Goal: Task Accomplishment & Management: Manage account settings

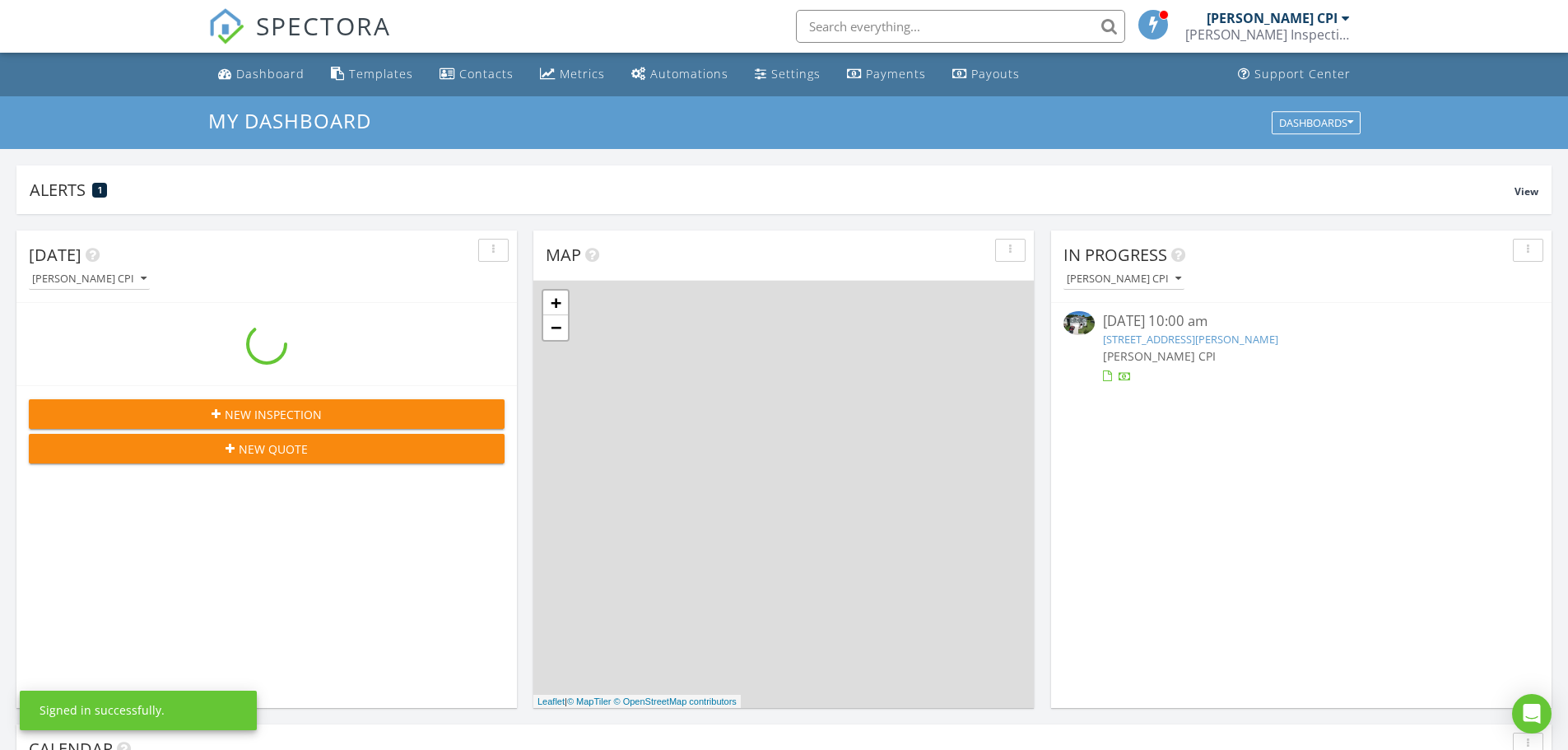
scroll to position [1524, 1594]
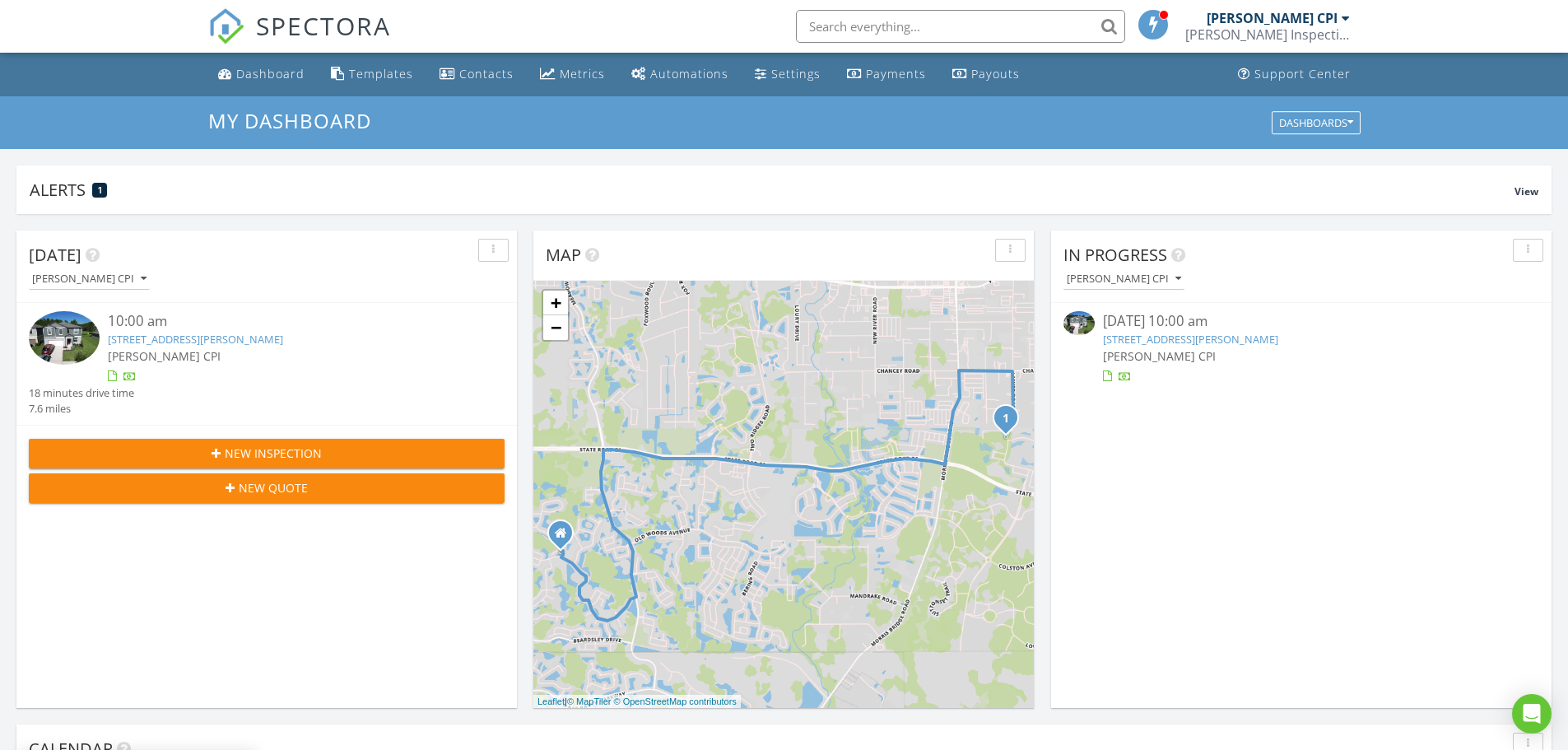
click at [300, 350] on div "[PERSON_NAME] CPI" at bounding box center [286, 356] width 358 height 17
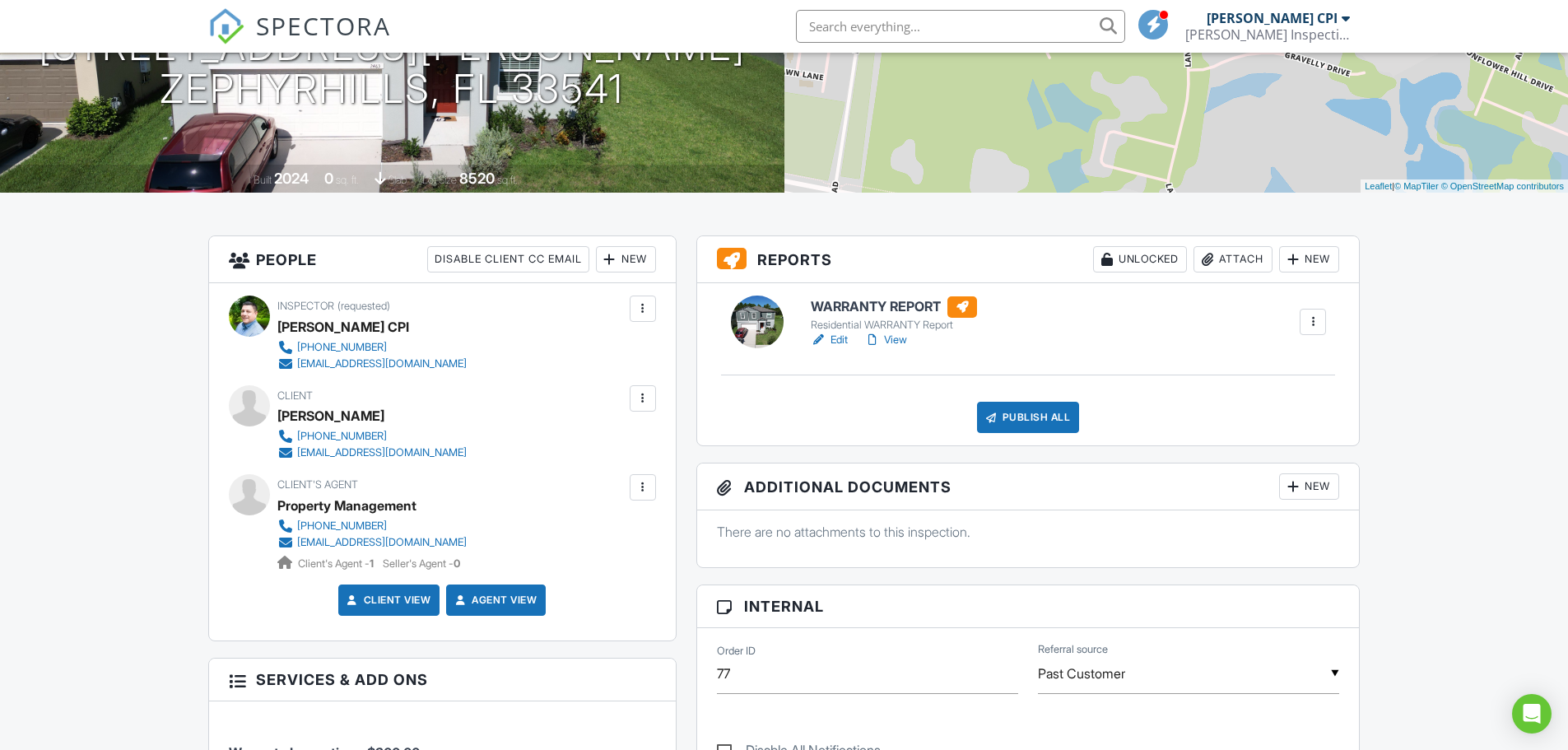
click at [638, 486] on div at bounding box center [642, 487] width 16 height 16
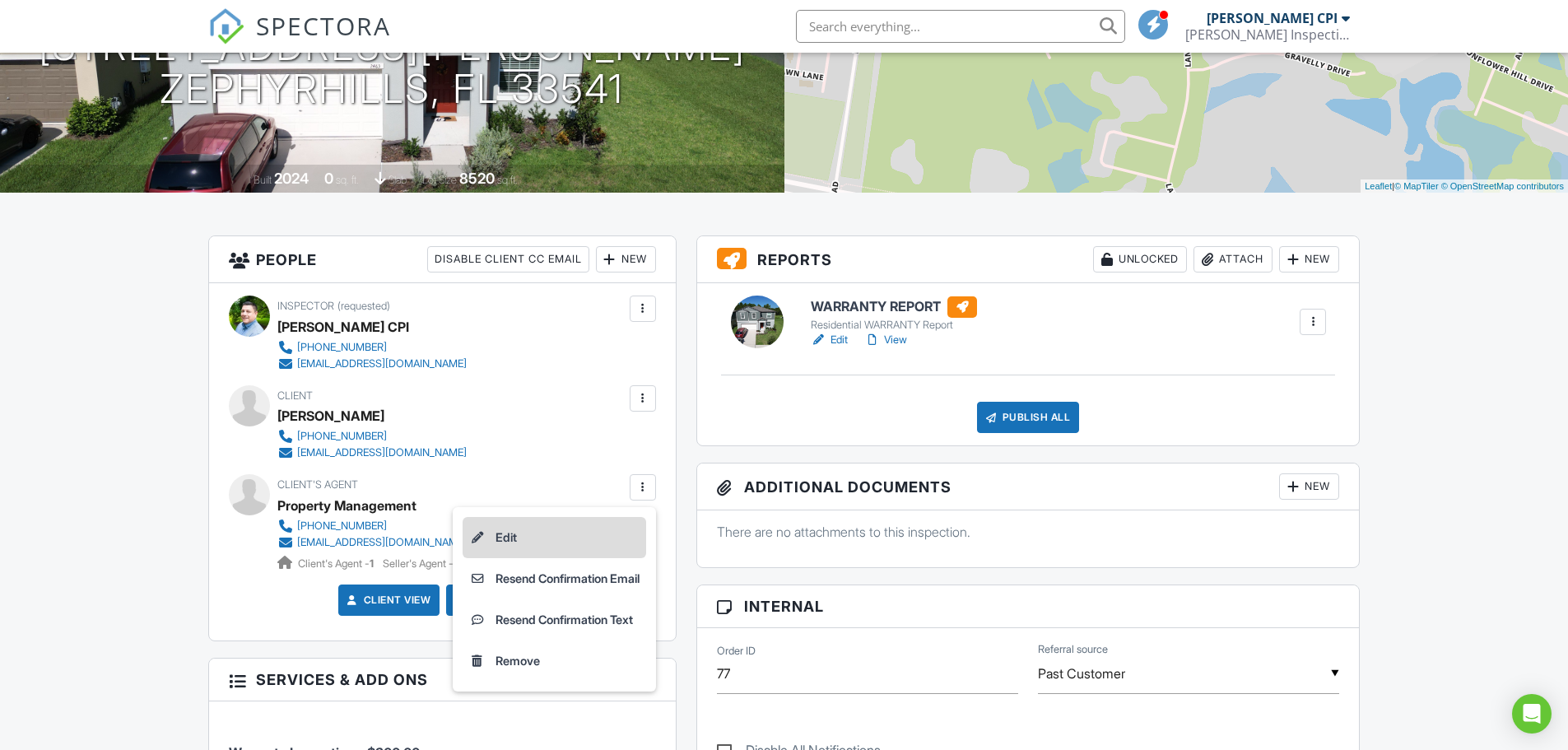
click at [588, 525] on li "Edit" at bounding box center [554, 537] width 184 height 41
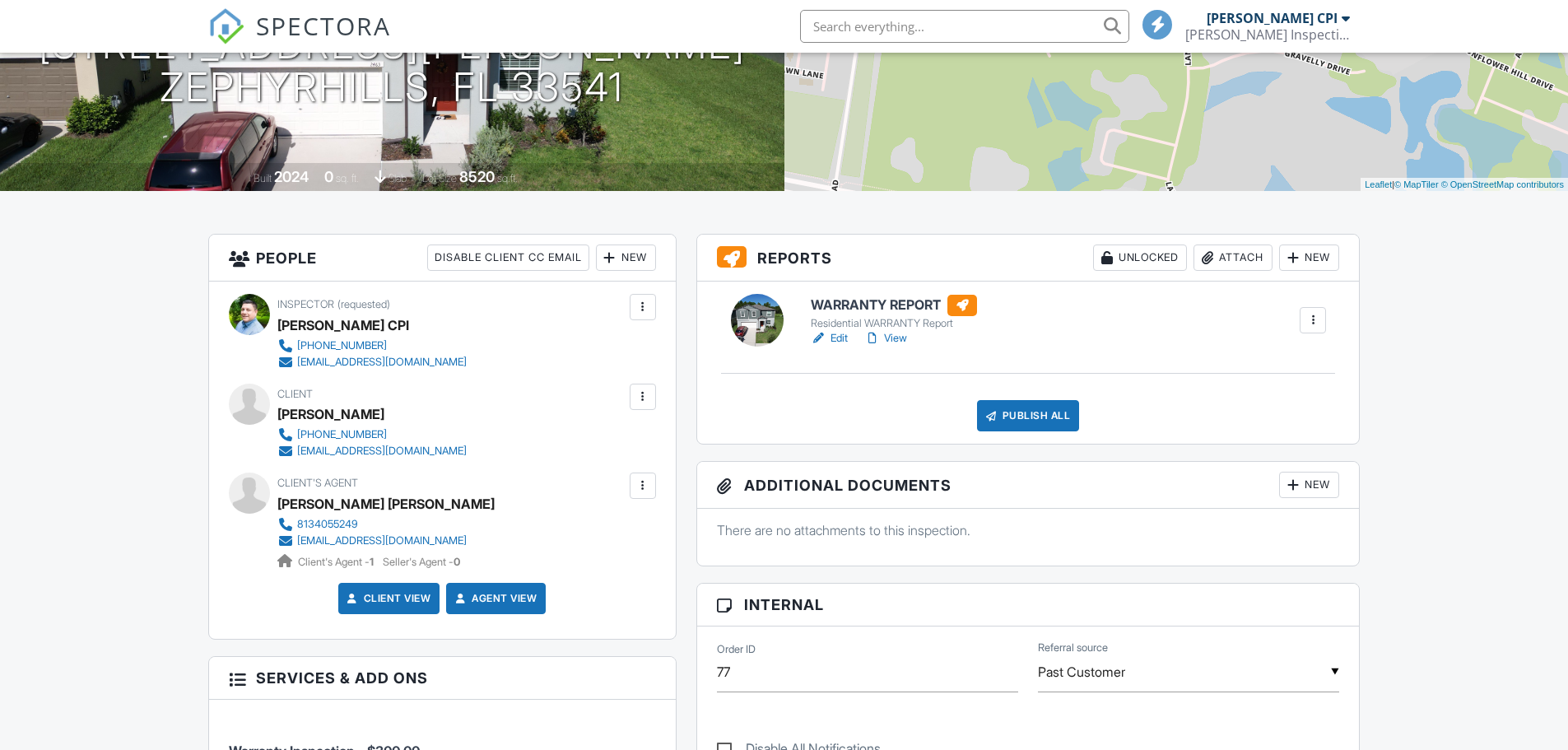
scroll to position [248, 0]
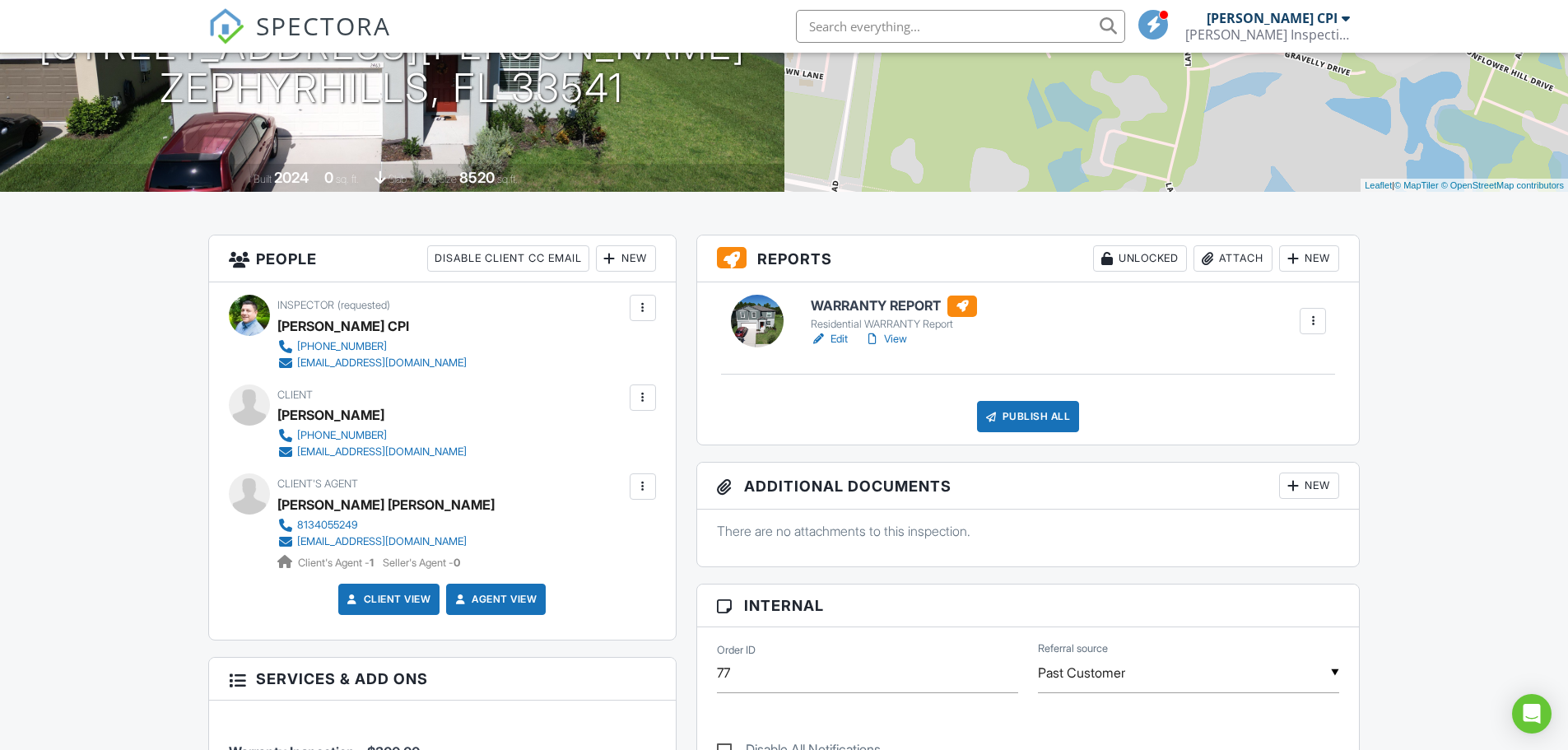
click at [262, 500] on div at bounding box center [249, 493] width 41 height 41
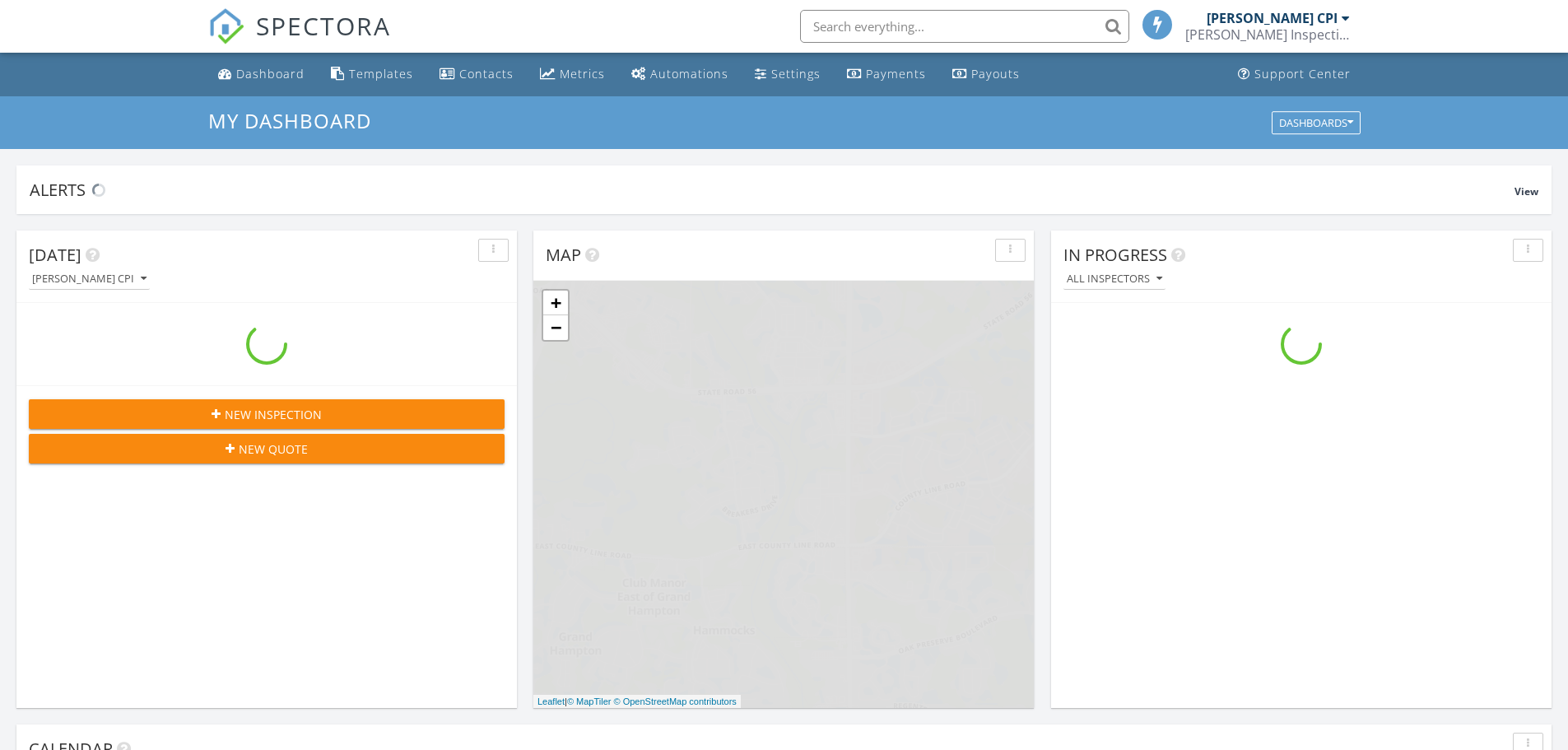
scroll to position [1524, 1594]
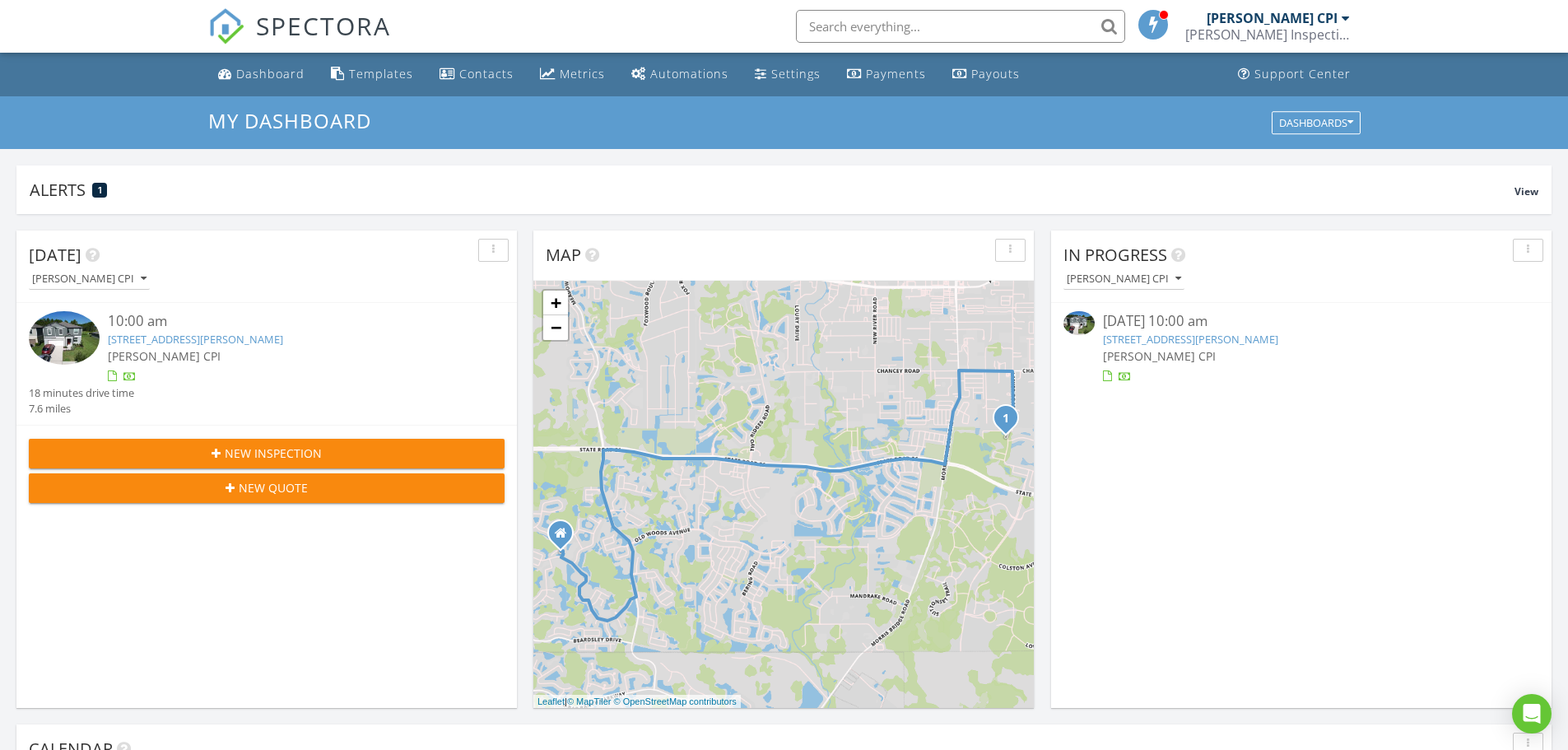
click at [189, 332] on link "2463 Lanier Rd, Zephyrhills, FL 33541" at bounding box center [195, 339] width 175 height 15
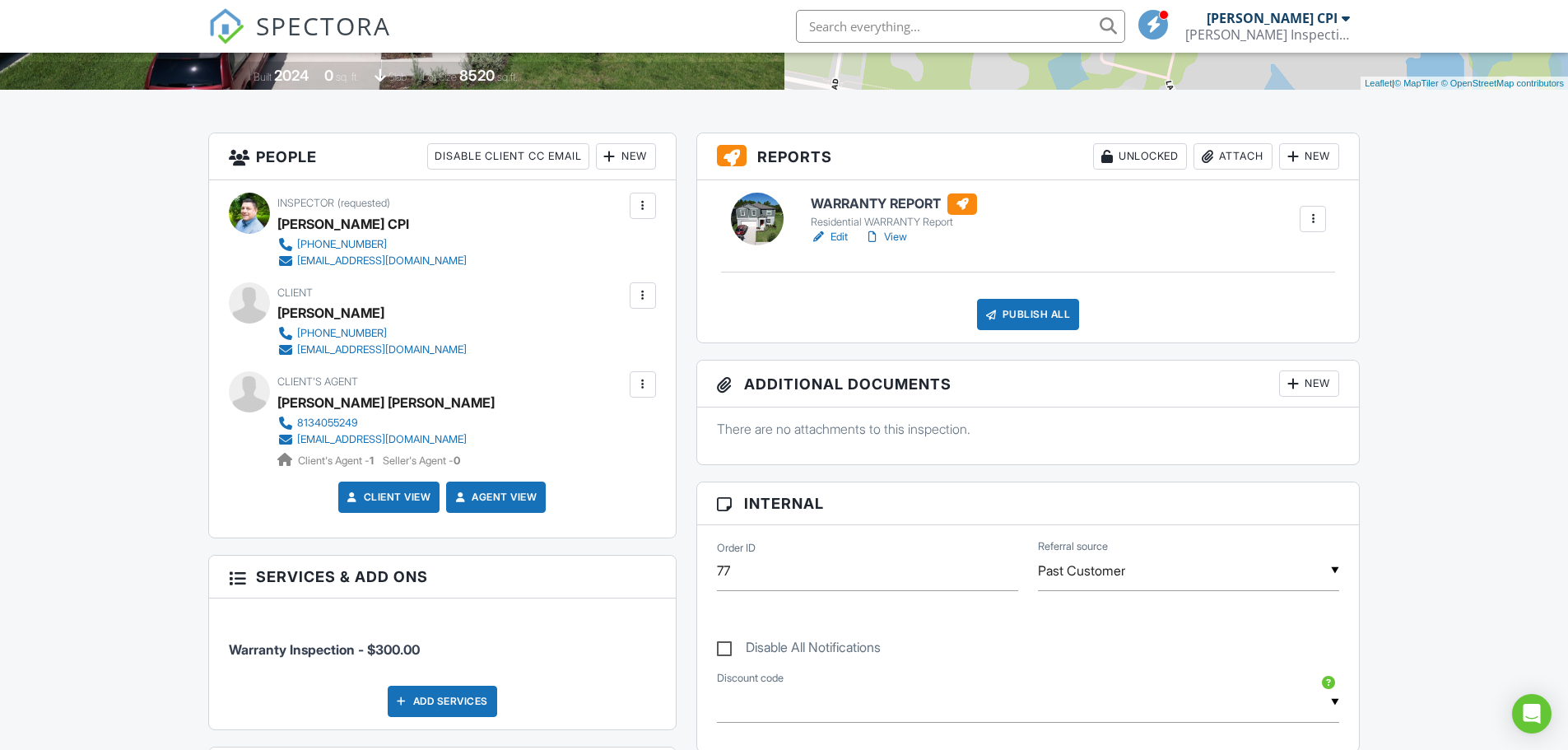
scroll to position [247, 0]
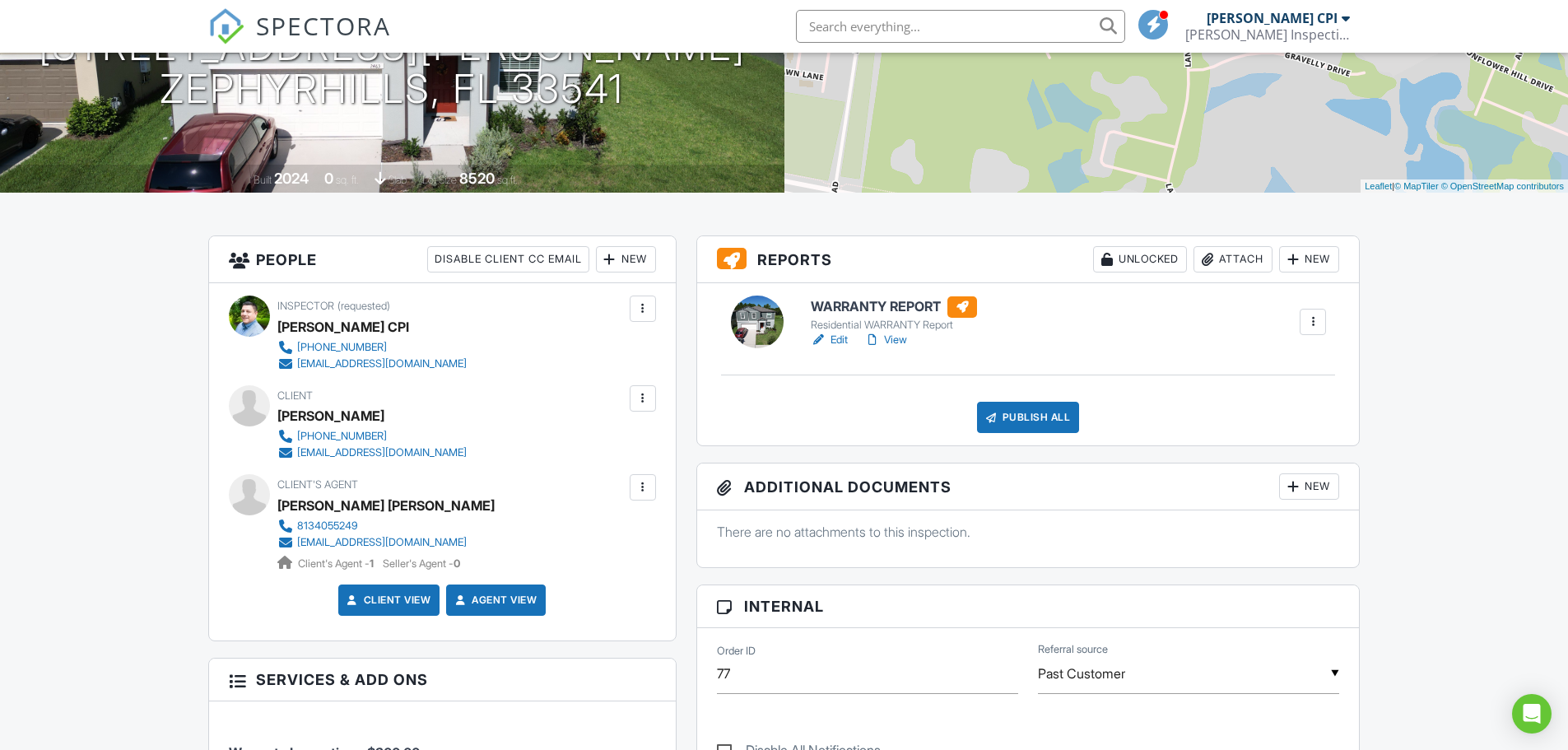
click at [910, 306] on h6 "WARRANTY REPORT" at bounding box center [894, 307] width 166 height 22
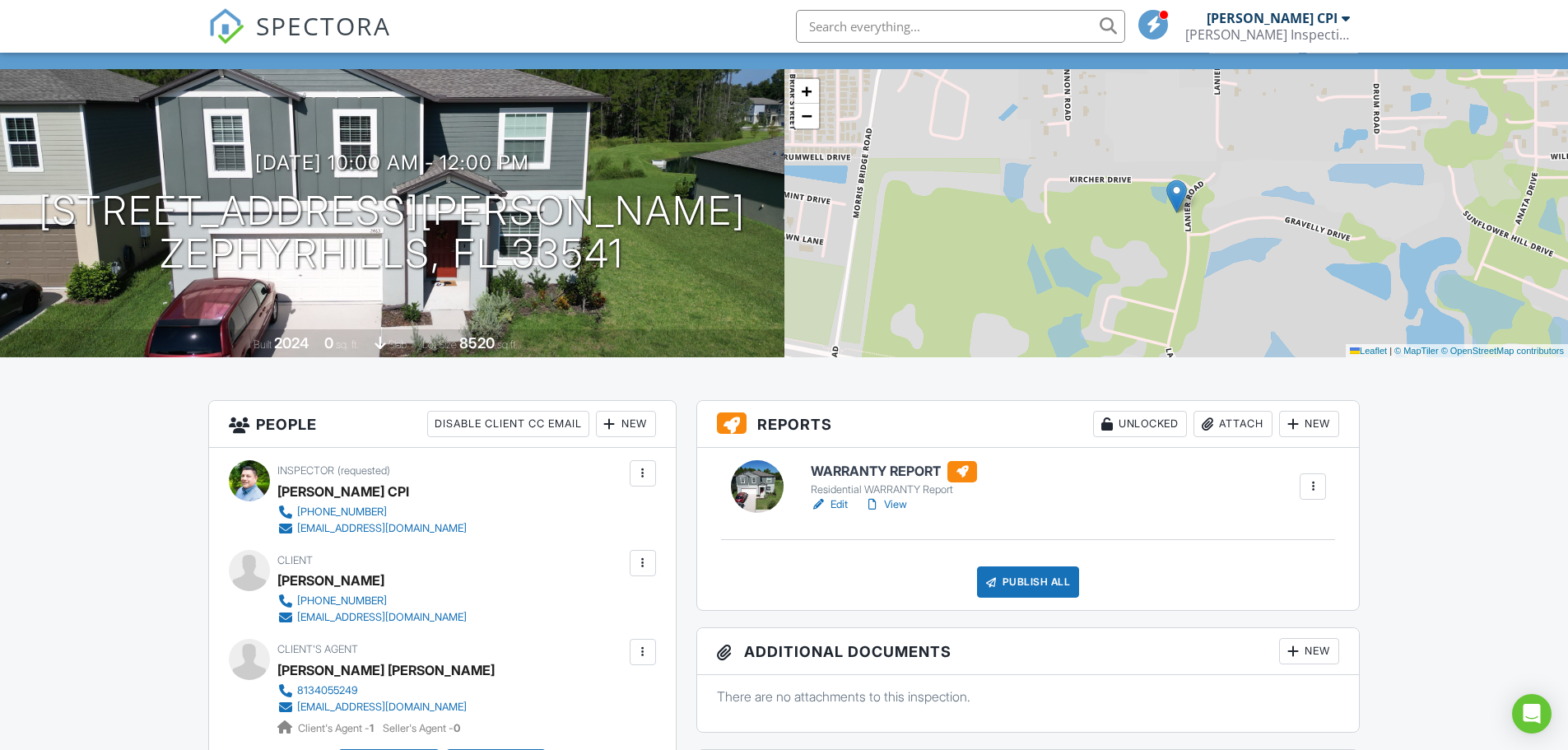
click at [623, 186] on div "08/28/2025 10:00 am - 12:00 pm 2463 Lanier Rd Zephyrhills, FL 33541" at bounding box center [392, 213] width 784 height 125
click at [735, 209] on div "08/28/2025 10:00 am - 12:00 pm 2463 Lanier Rd Zephyrhills, FL 33541" at bounding box center [392, 213] width 784 height 125
click at [735, 210] on div "08/28/2025 10:00 am - 12:00 pm 2463 Lanier Rd Zephyrhills, FL 33541" at bounding box center [392, 213] width 784 height 125
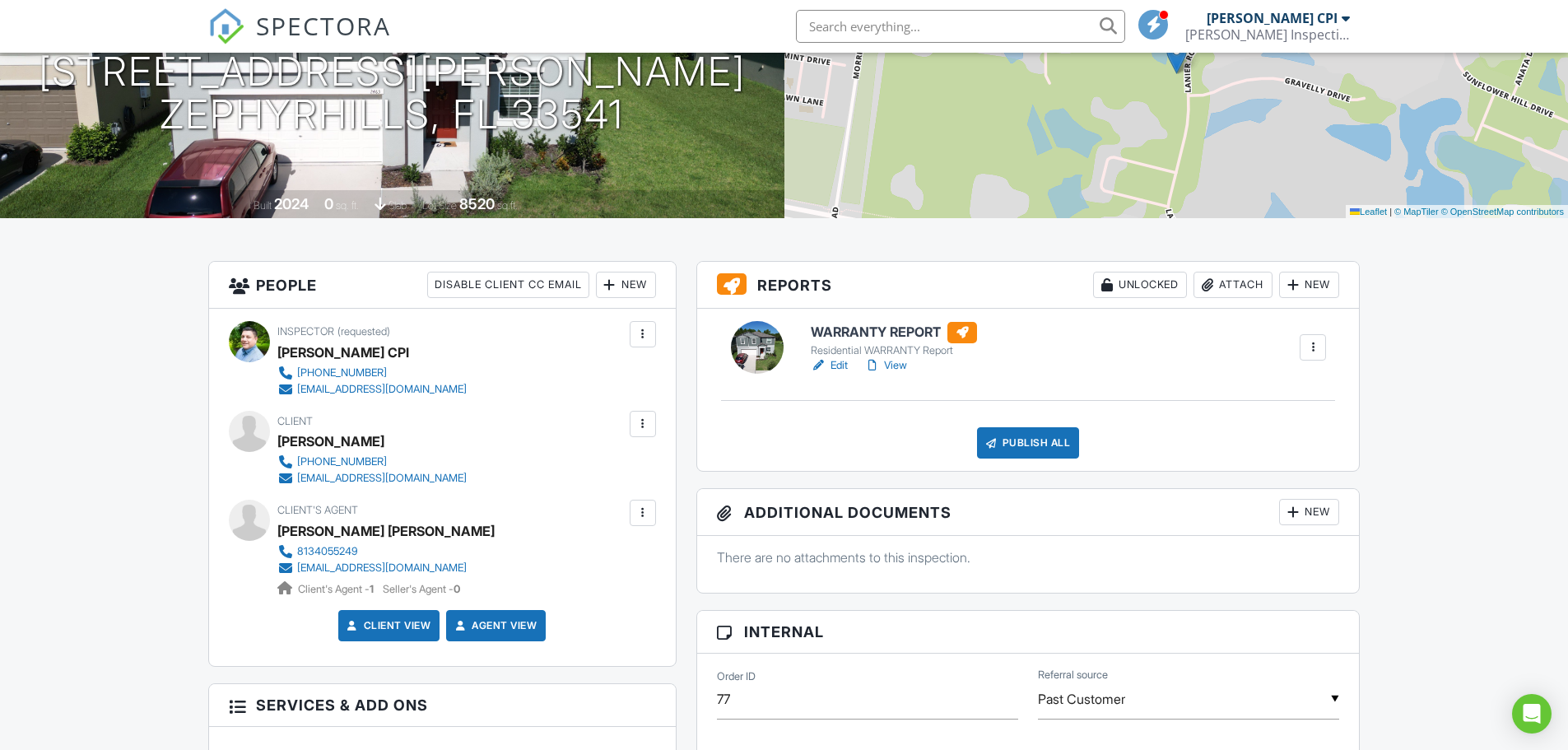
scroll to position [247, 0]
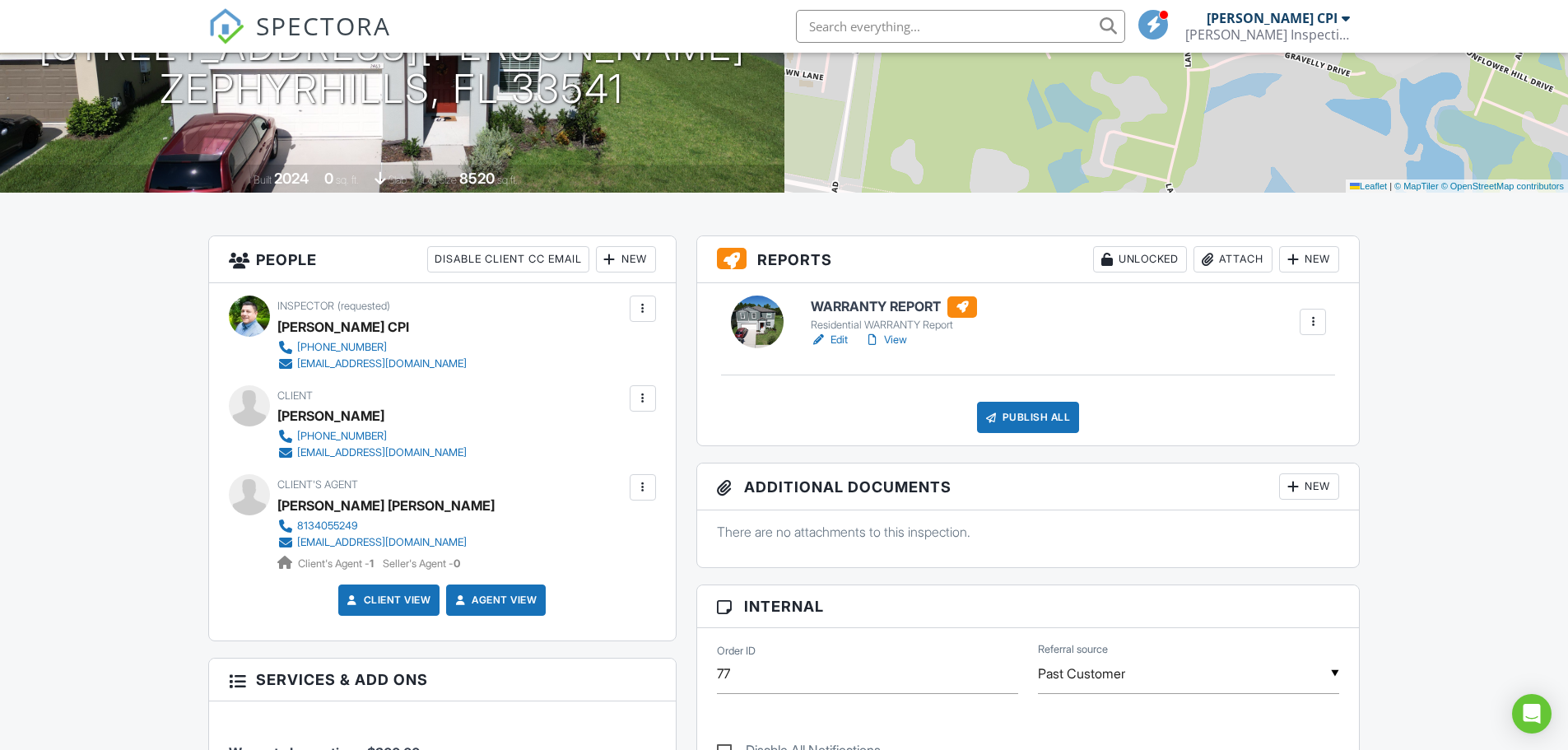
click at [846, 302] on h6 "WARRANTY REPORT" at bounding box center [894, 307] width 166 height 22
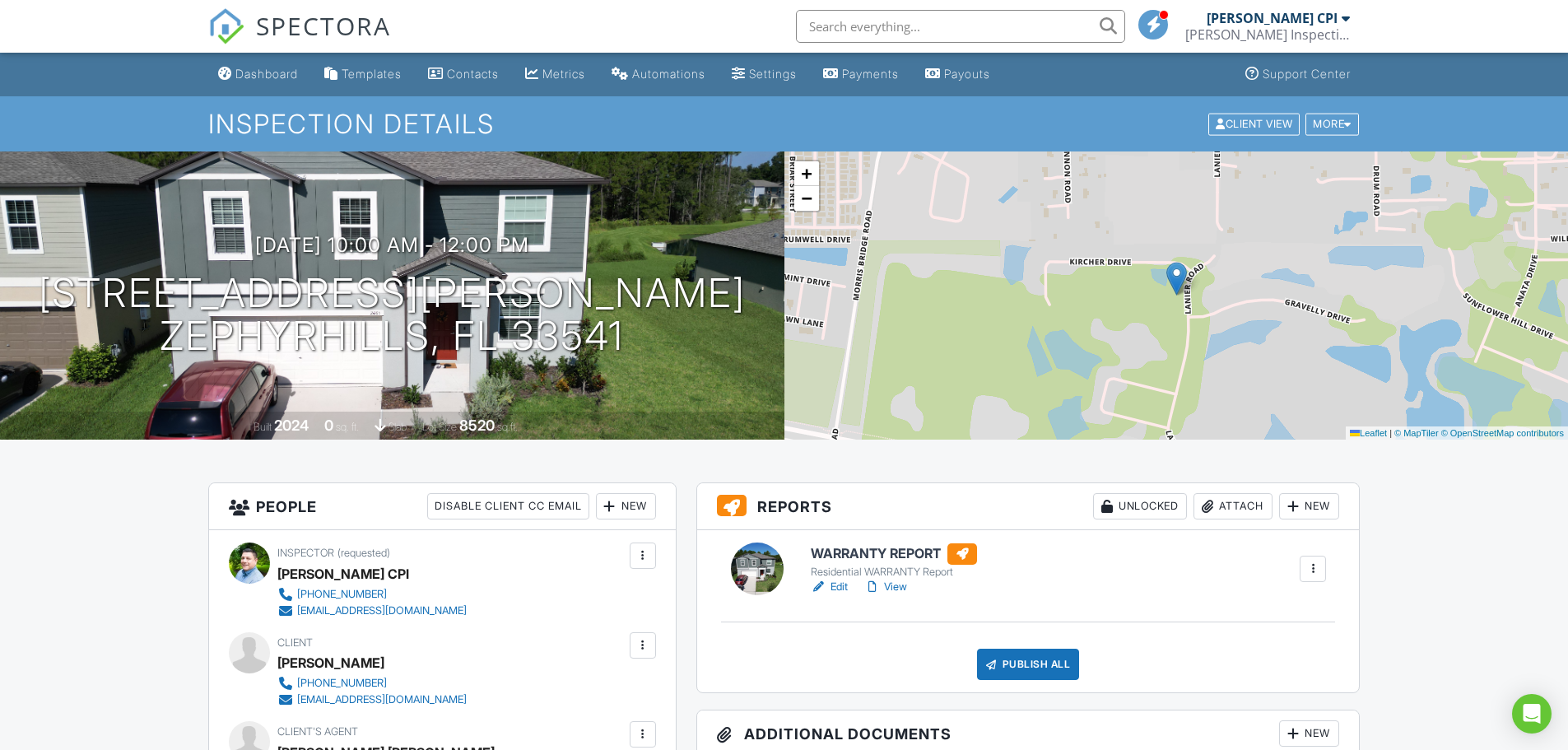
click at [1214, 511] on div "Attach" at bounding box center [1232, 507] width 79 height 27
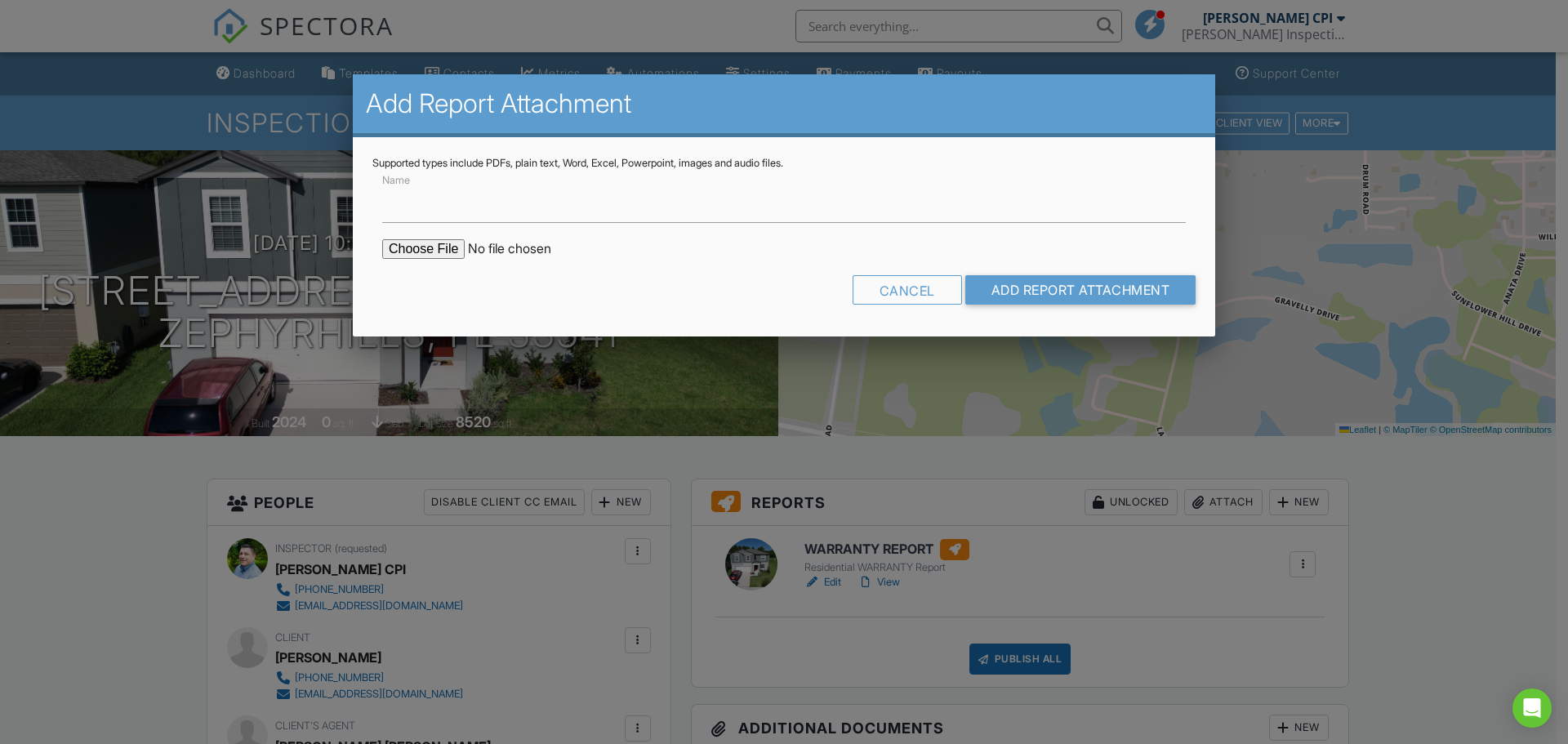
click at [425, 245] on input "file" at bounding box center [521, 249] width 277 height 20
type input "C:\fakepath\2463_Lanier_Rd_SUMMARY_REPORT.pdf"
click at [435, 207] on input "Name" at bounding box center [784, 203] width 804 height 40
type input "SUMMARY Warranty Report"
click at [1001, 293] on input "Add Report Attachment" at bounding box center [1080, 289] width 231 height 29
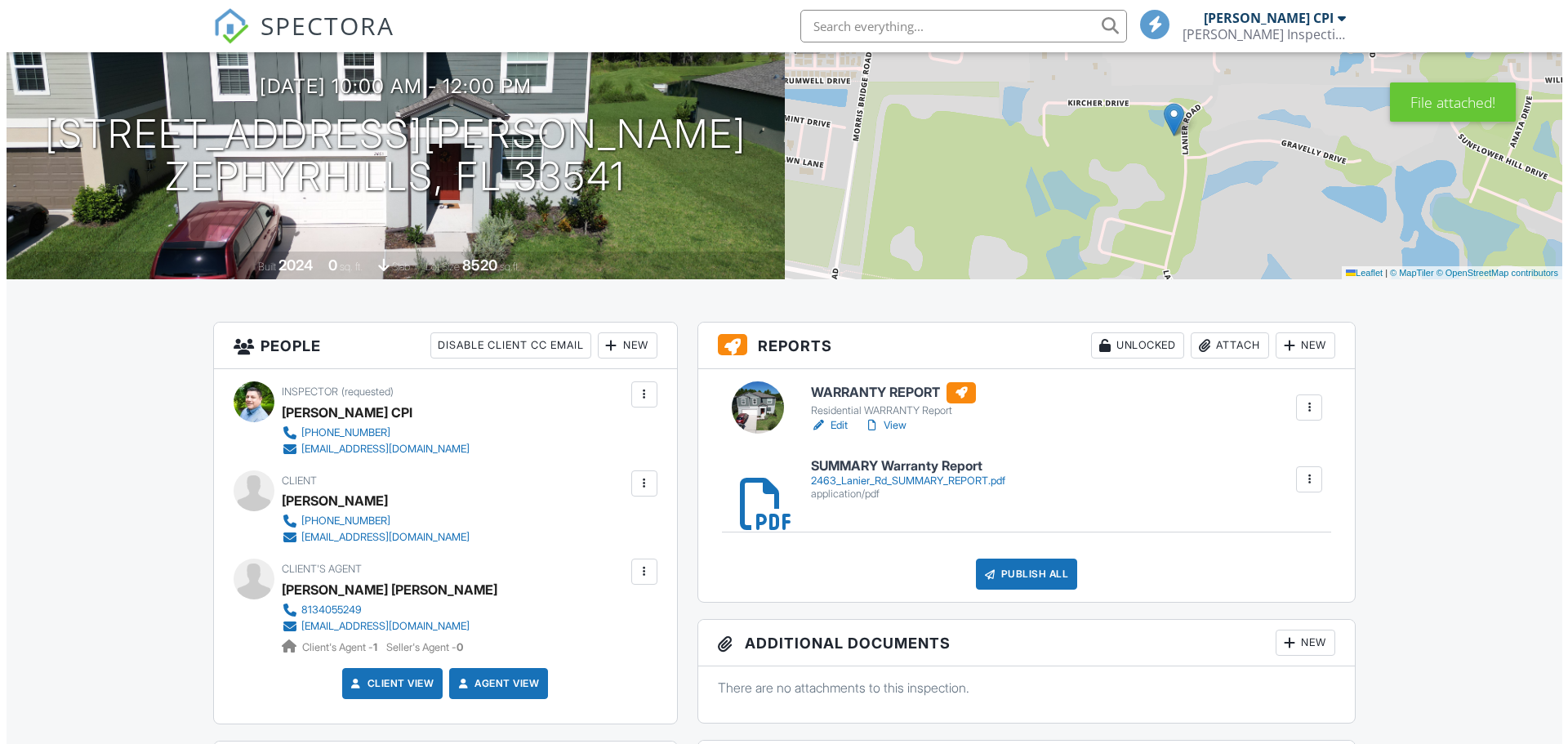
scroll to position [163, 0]
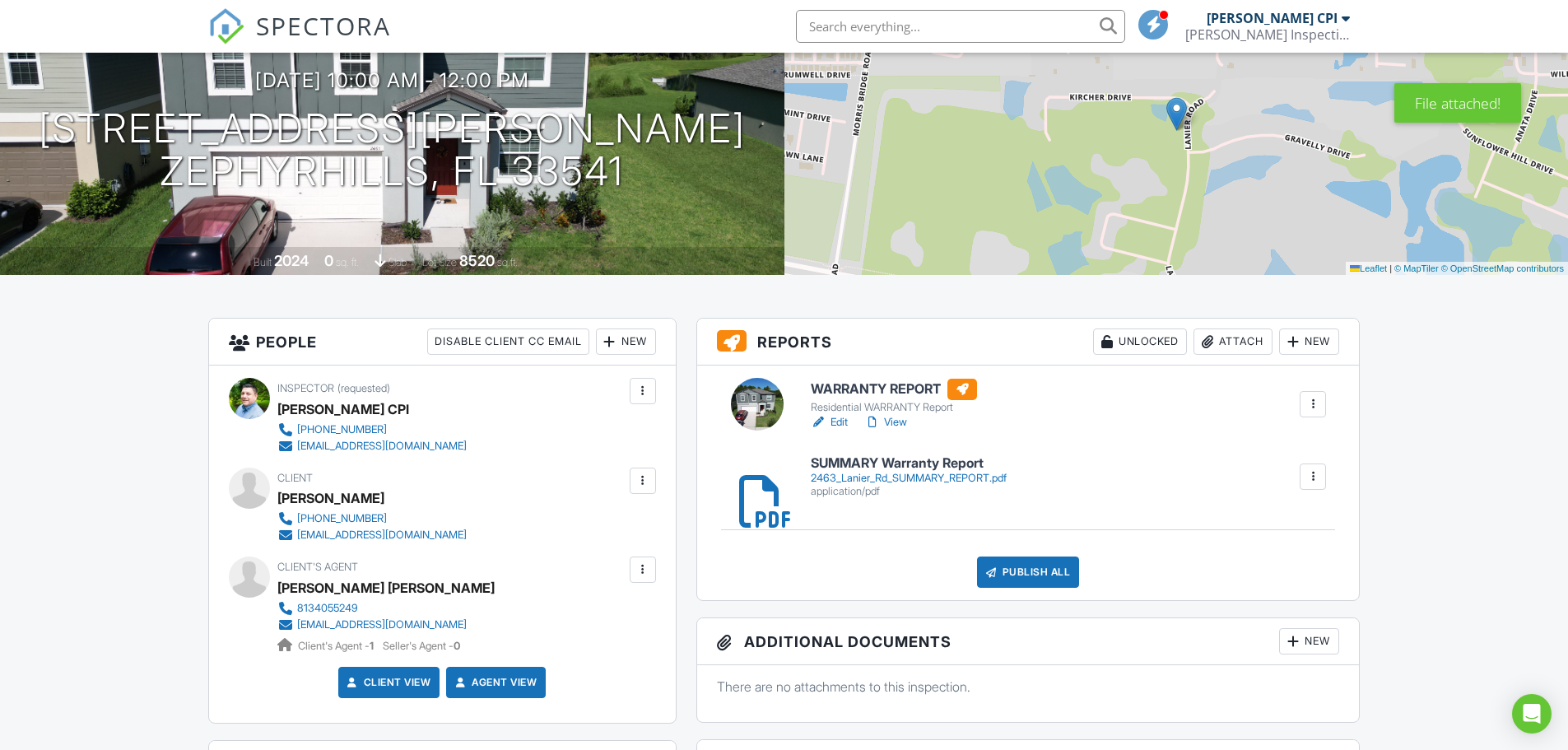
click at [1046, 567] on div "Publish All" at bounding box center [1029, 571] width 103 height 31
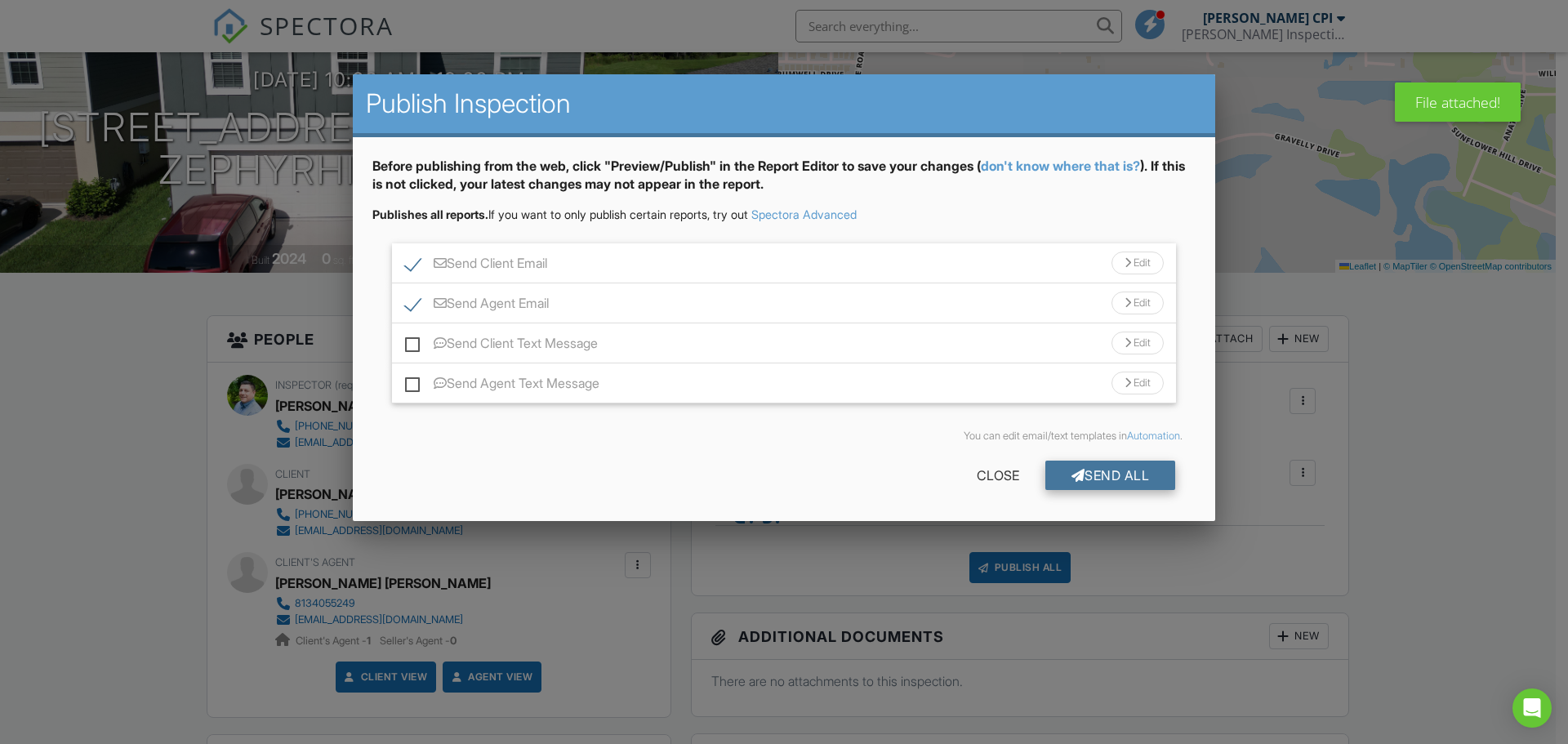
click at [1120, 471] on div "Send All" at bounding box center [1110, 474] width 131 height 29
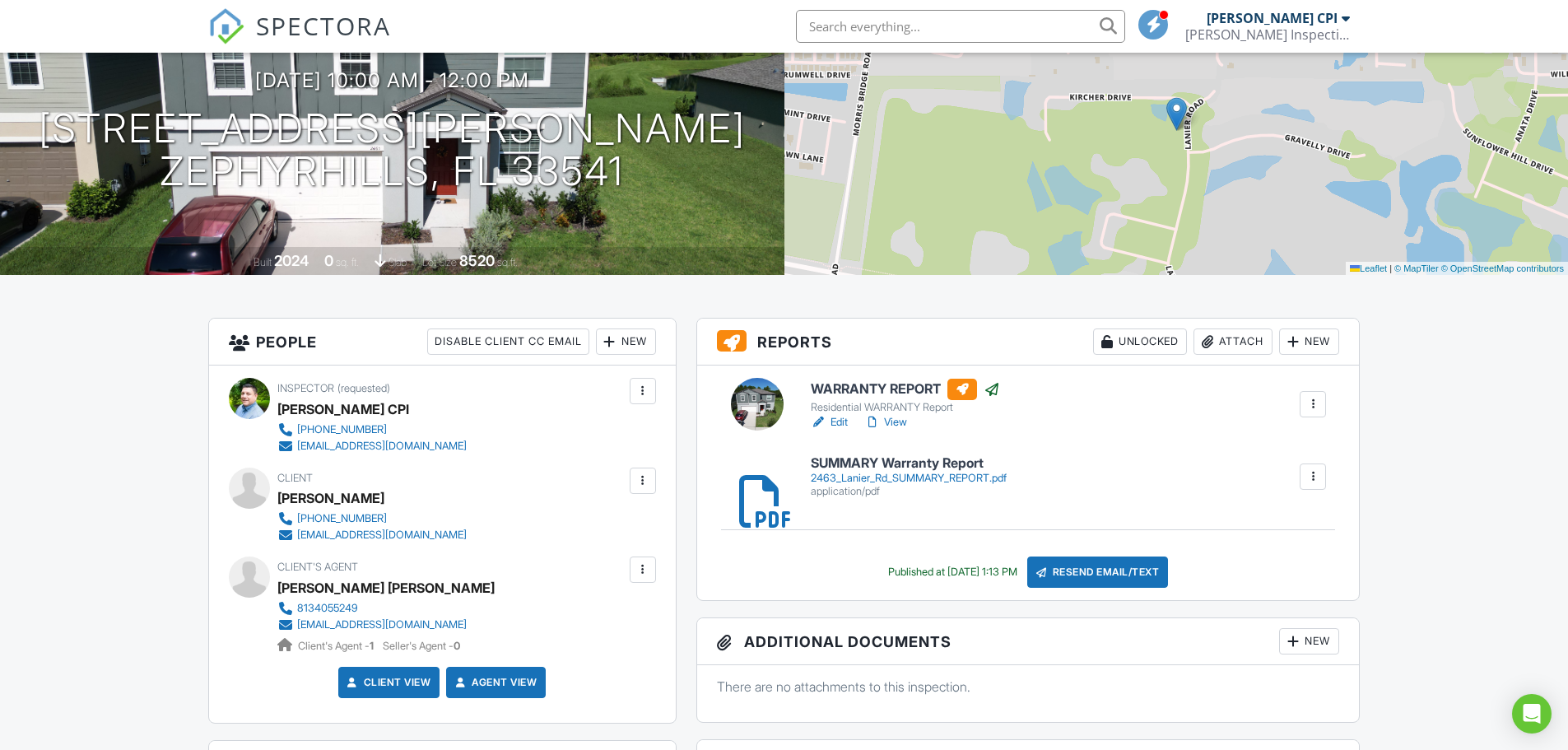
click at [357, 29] on span "SPECTORA" at bounding box center [323, 26] width 135 height 34
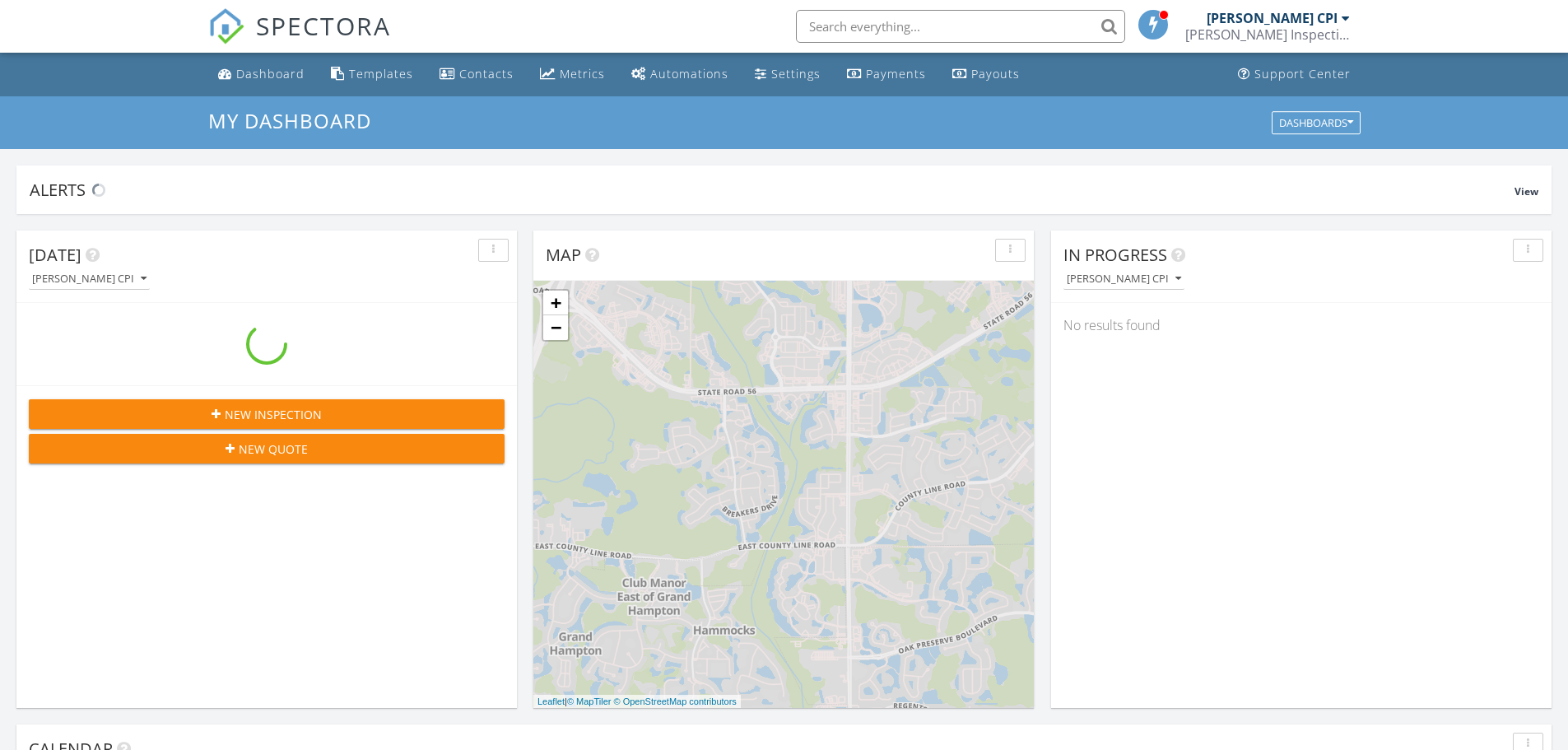
scroll to position [1524, 1594]
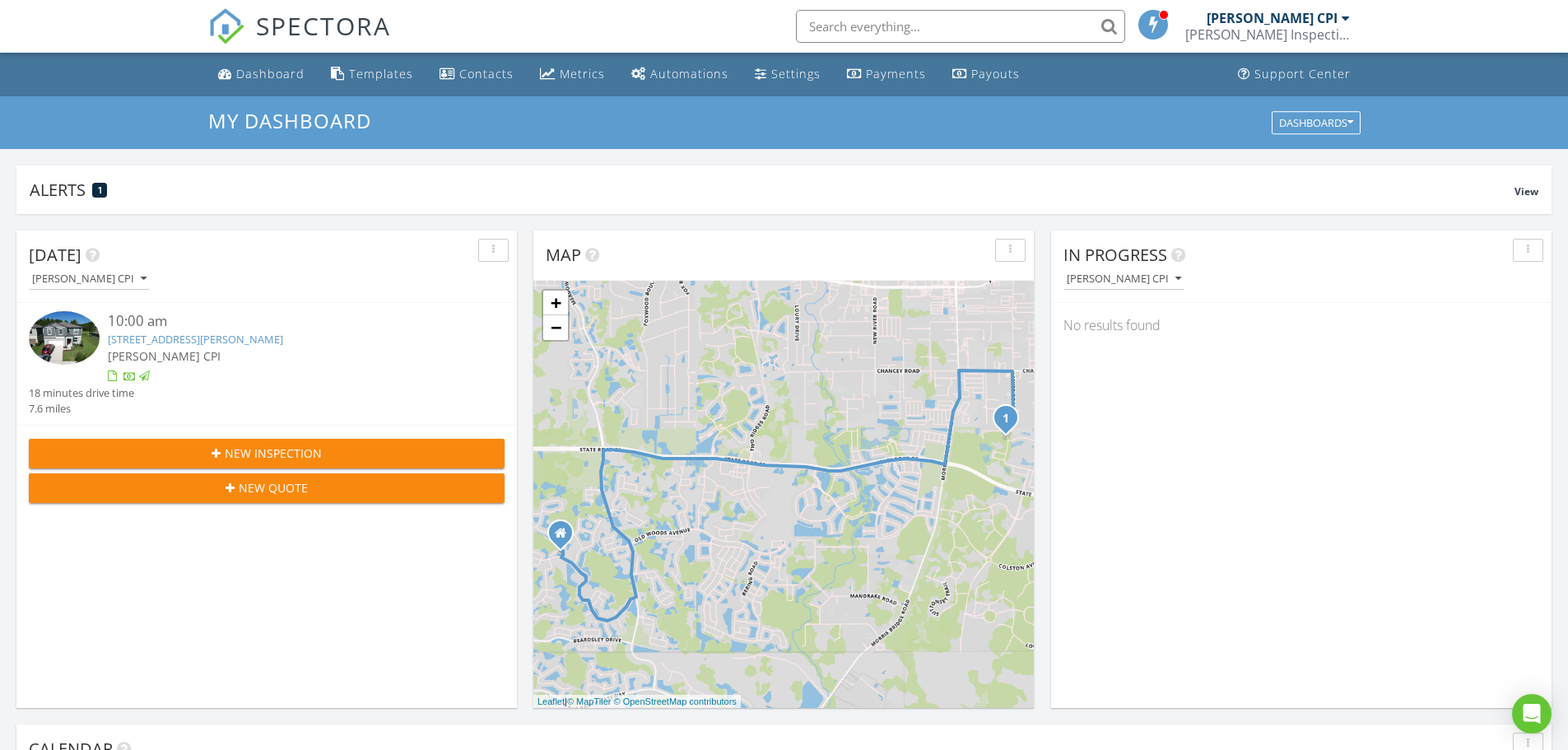
click at [285, 22] on span "SPECTORA" at bounding box center [323, 26] width 135 height 34
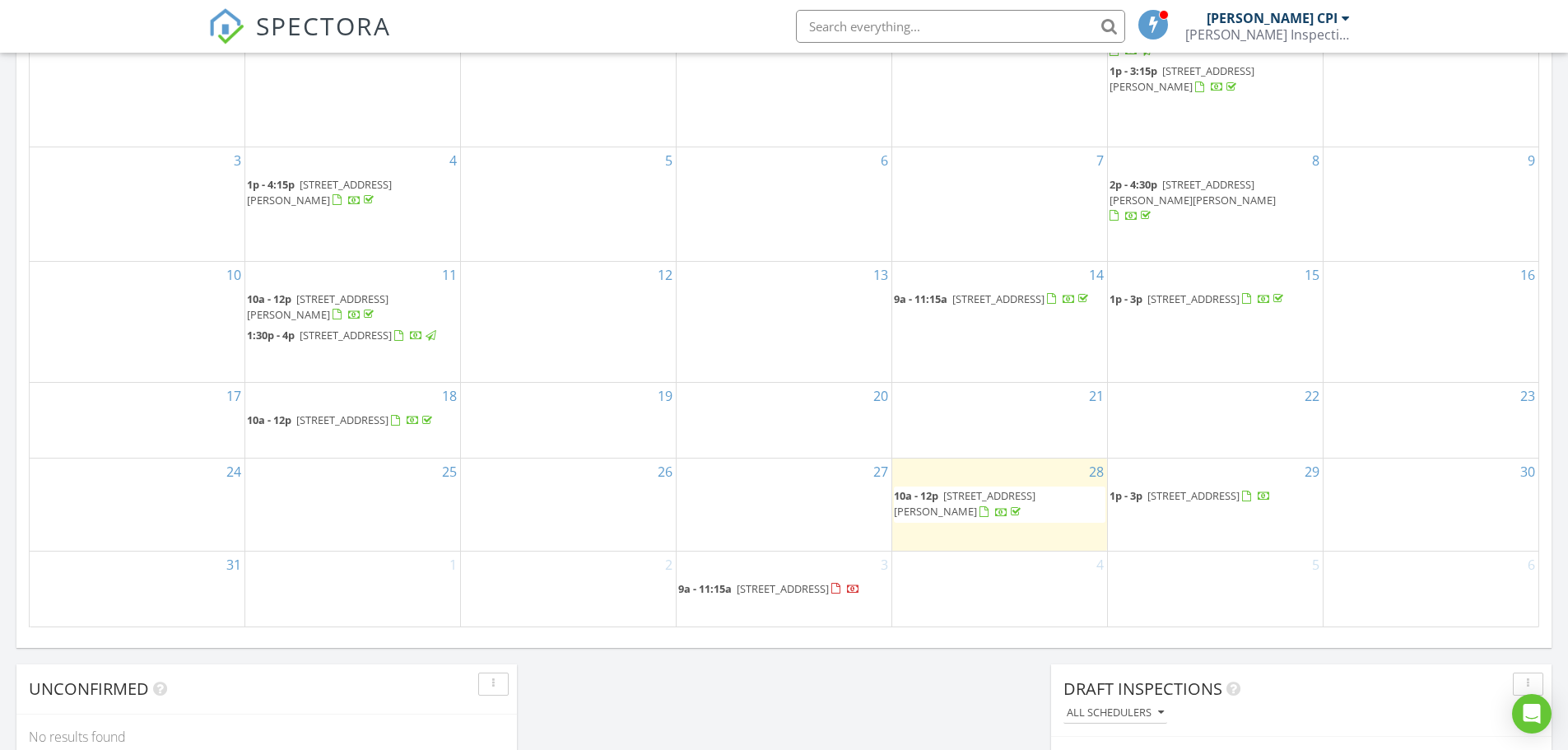
scroll to position [905, 0]
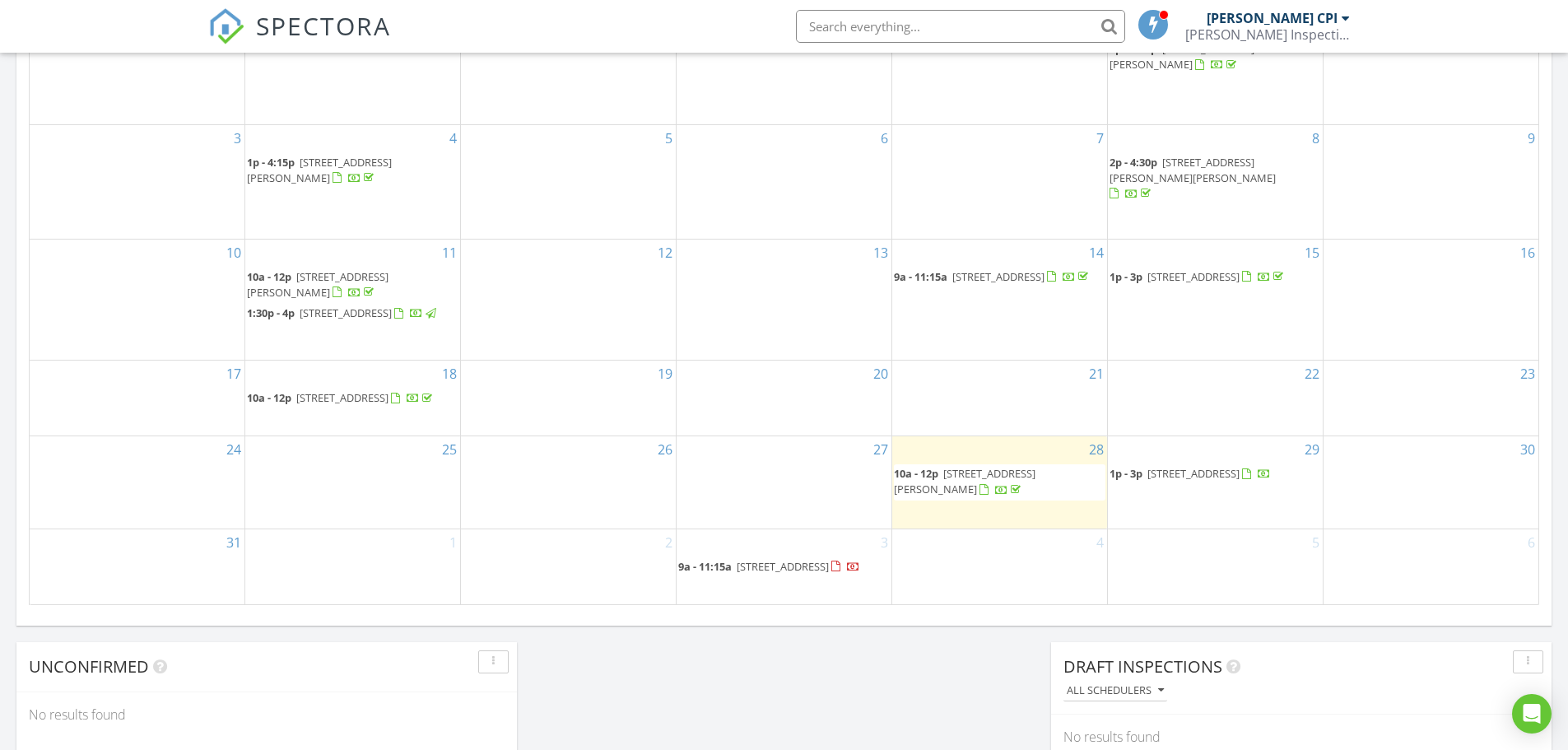
click at [628, 360] on div "19" at bounding box center [569, 397] width 215 height 75
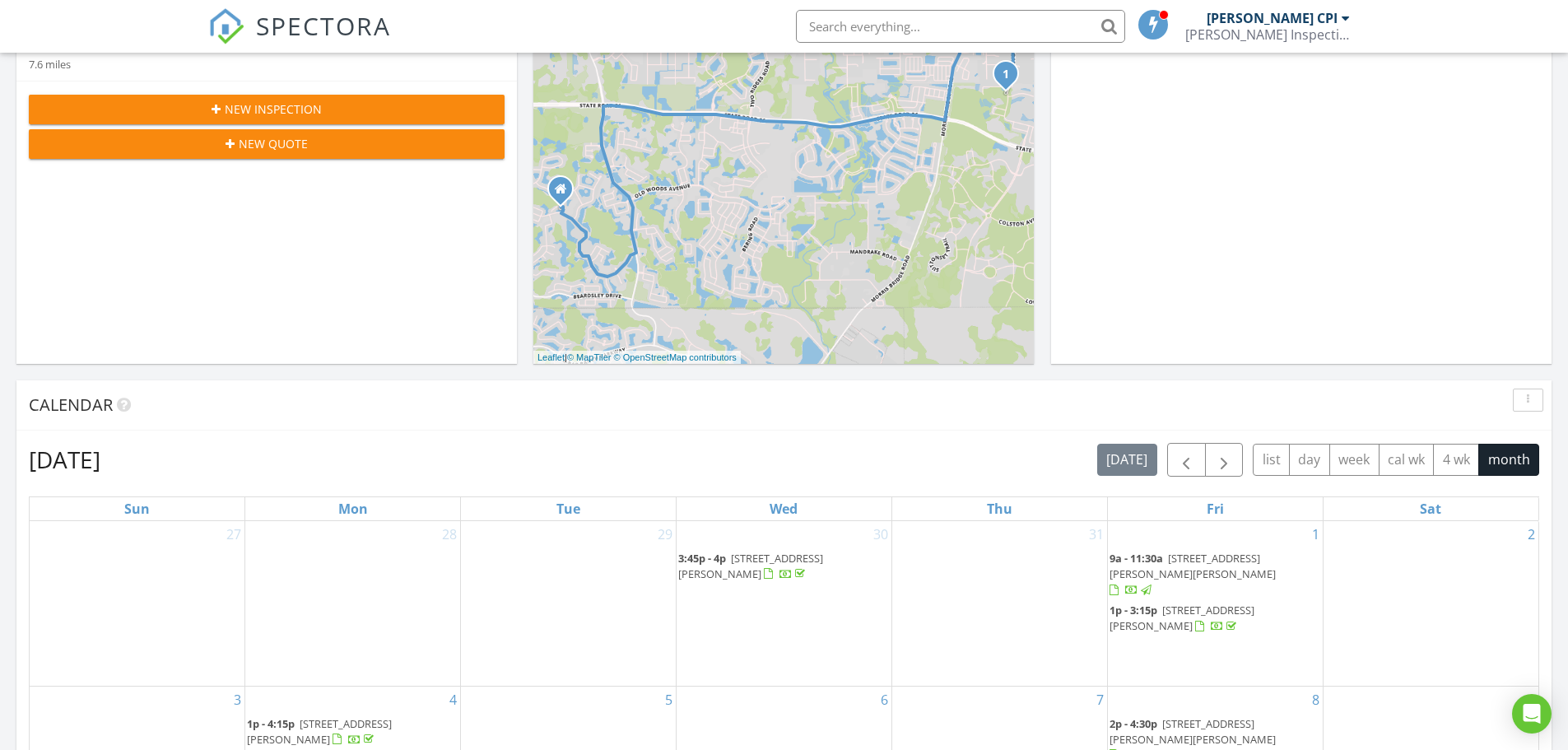
scroll to position [493, 0]
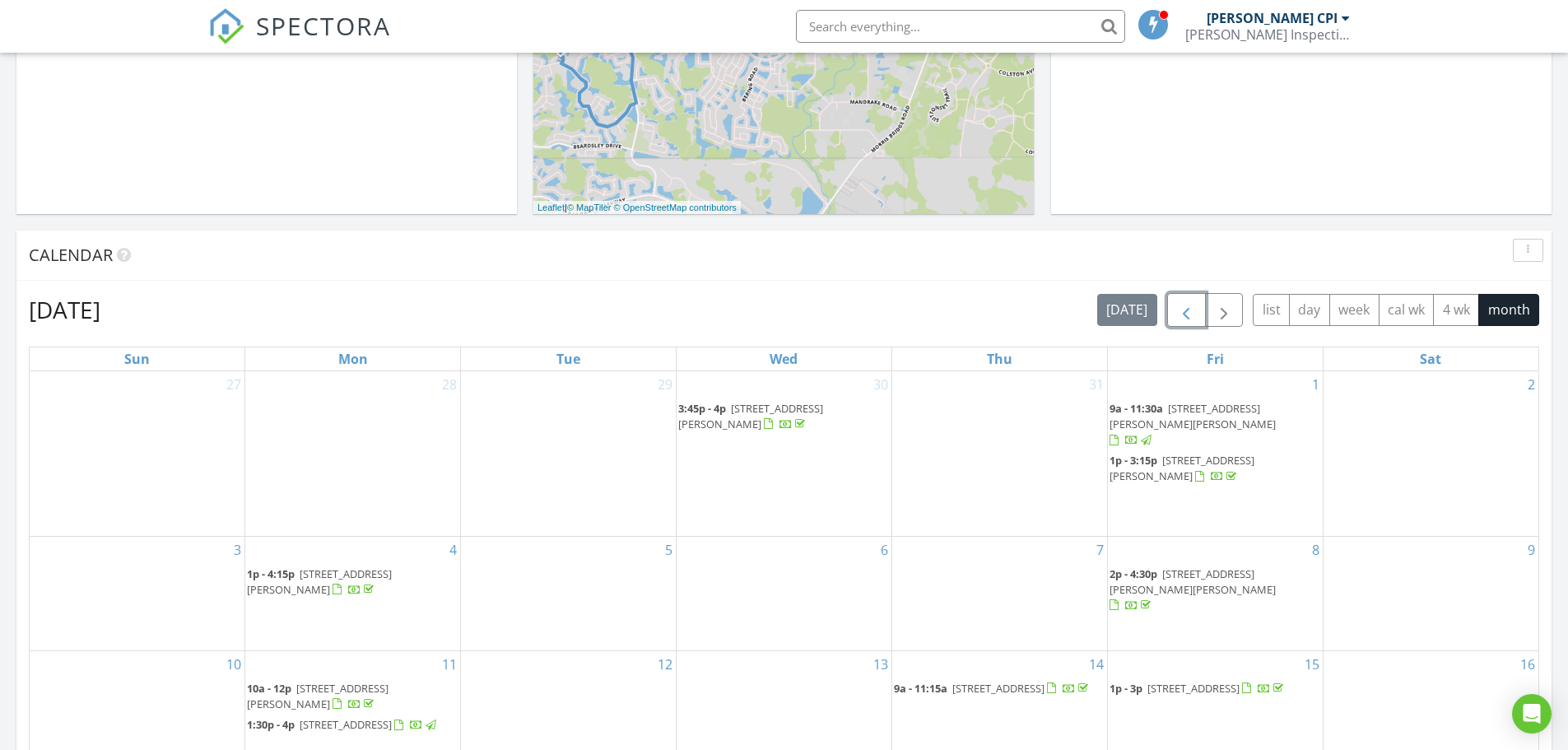
click at [1177, 315] on span "button" at bounding box center [1186, 310] width 20 height 20
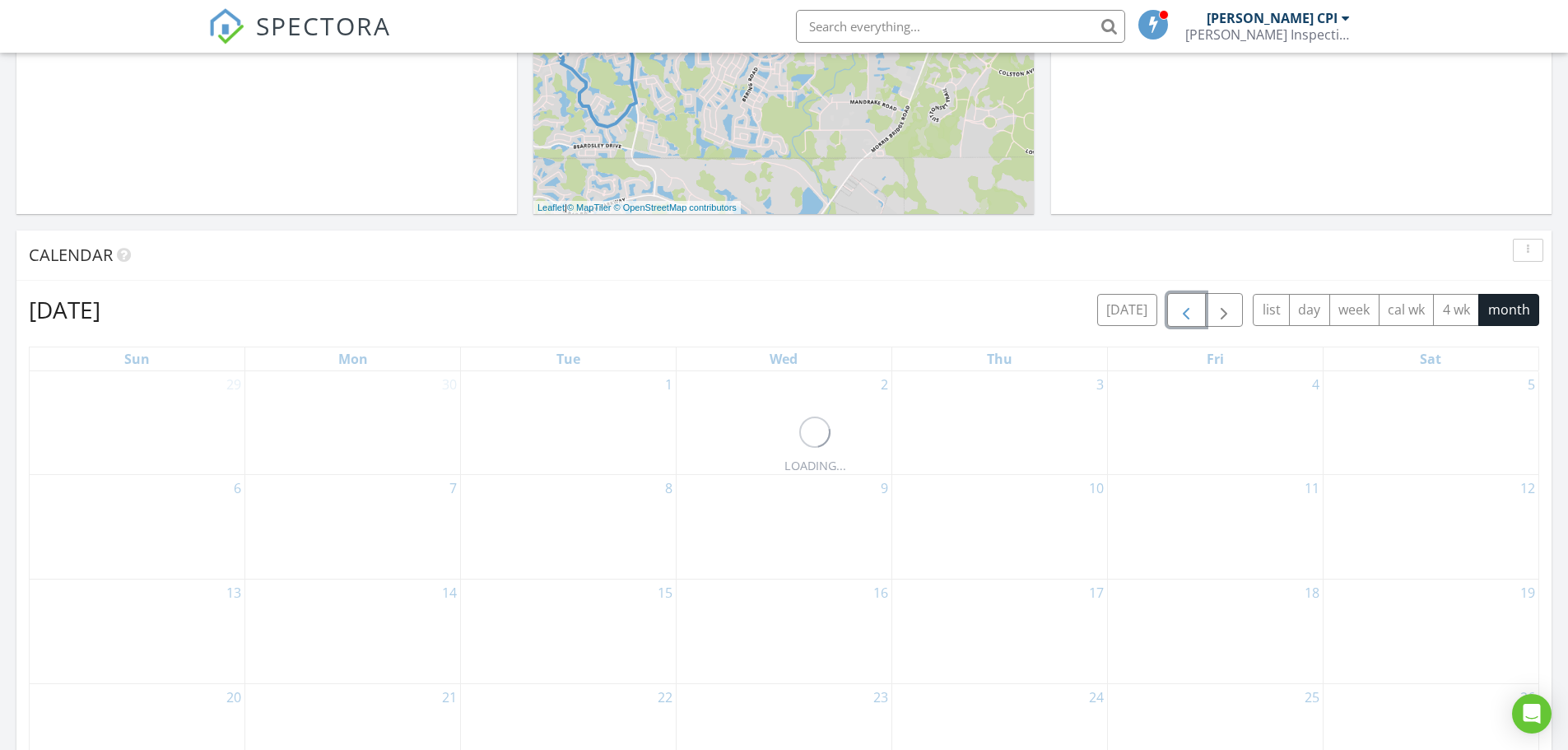
click at [1177, 315] on span "button" at bounding box center [1186, 310] width 20 height 20
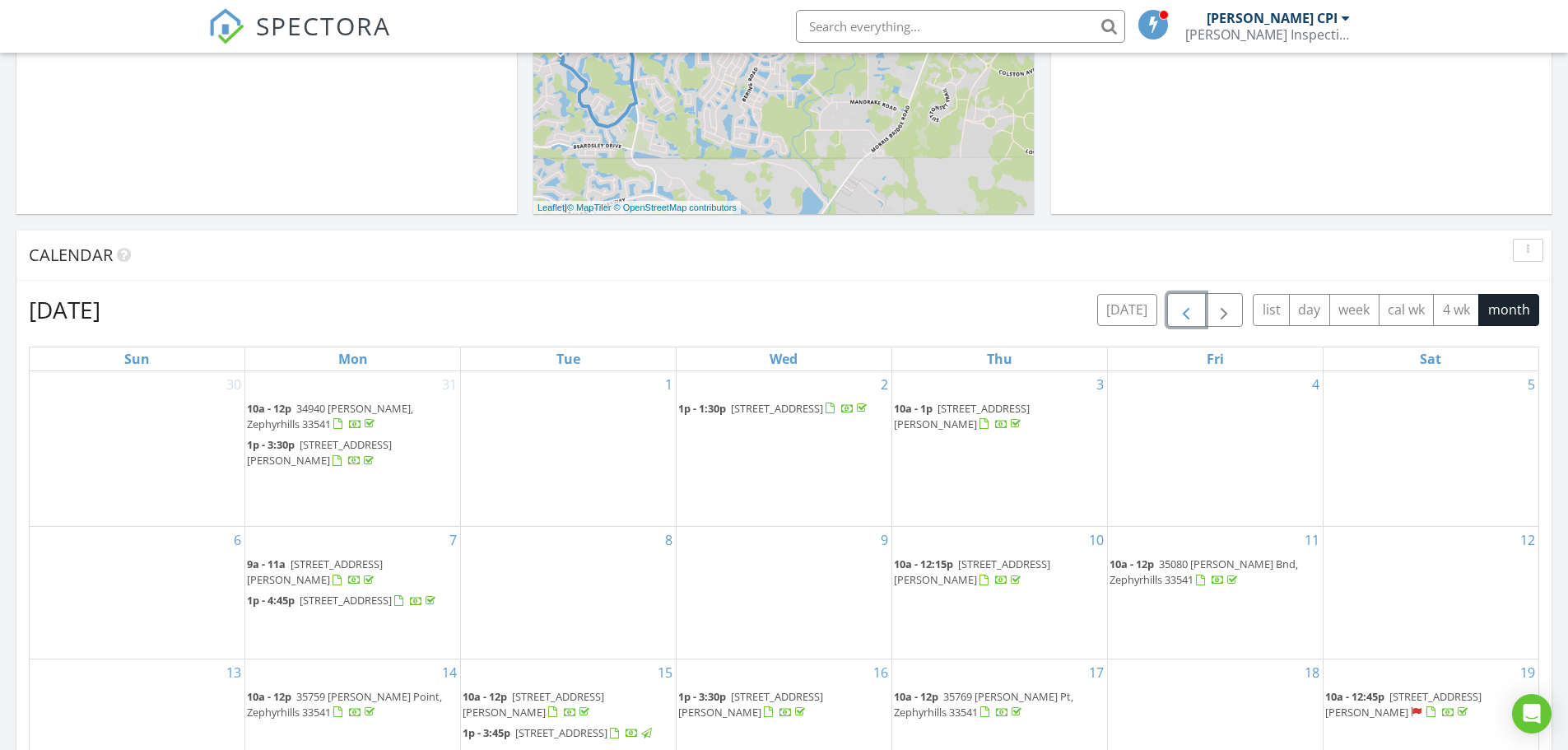
click at [1176, 315] on span "button" at bounding box center [1186, 310] width 20 height 20
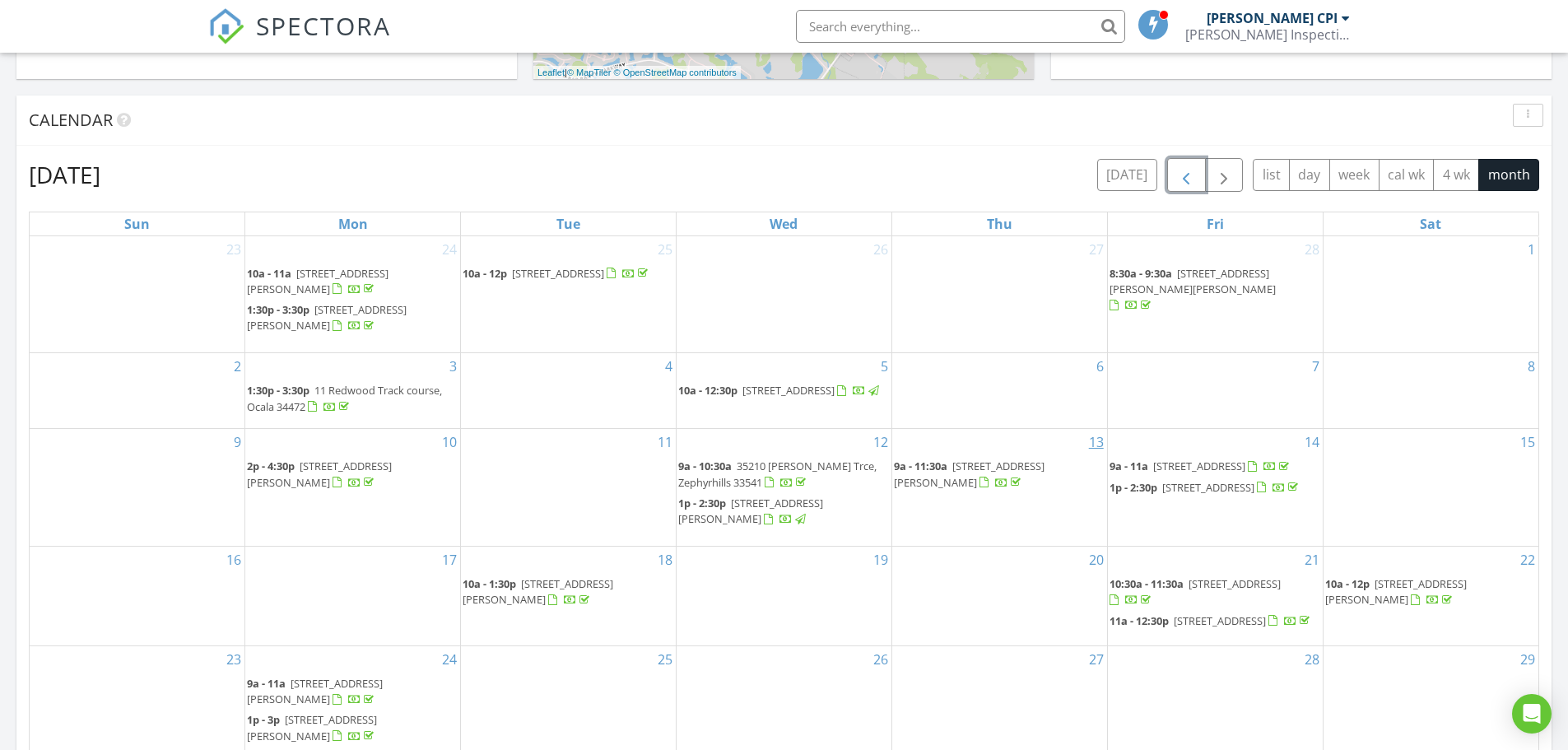
scroll to position [659, 0]
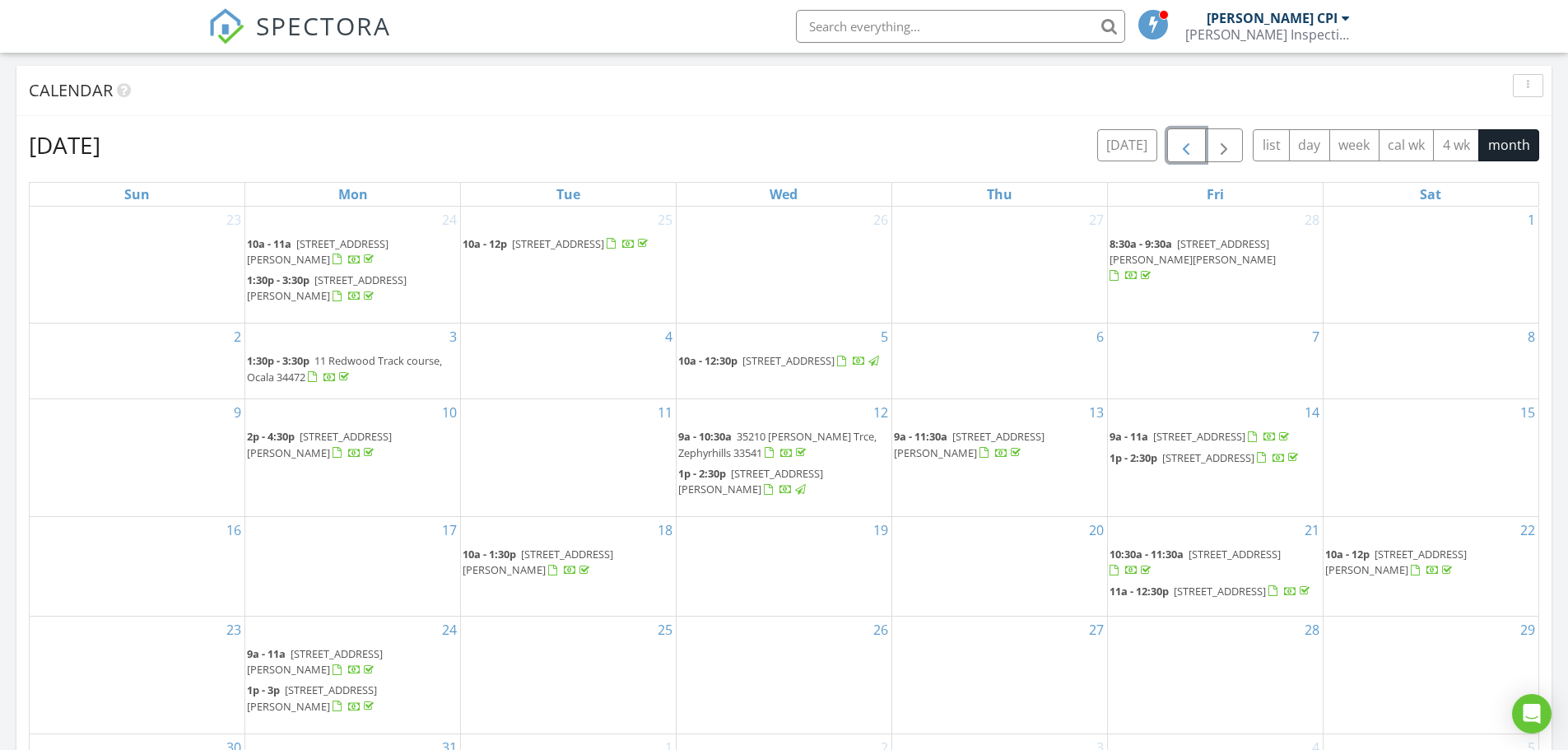
click at [823, 469] on span "8295 E Turner Camp Rd, Inverness 34453" at bounding box center [750, 481] width 145 height 30
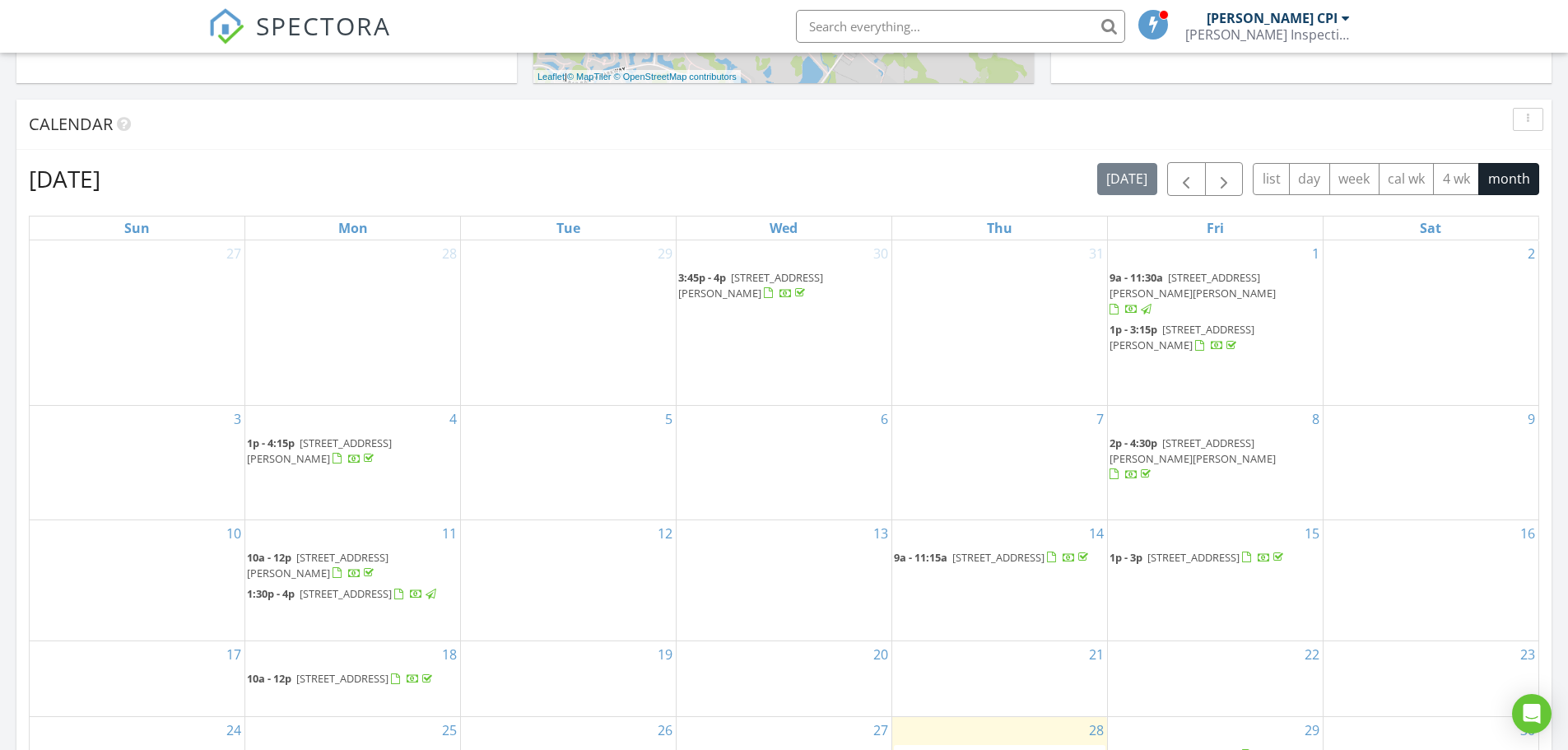
scroll to position [623, 0]
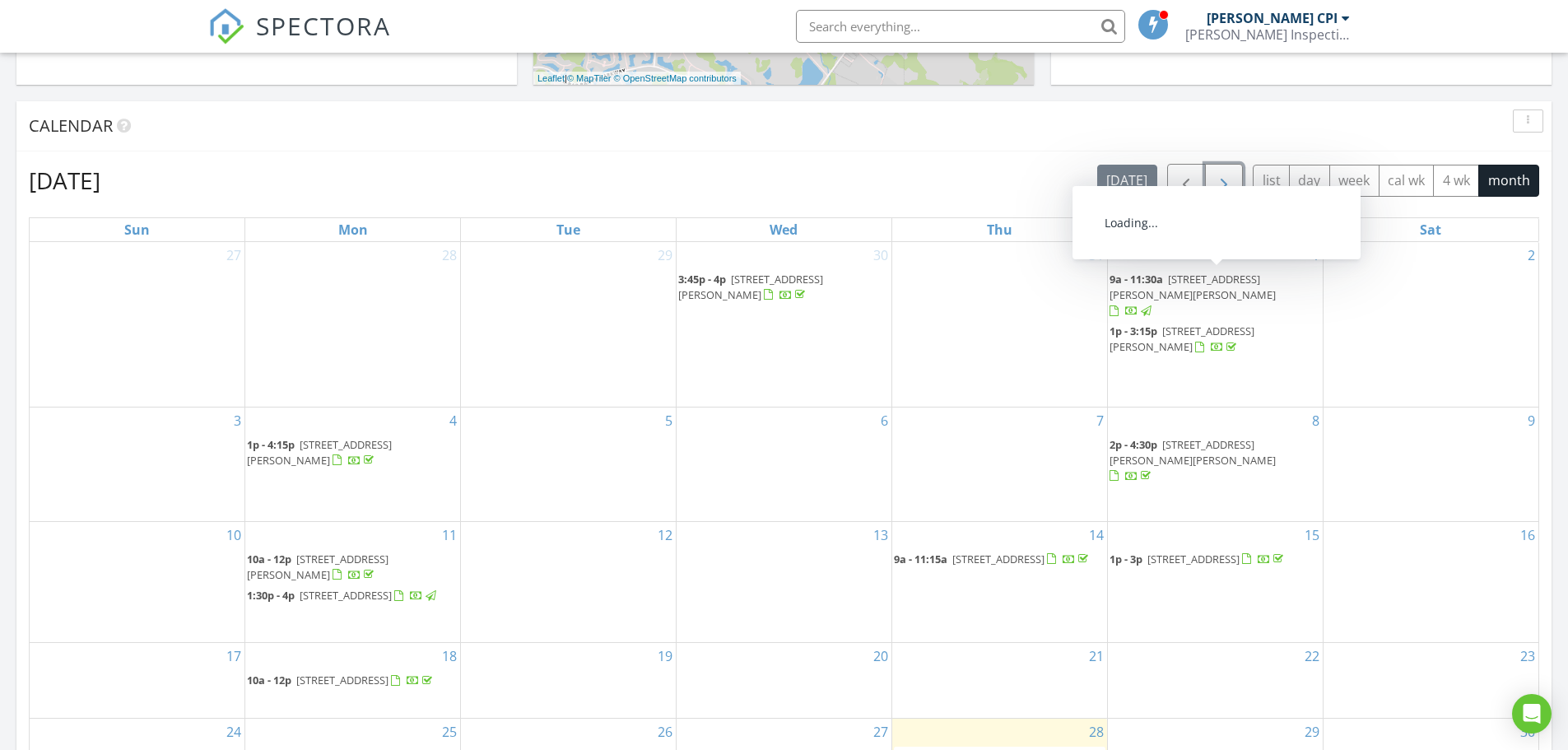
click at [1234, 182] on button "button" at bounding box center [1224, 180] width 39 height 33
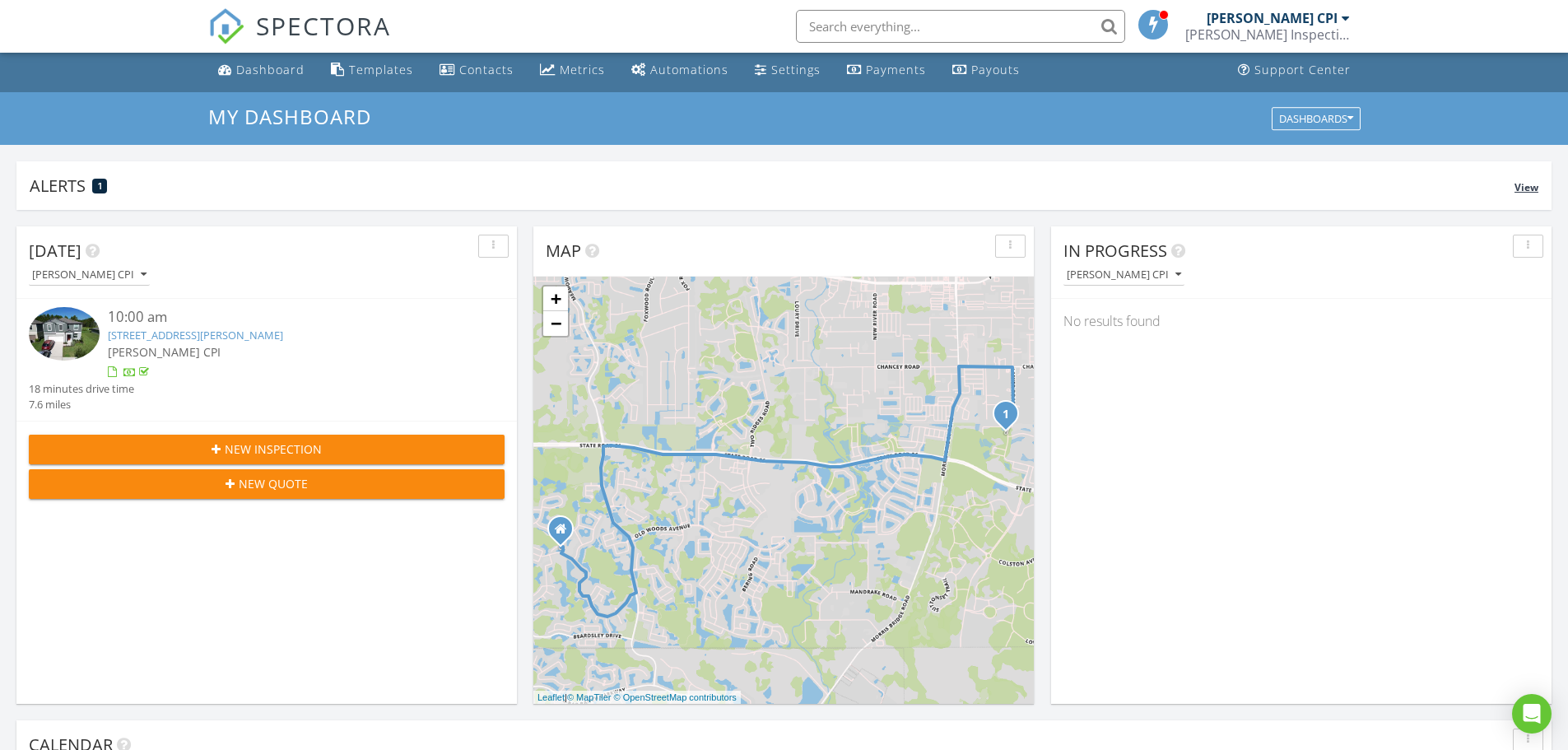
scroll to position [0, 0]
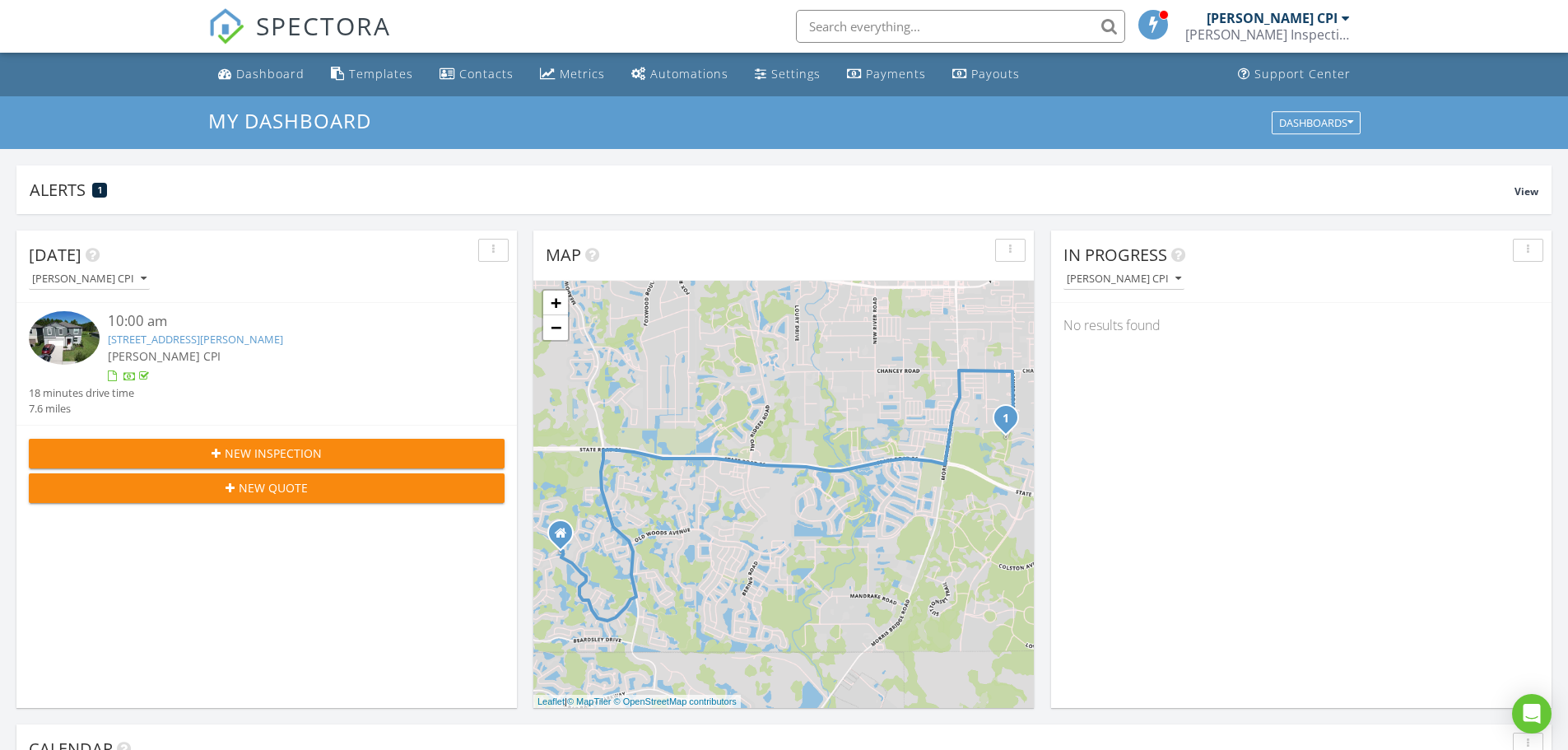
click at [237, 441] on button "New Inspection" at bounding box center [266, 452] width 475 height 29
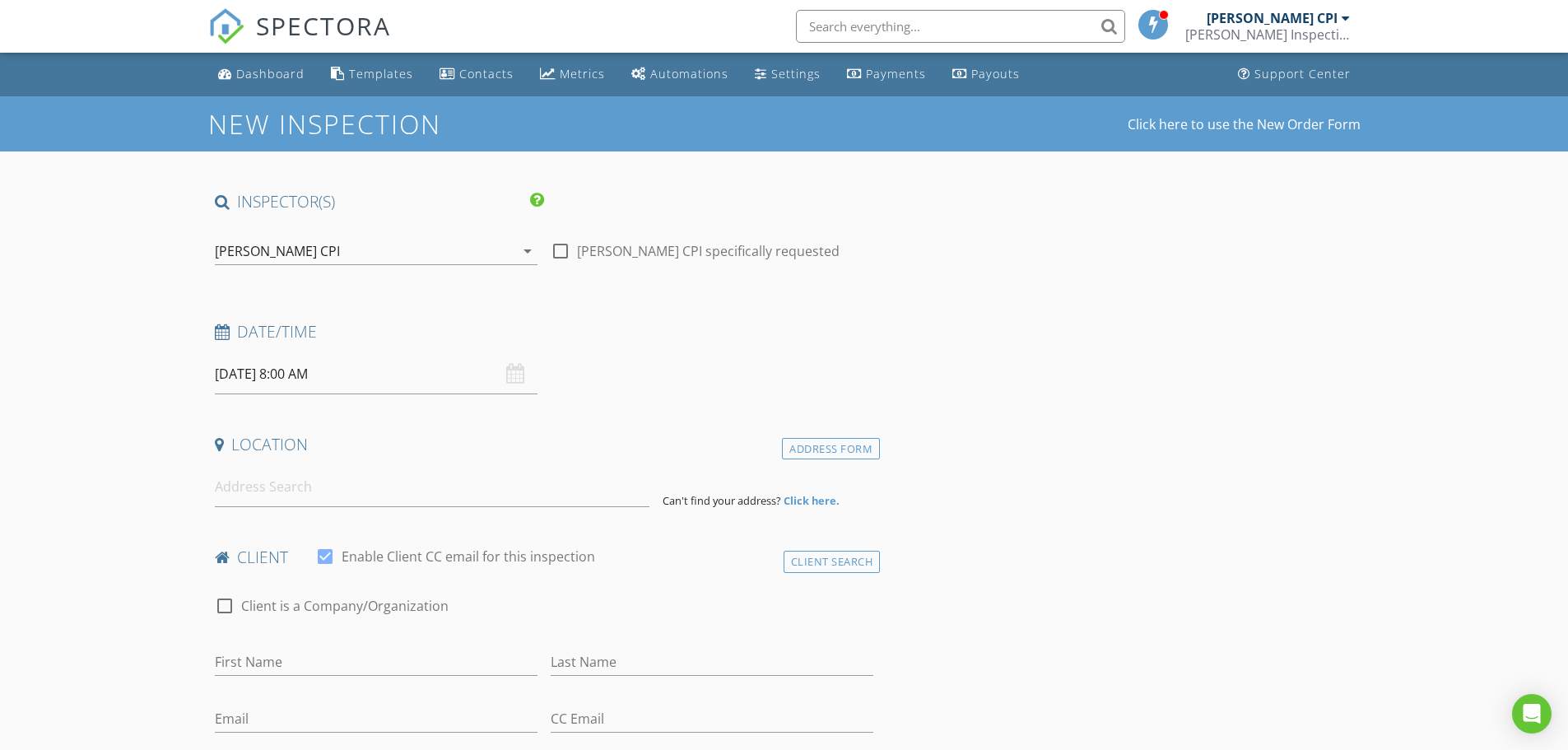
click at [566, 242] on div at bounding box center [560, 250] width 28 height 28
checkbox input "true"
click at [461, 385] on input "[DATE] 8:00 AM" at bounding box center [376, 374] width 322 height 40
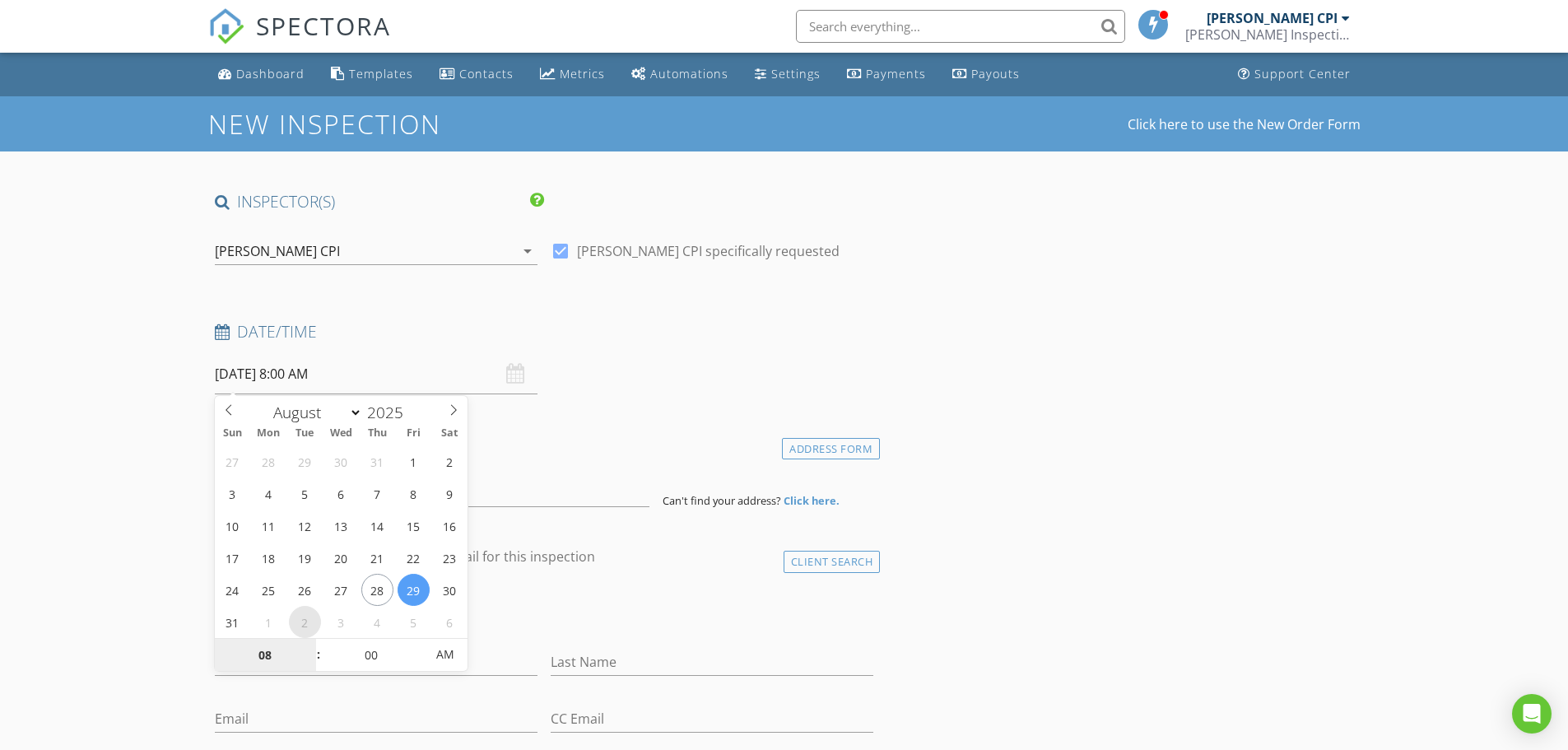
select select "8"
type input "09/02/2025 8:00 AM"
type input "09"
type input "09/02/2025 9:00 AM"
click at [313, 646] on span at bounding box center [310, 646] width 11 height 16
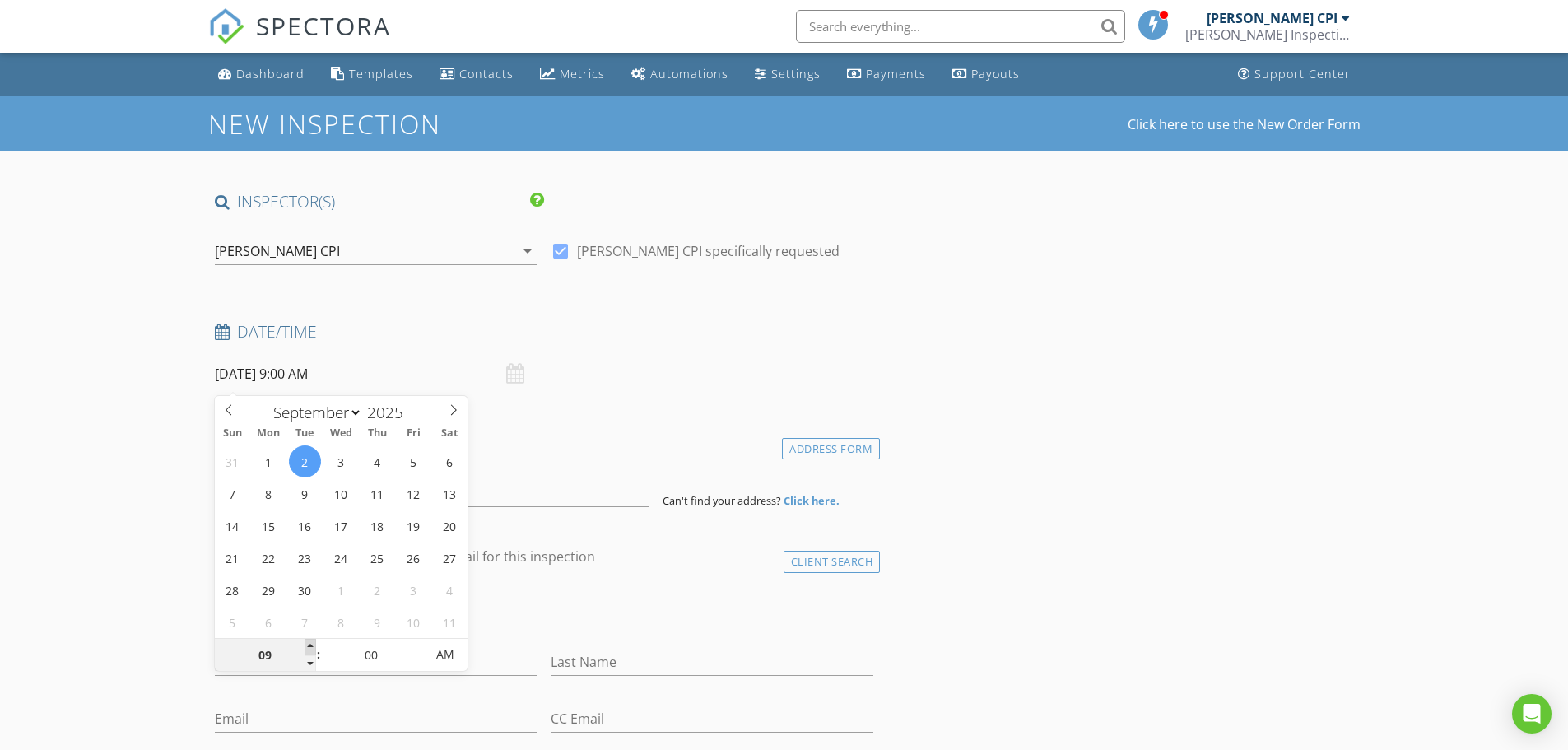
type input "10"
type input "09/02/2025 10:00 AM"
click at [313, 646] on span at bounding box center [310, 646] width 11 height 16
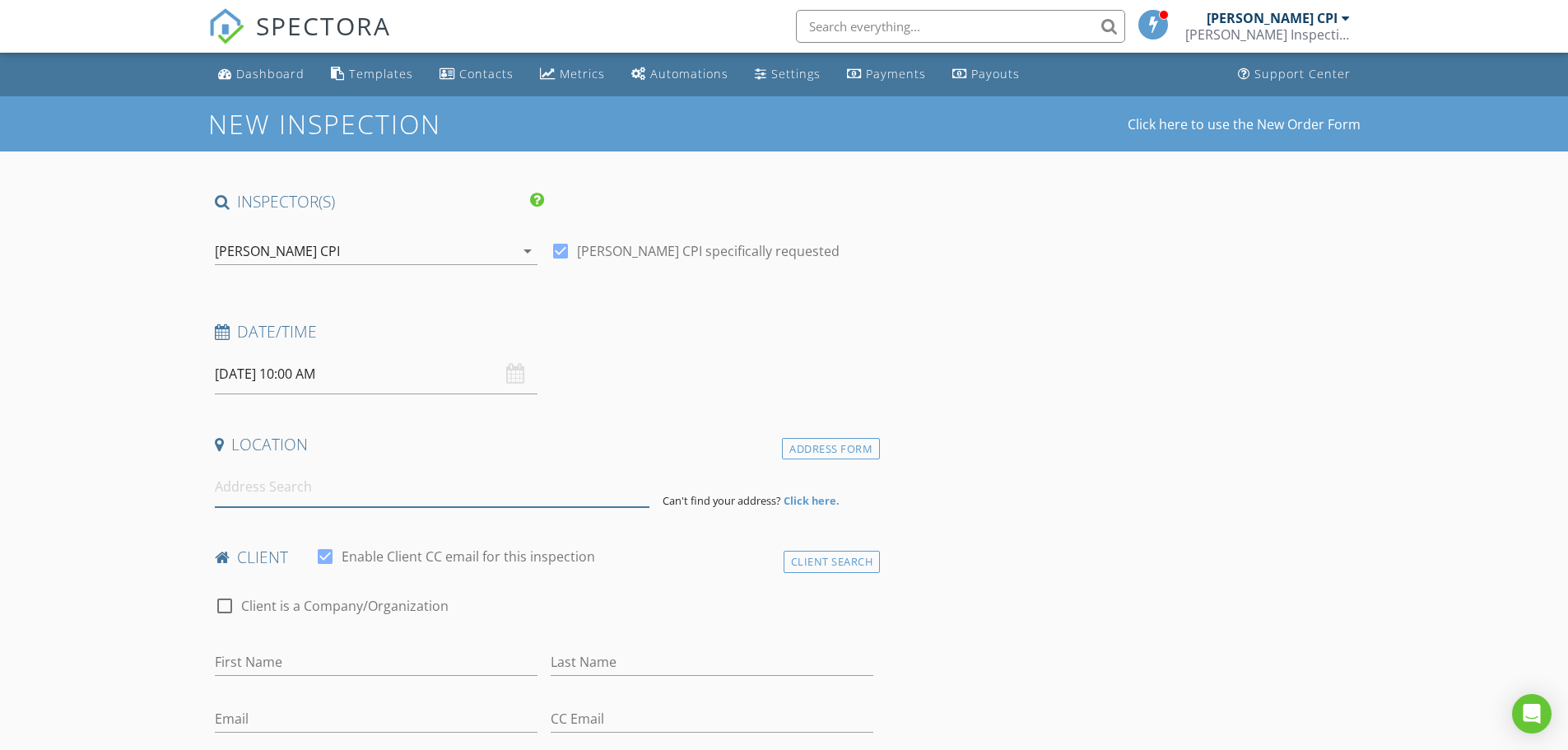
click at [512, 501] on input at bounding box center [432, 487] width 435 height 40
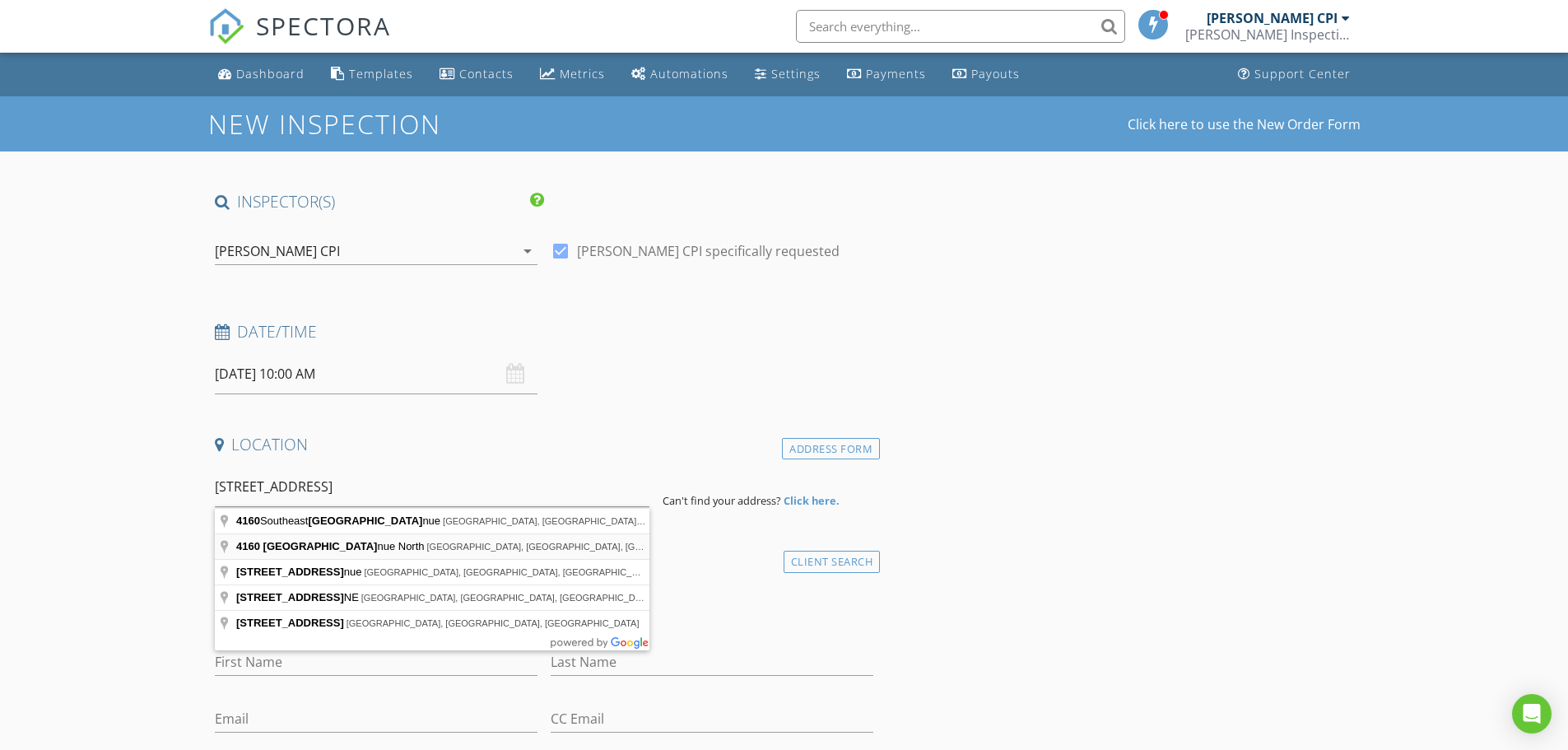
type input "4160 58th Avenue North, St. Petersburg, FL, USA"
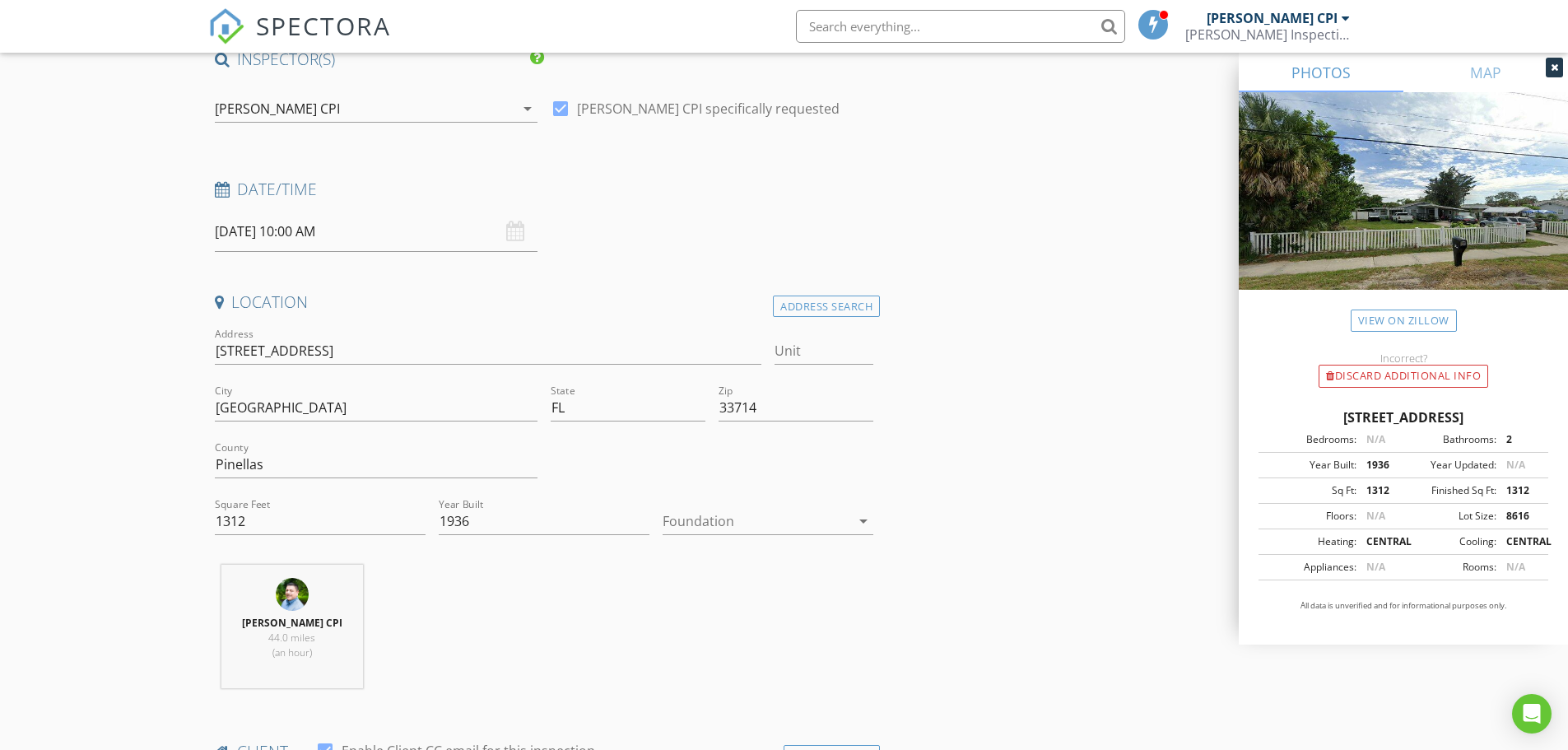
scroll to position [164, 0]
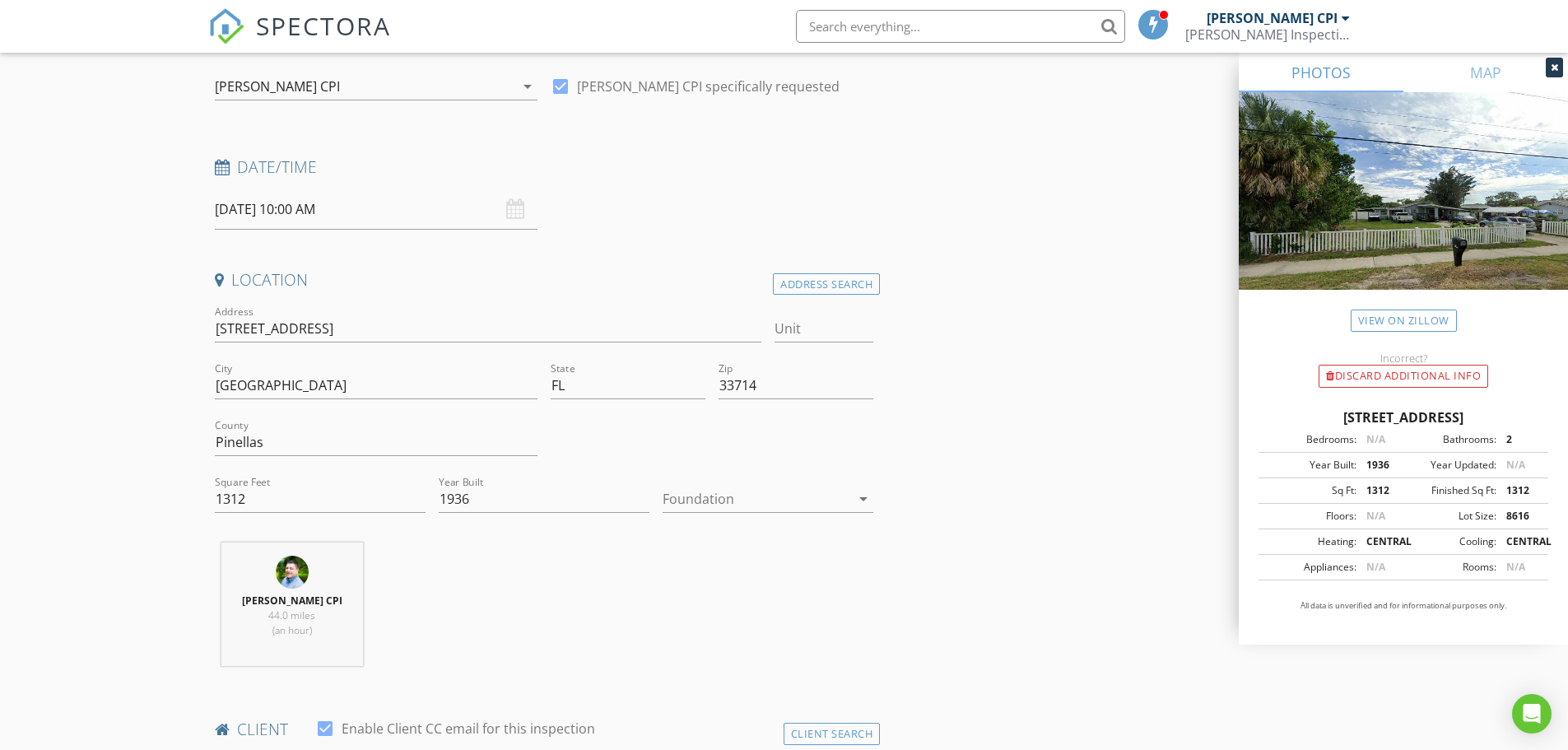
click at [680, 507] on div at bounding box center [756, 499] width 187 height 27
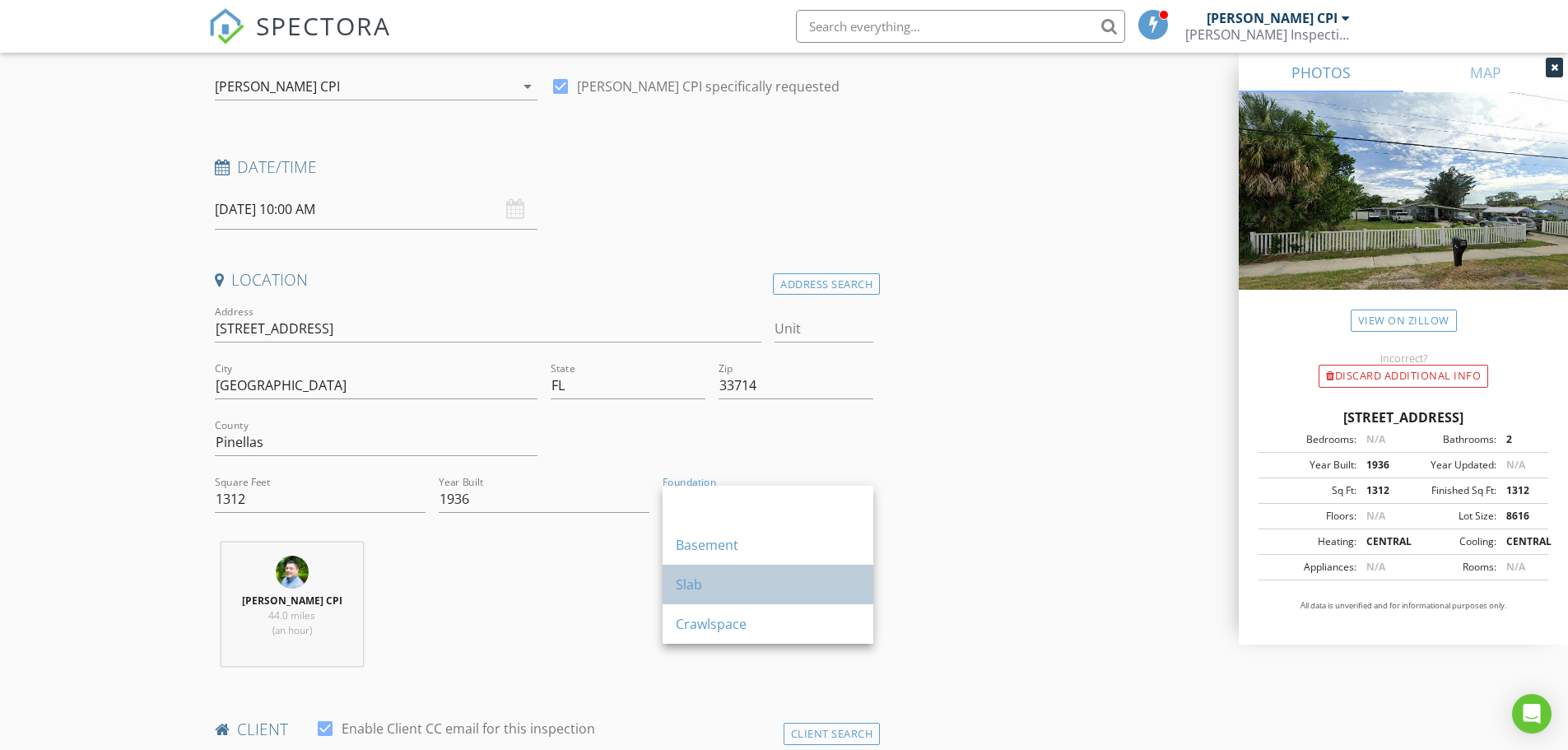
click at [686, 573] on div "Slab" at bounding box center [768, 585] width 184 height 40
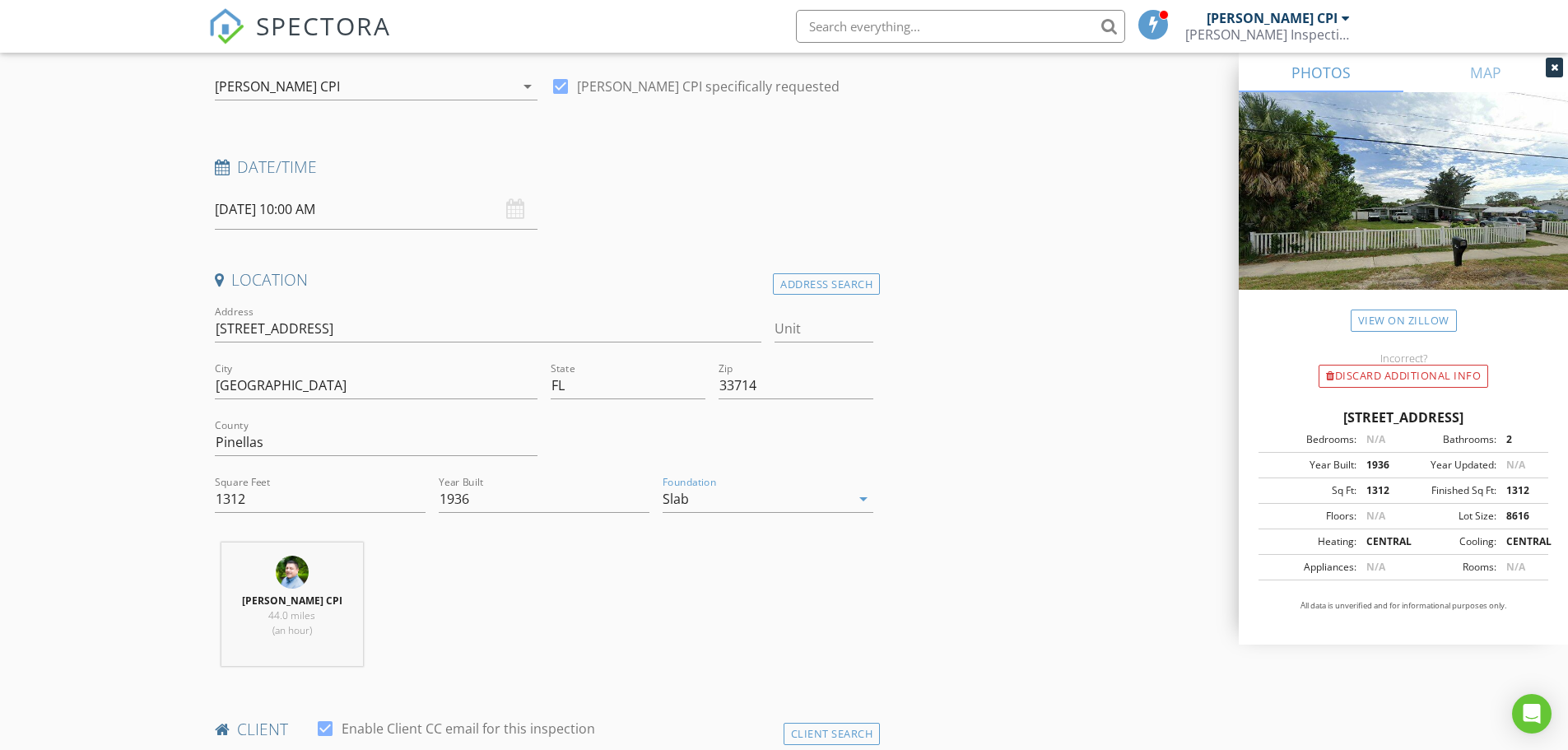
click at [624, 567] on div "Michael Silva CPI 44.0 miles (an hour)" at bounding box center [544, 611] width 672 height 137
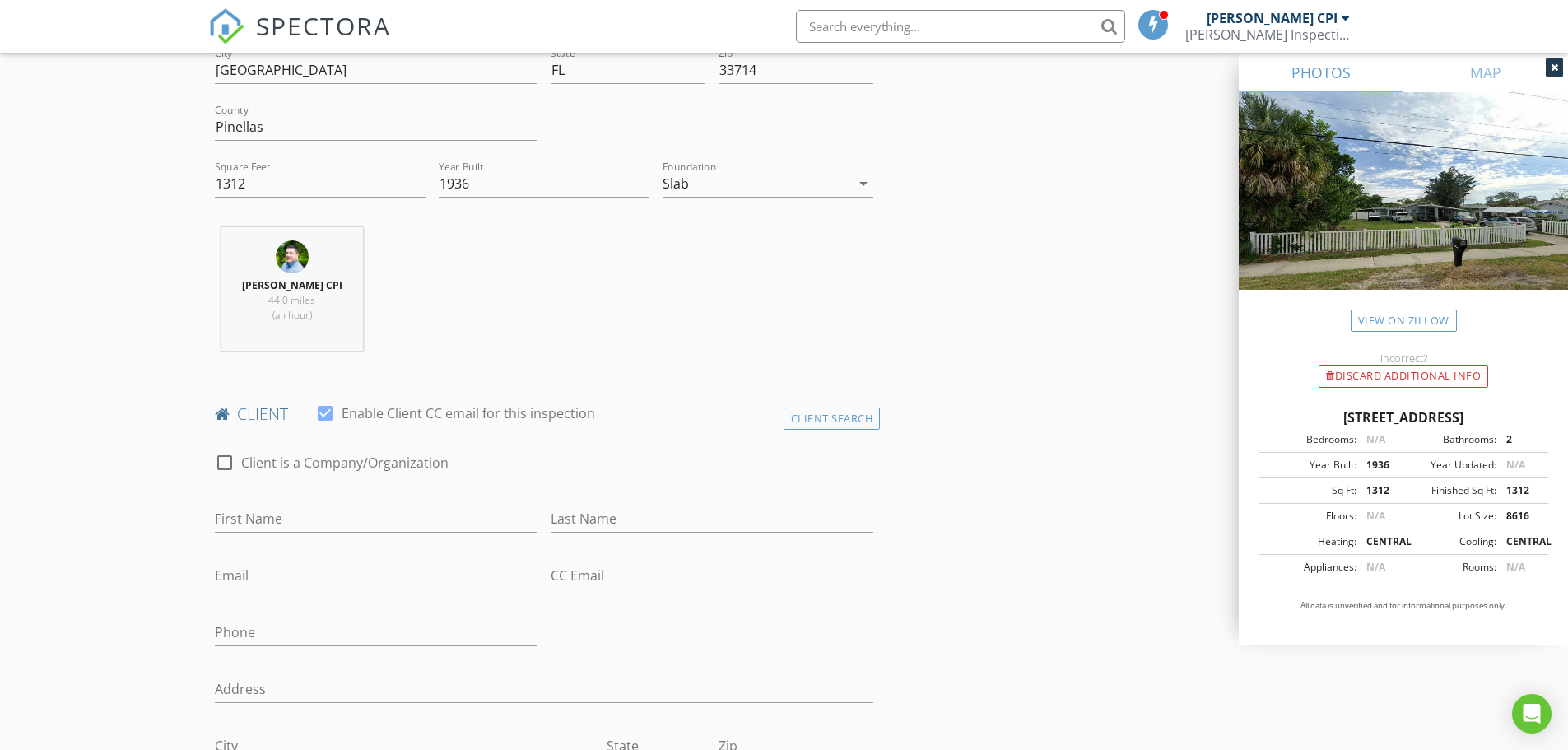
scroll to position [493, 0]
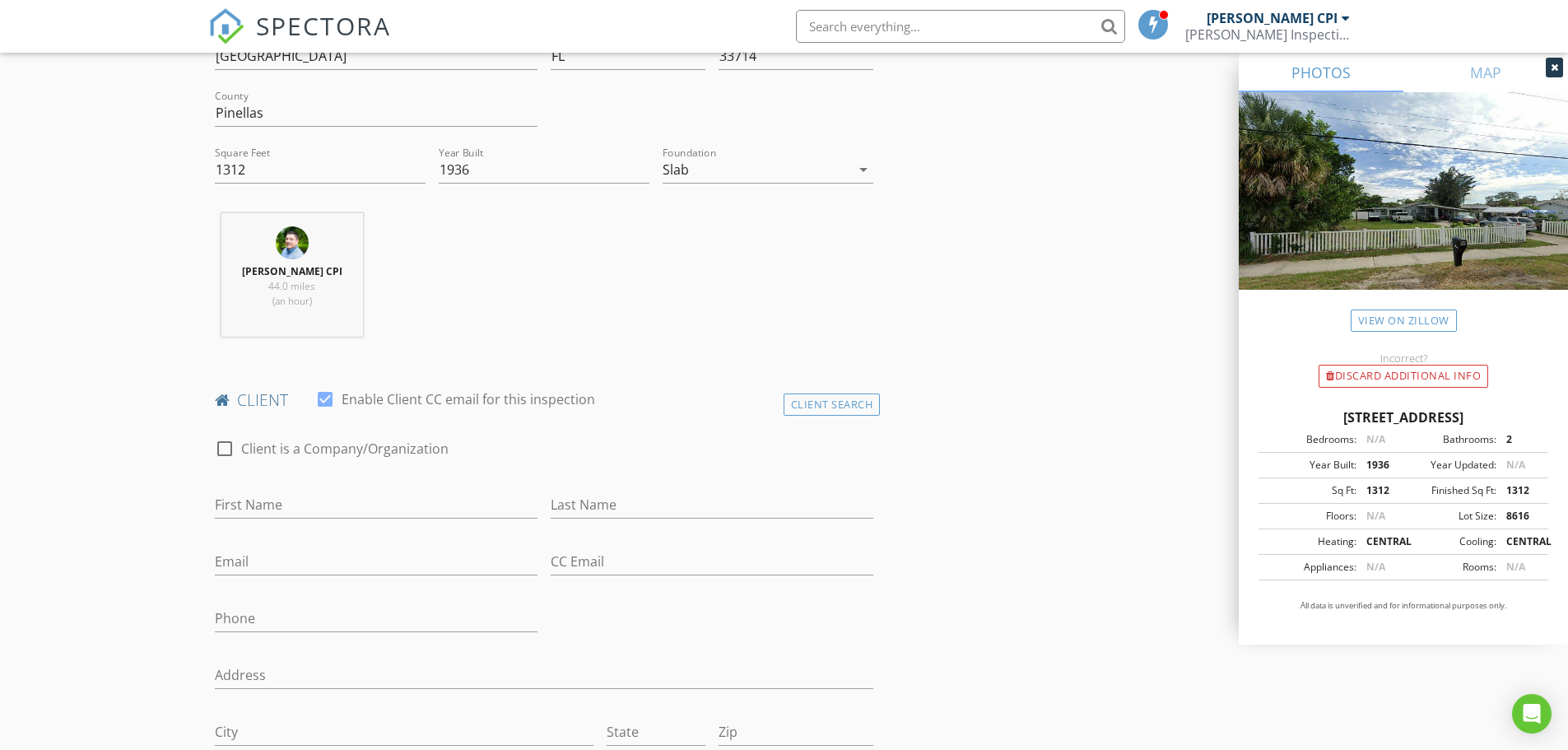
click at [225, 447] on div at bounding box center [224, 448] width 28 height 28
checkbox input "true"
click at [273, 504] on input "Enable Client CC email for this inspection" at bounding box center [544, 505] width 659 height 28
type input "ETO Property Group"
click at [233, 555] on input "Email" at bounding box center [376, 562] width 322 height 28
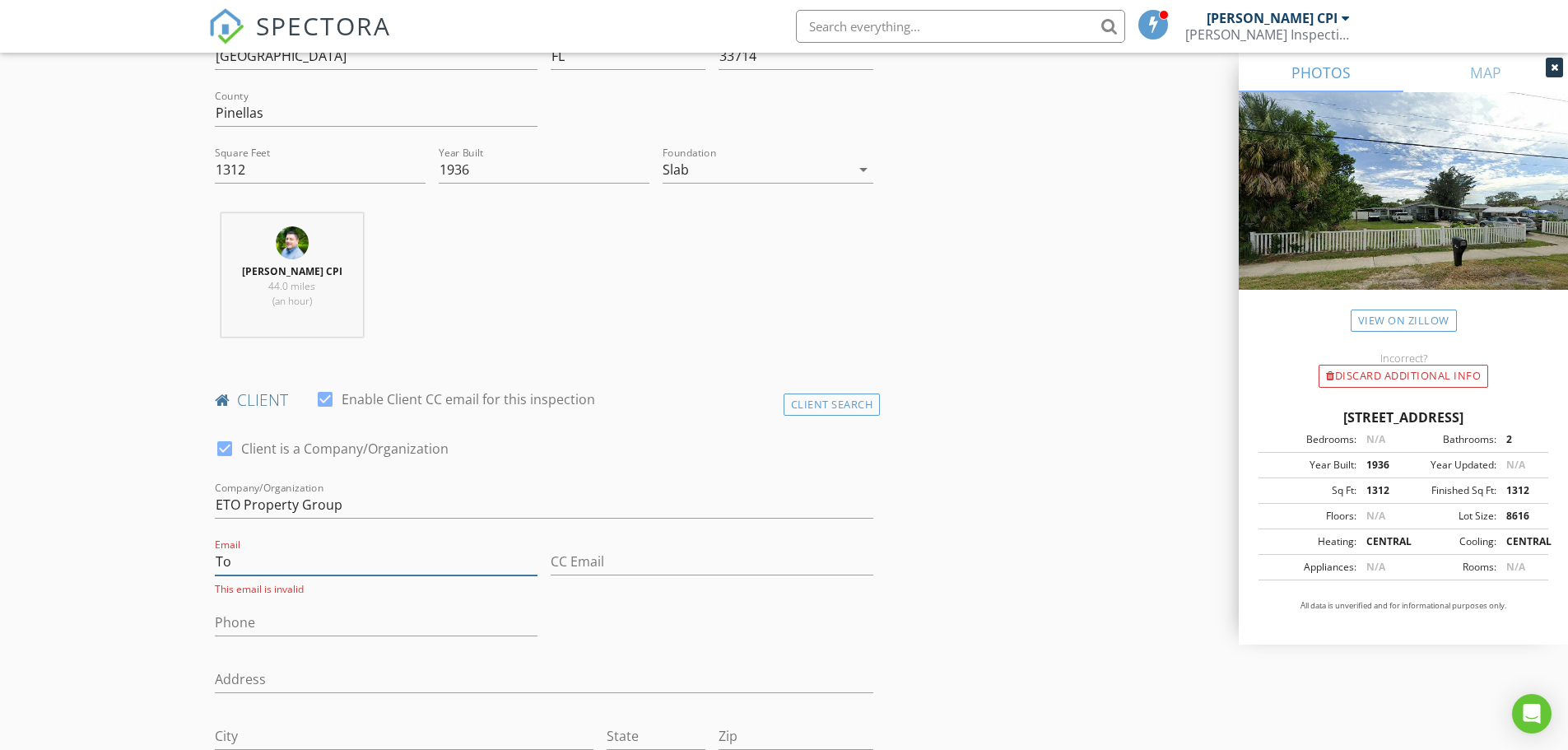
type input "T"
type input "houseflipsbytom@gmail.com"
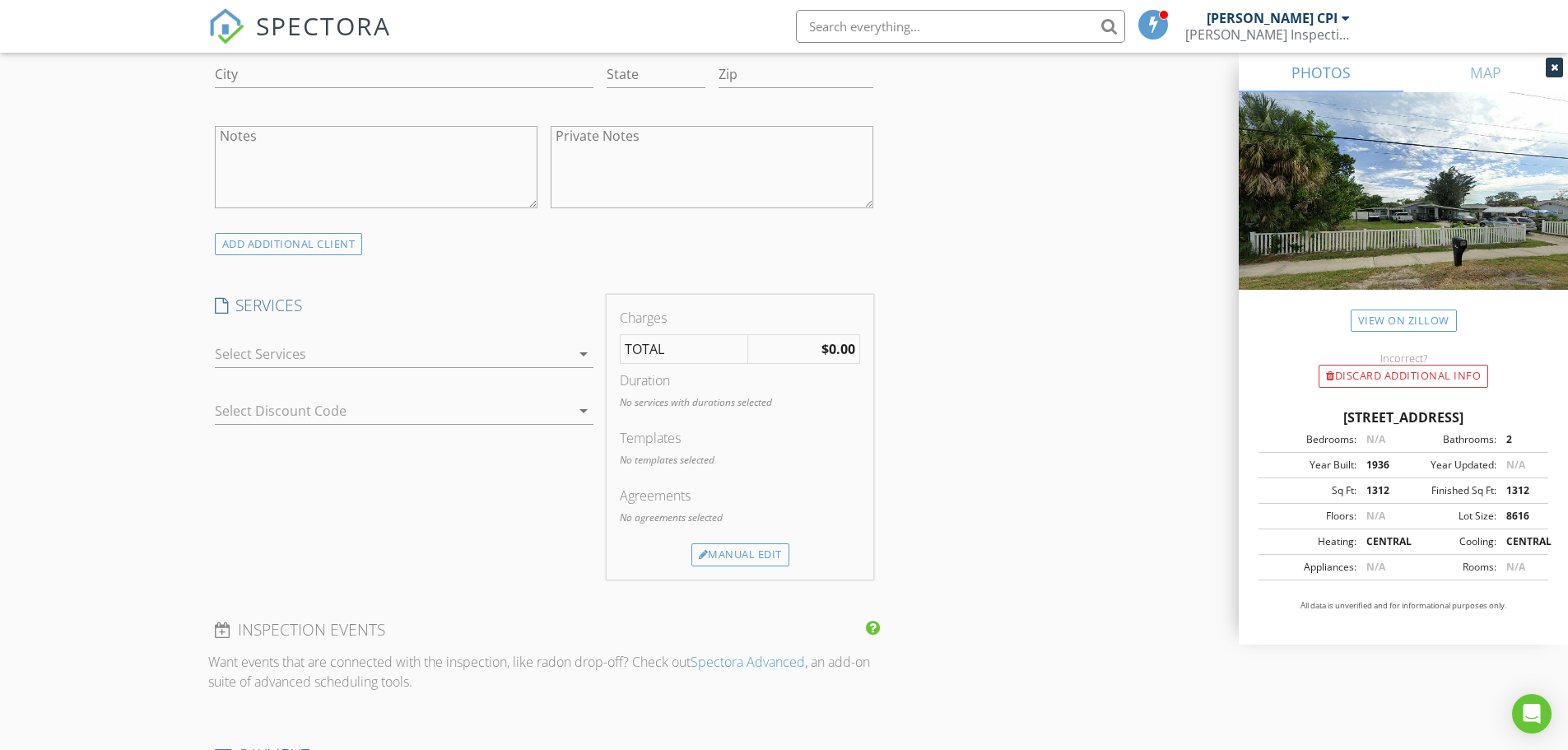
scroll to position [1152, 0]
type input "407-476-6974"
click at [309, 349] on div at bounding box center [393, 354] width 356 height 27
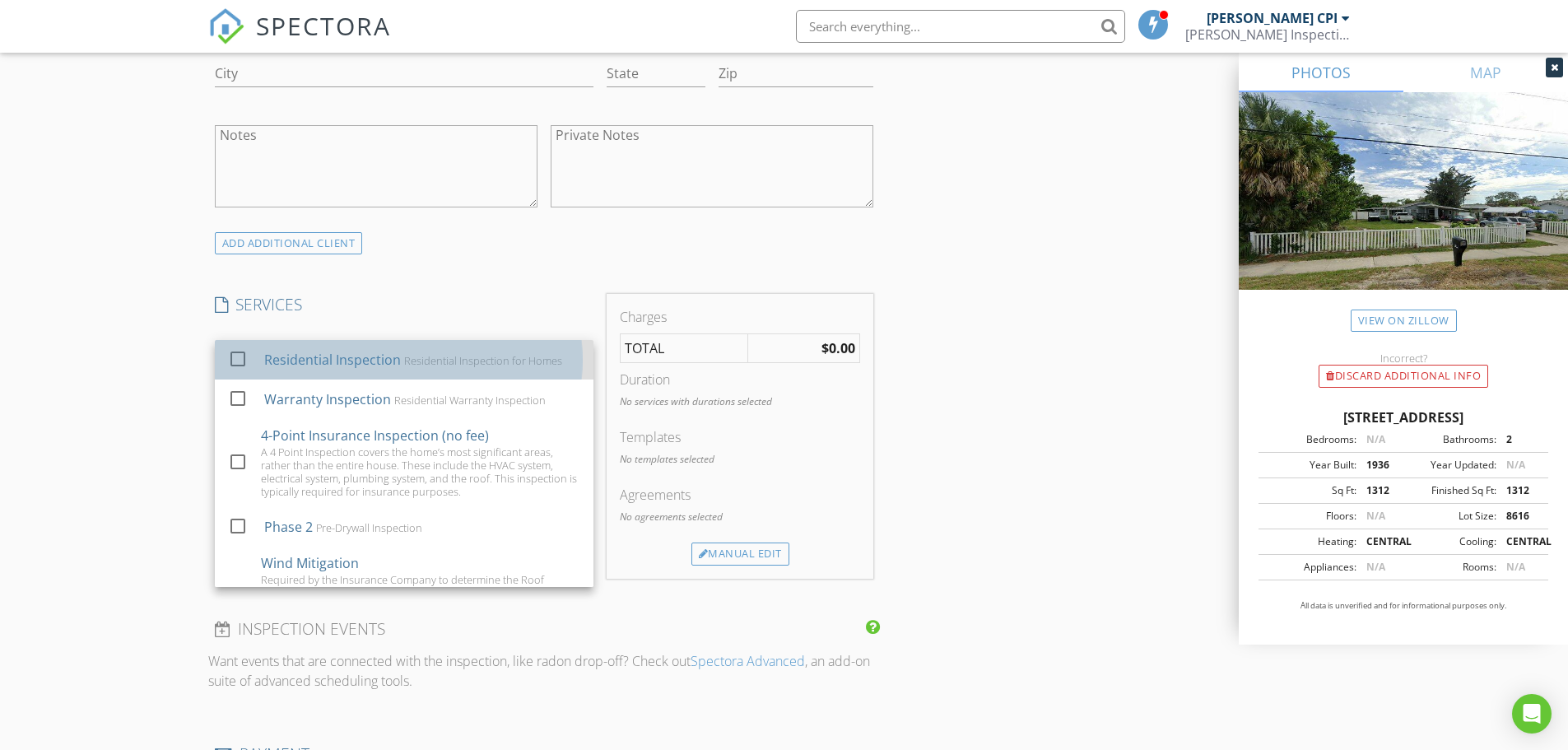
click at [310, 356] on div "Residential Inspection" at bounding box center [332, 359] width 137 height 20
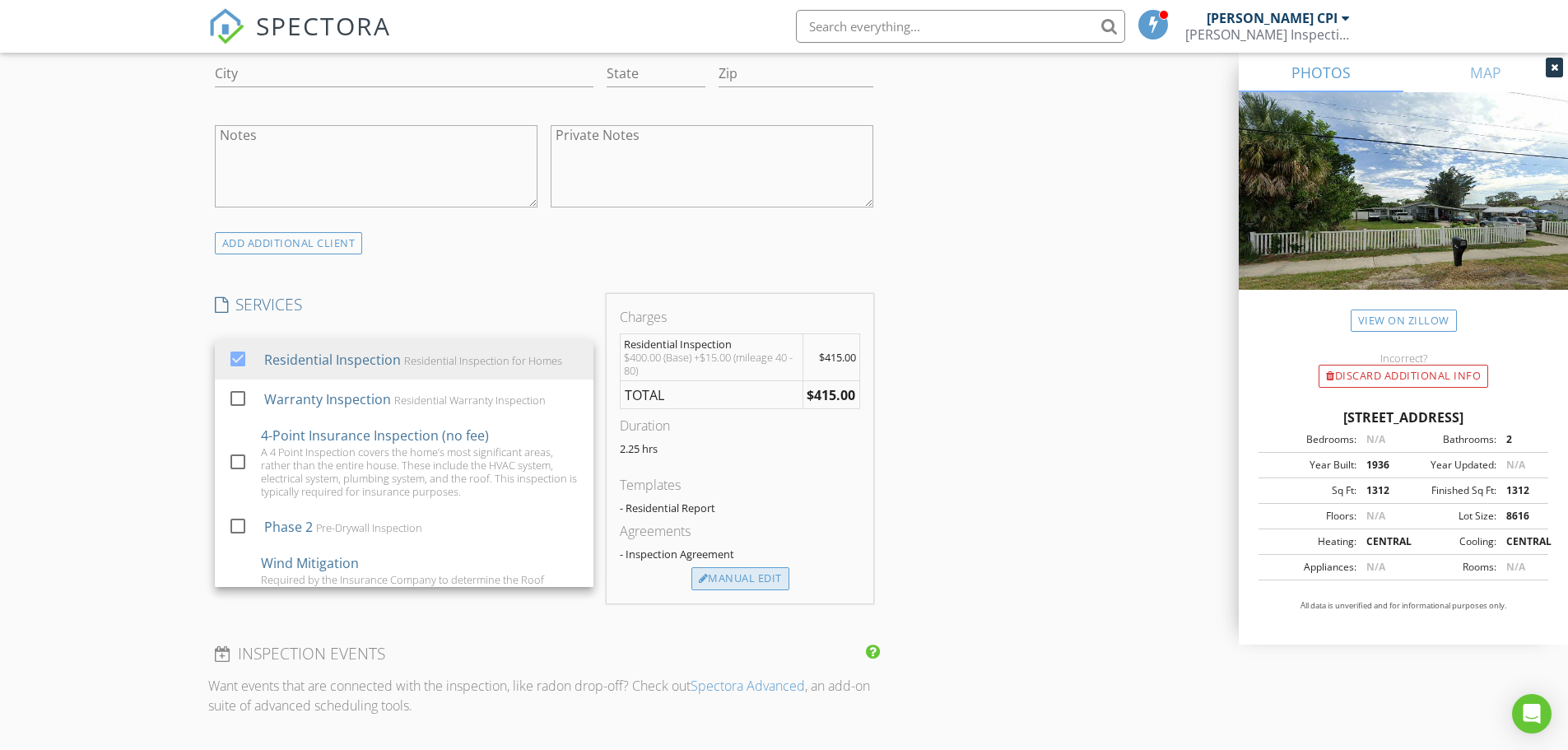
click at [703, 575] on div at bounding box center [704, 578] width 10 height 10
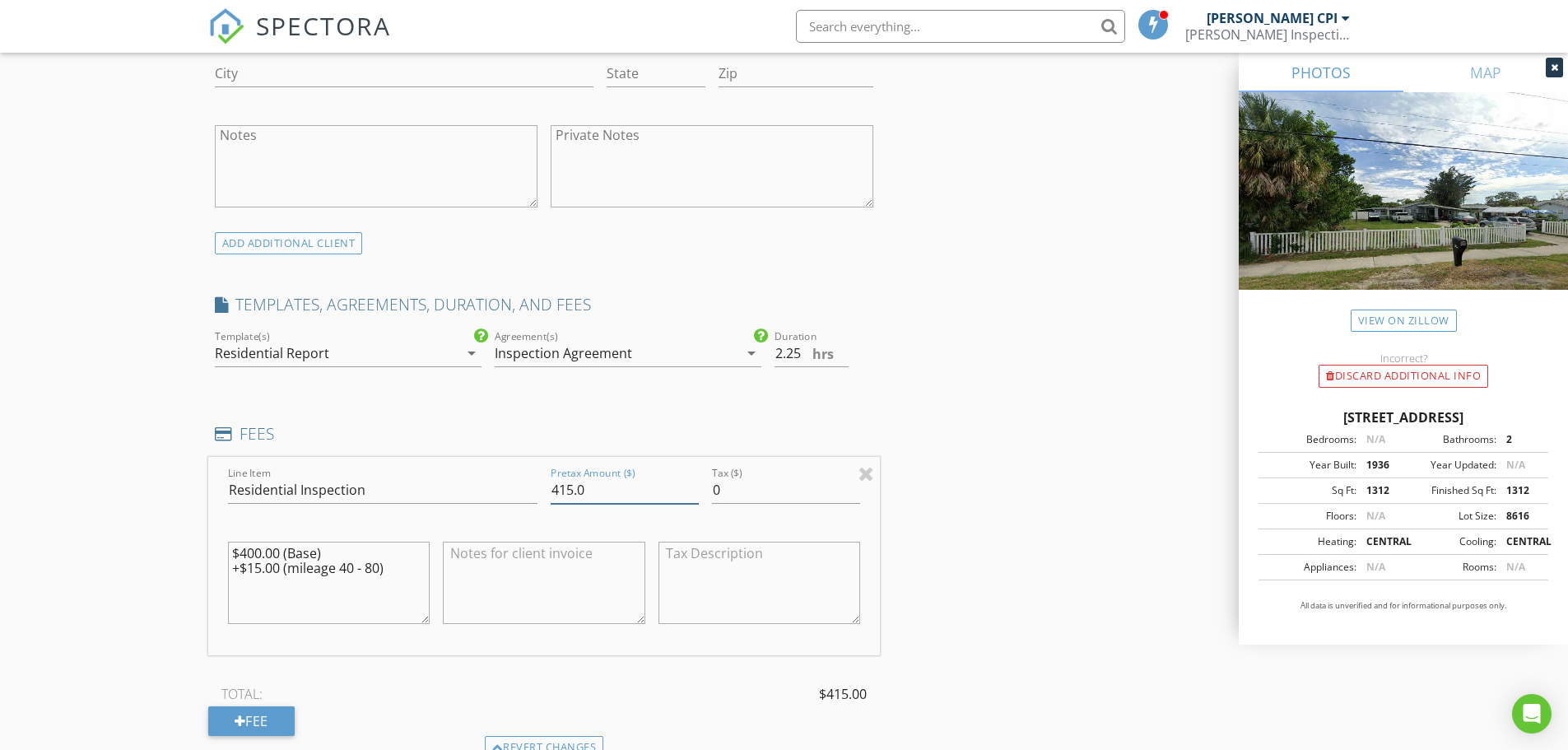
drag, startPoint x: 573, startPoint y: 490, endPoint x: 527, endPoint y: 488, distance: 46.0
click at [527, 488] on div "Line Item Residential Inspection Pretax Amount ($) 415.0 Tax ($) 0 $400.00 (Bas…" at bounding box center [544, 555] width 672 height 199
type input "300.0"
drag, startPoint x: 389, startPoint y: 577, endPoint x: 147, endPoint y: 556, distance: 242.9
click at [147, 556] on div "New Inspection Click here to use the New Order Form INSPECTOR(S) check_box Mich…" at bounding box center [784, 471] width 1568 height 3054
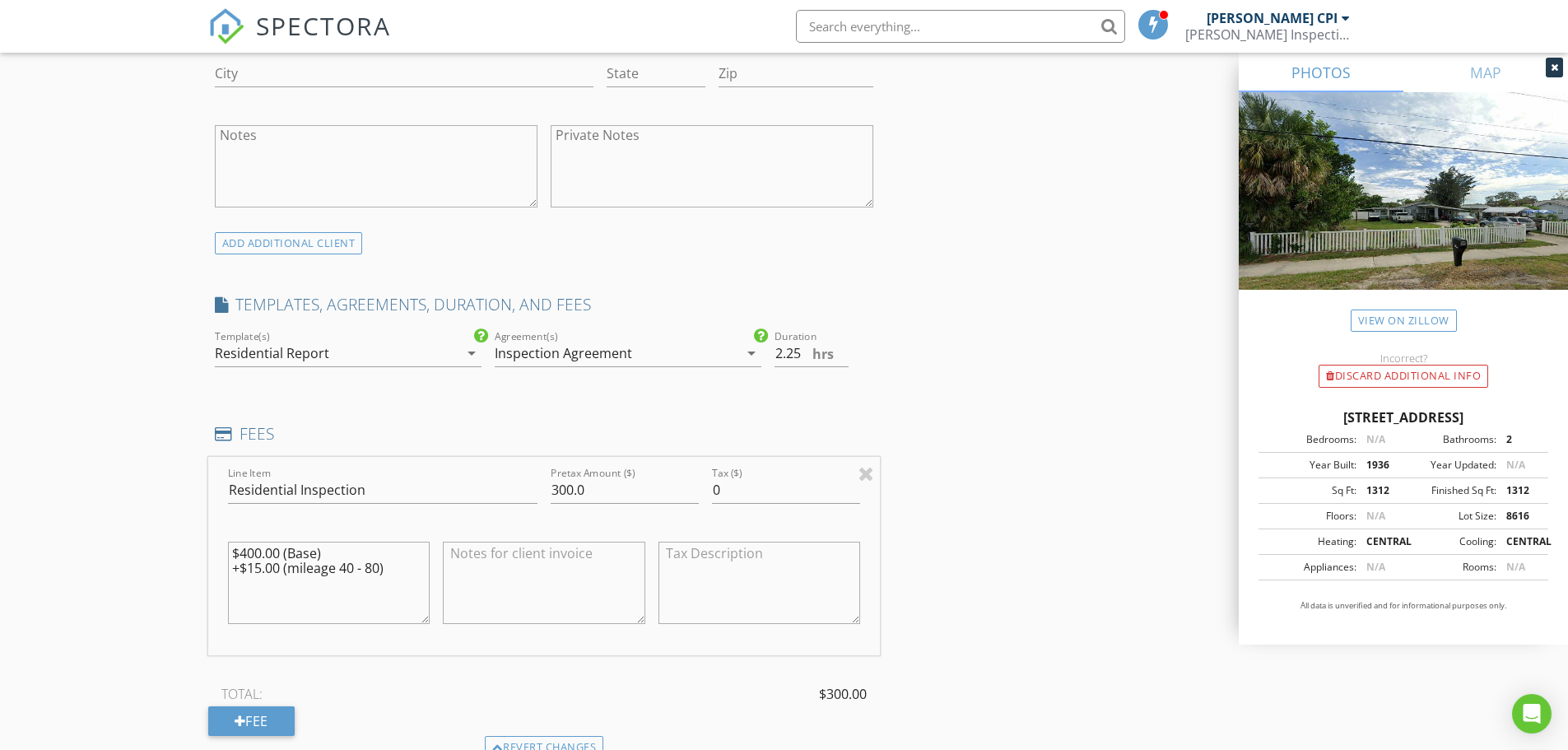
click at [392, 567] on textarea "$400.00 (Base) +$15.00 (mileage 40 - 80)" at bounding box center [329, 583] width 203 height 83
drag, startPoint x: 392, startPoint y: 567, endPoint x: 234, endPoint y: 576, distance: 158.3
click at [234, 576] on textarea "$400.00 (Base) +$15.00 (mileage 40 - 80)" at bounding box center [329, 583] width 203 height 83
click at [241, 549] on textarea "$400.00 (Base)" at bounding box center [329, 583] width 203 height 83
type textarea "$300.00 (Base)"
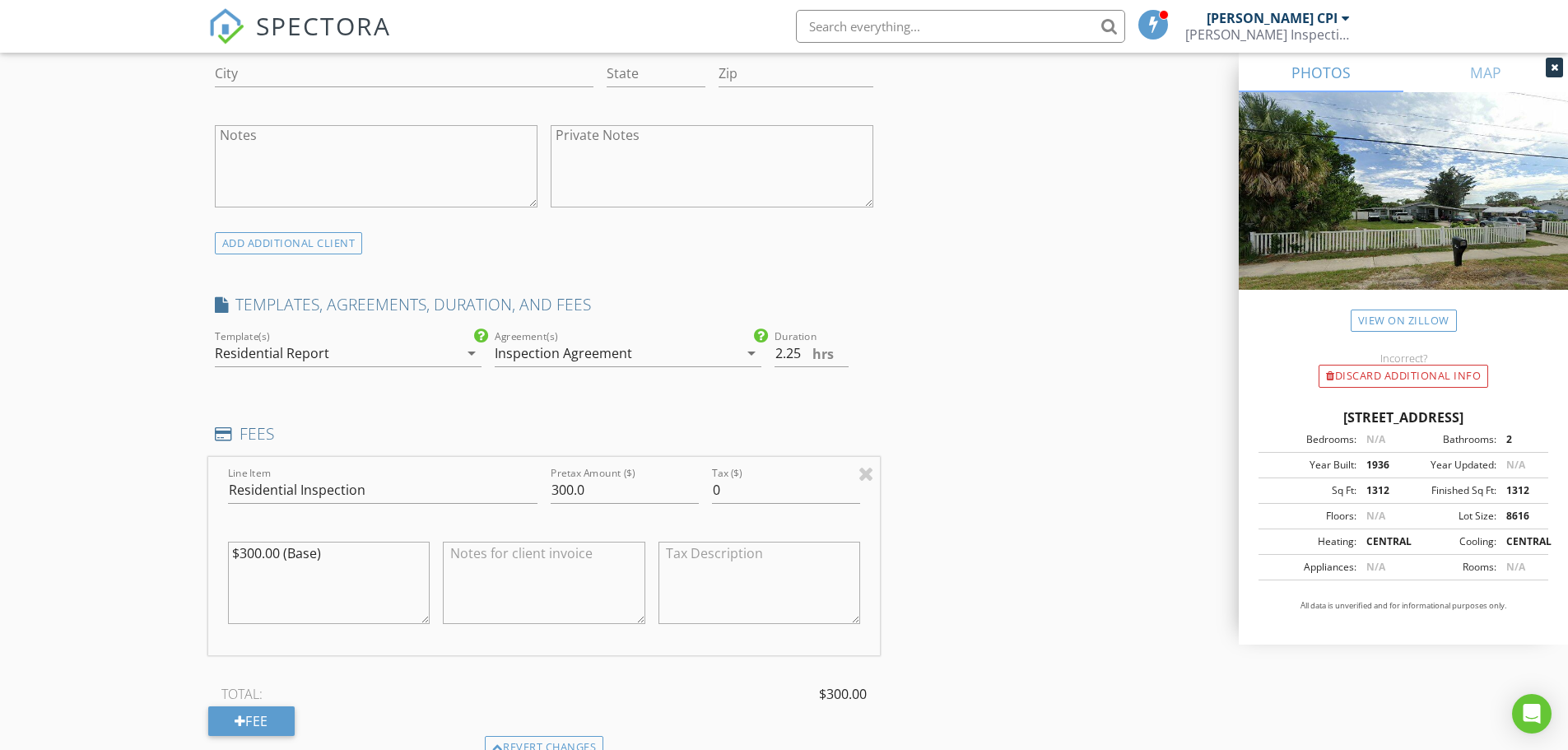
click at [140, 567] on div "New Inspection Click here to use the New Order Form INSPECTOR(S) check_box Mich…" at bounding box center [784, 471] width 1568 height 3054
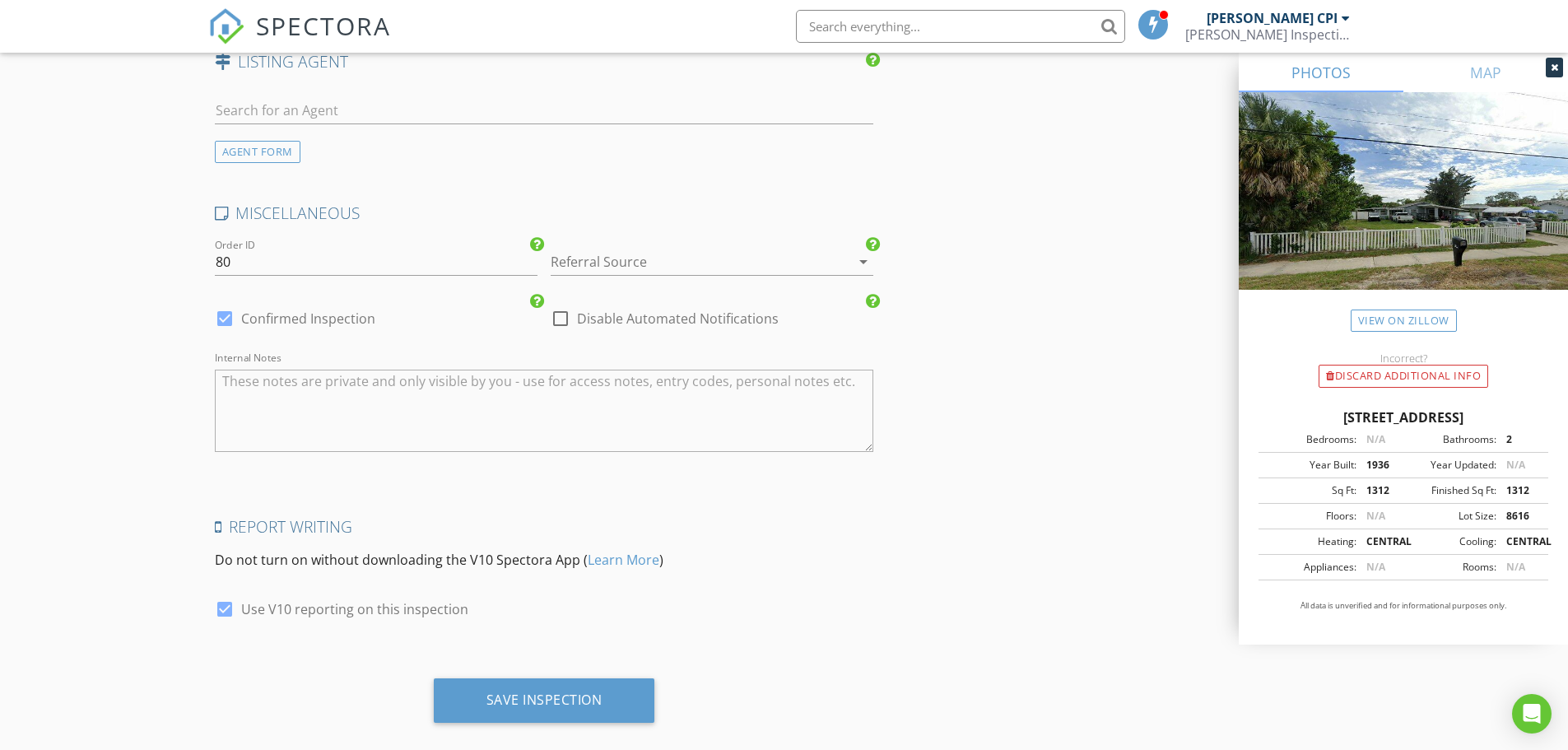
scroll to position [2387, 0]
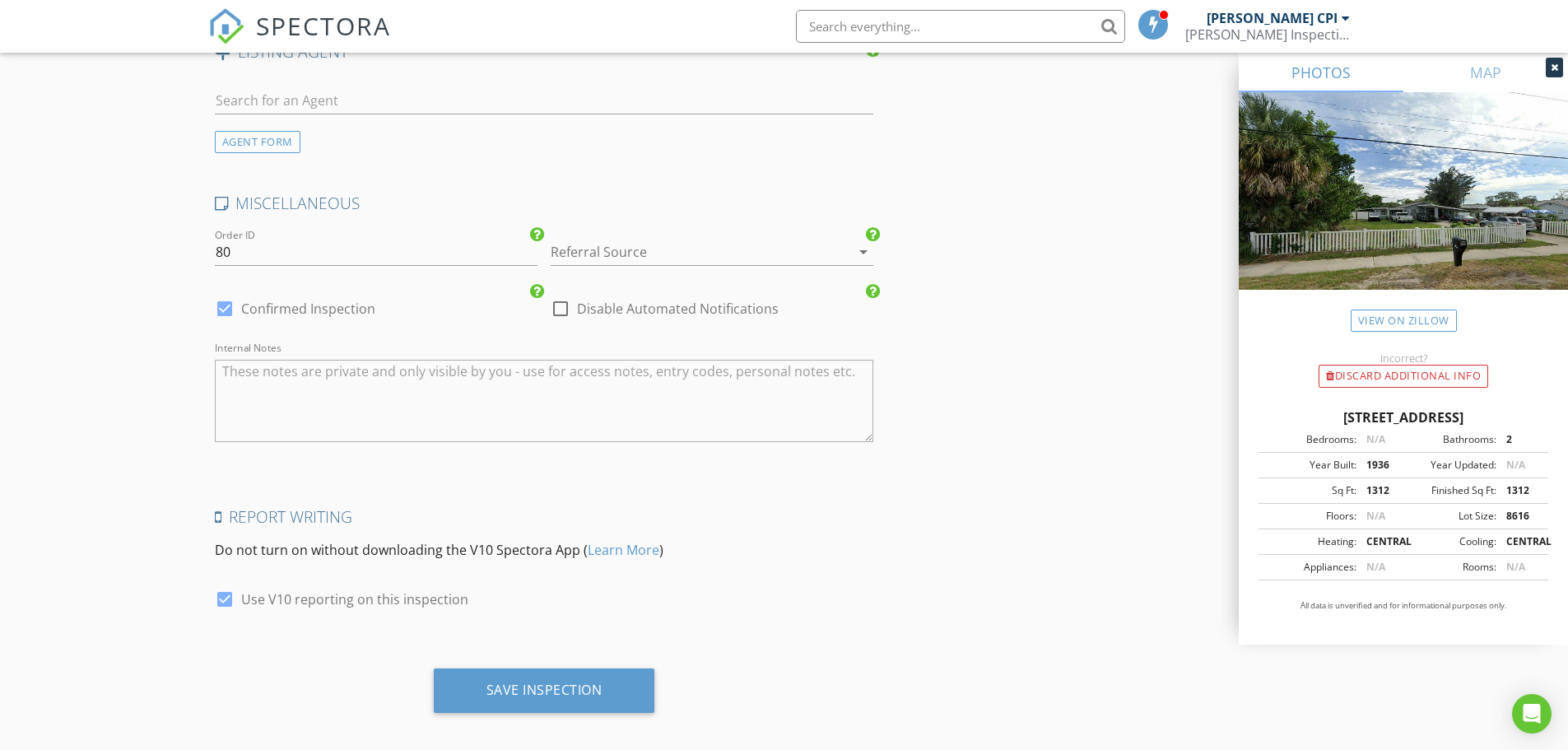
click at [621, 255] on div at bounding box center [688, 252] width 277 height 27
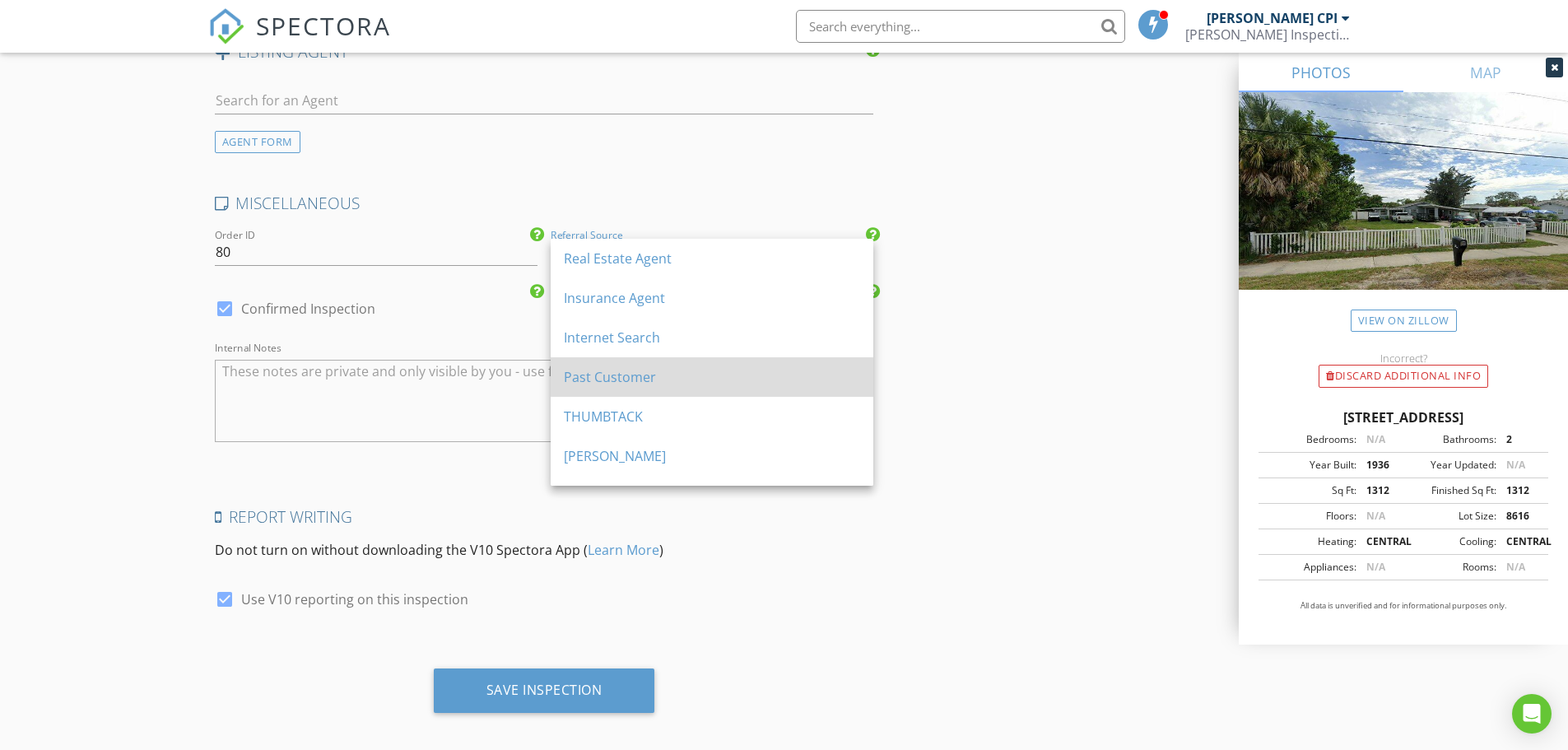
click at [615, 373] on div "Past Customer" at bounding box center [712, 376] width 297 height 20
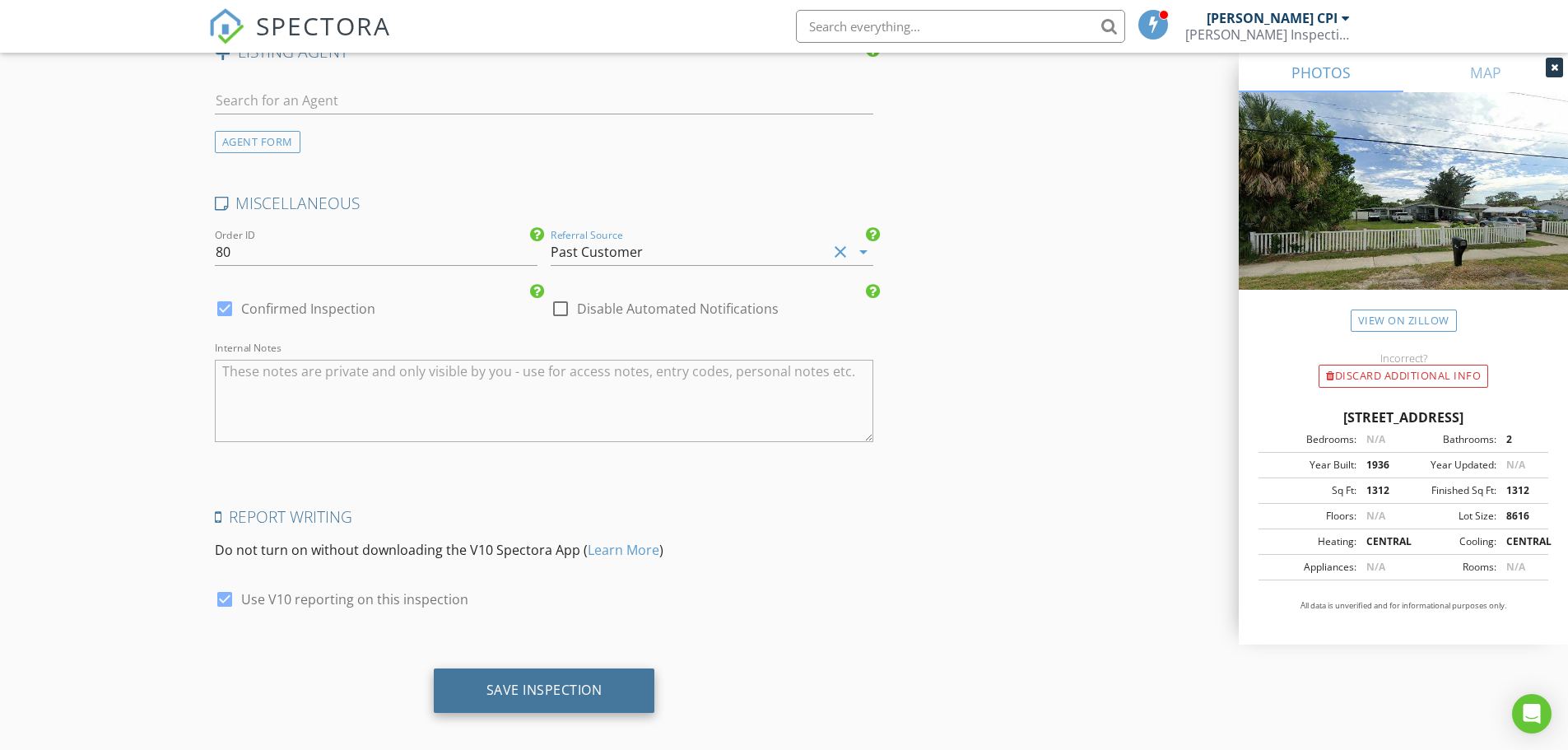
click at [559, 690] on div "Save Inspection" at bounding box center [545, 689] width 116 height 16
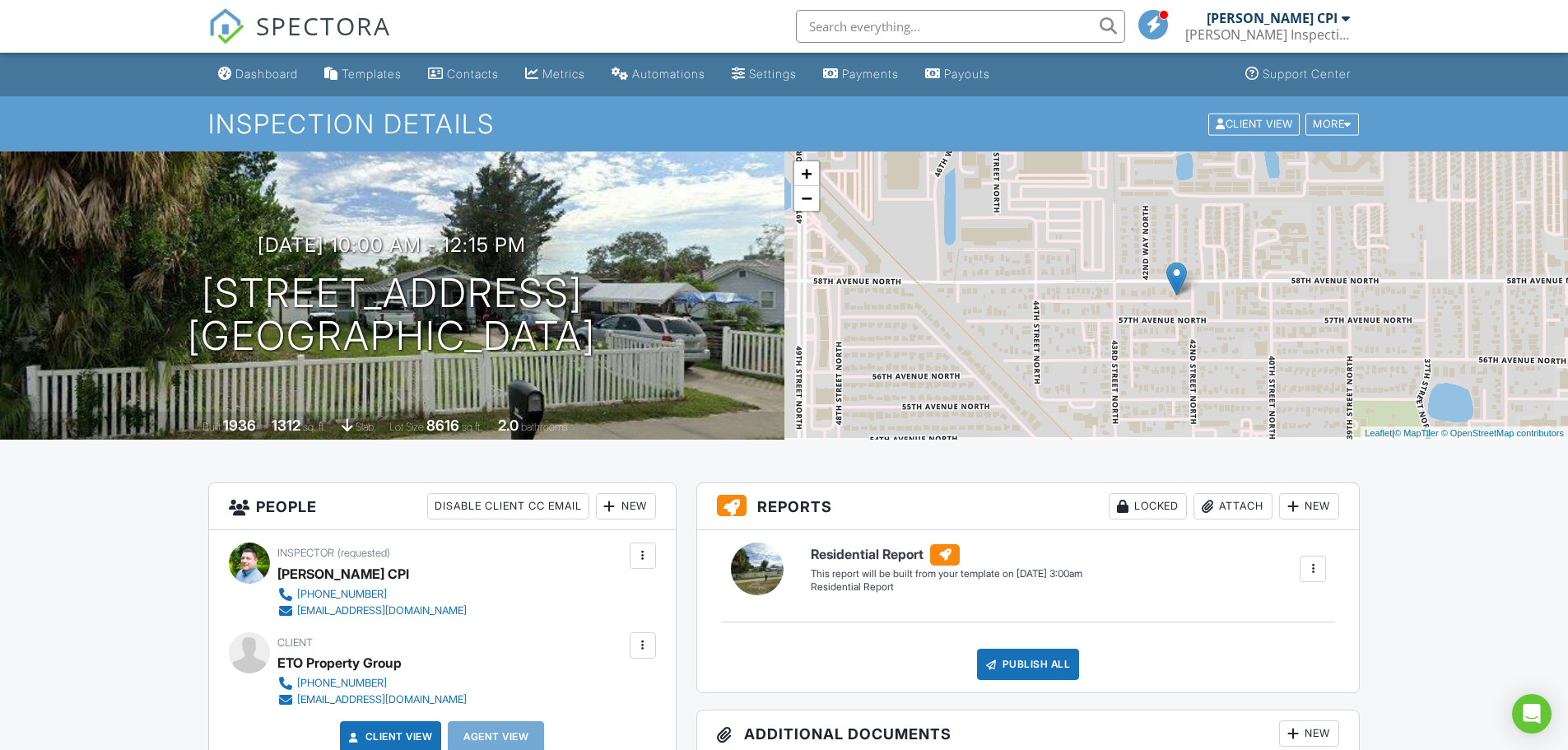
click at [333, 36] on span "SPECTORA" at bounding box center [323, 26] width 135 height 34
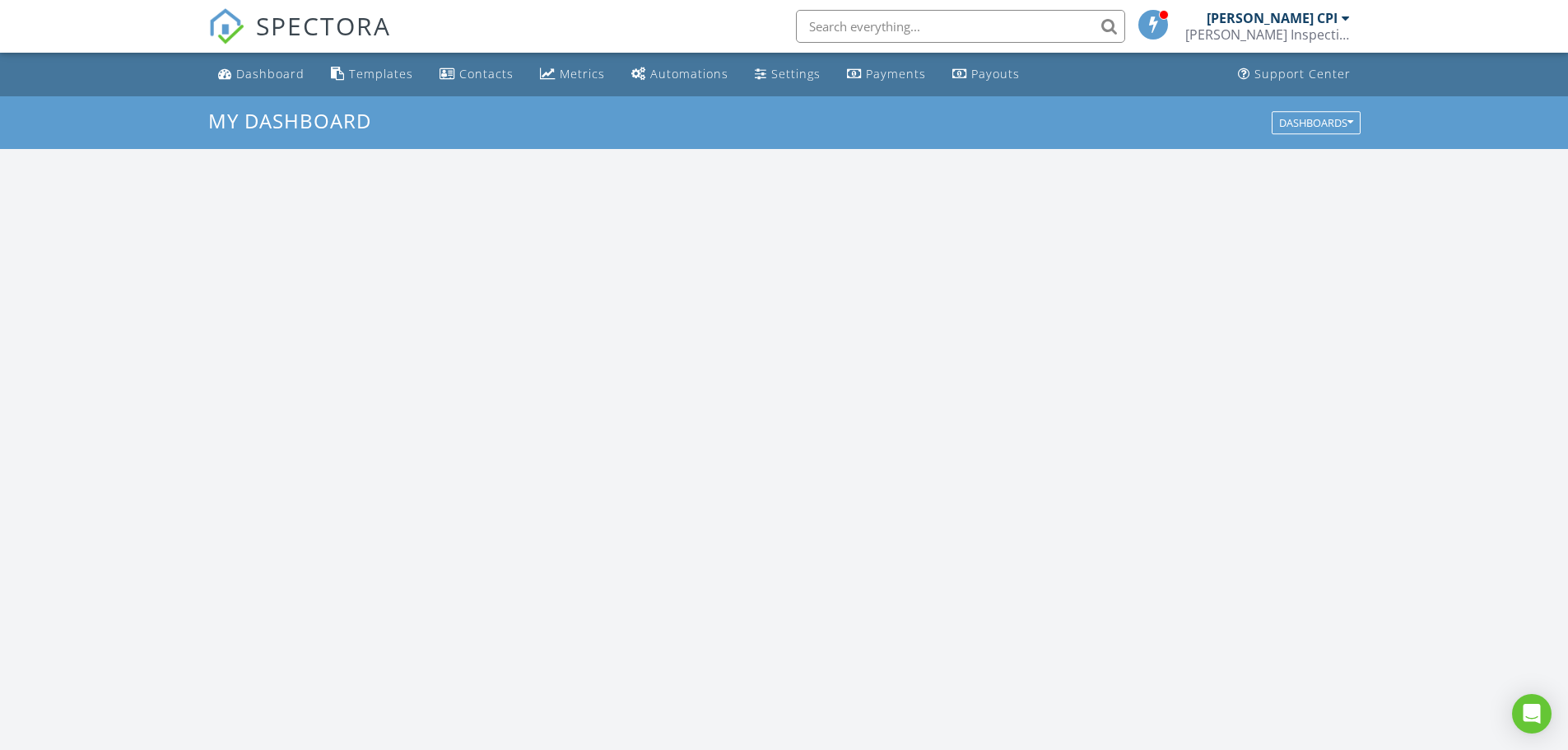
scroll to position [1524, 1594]
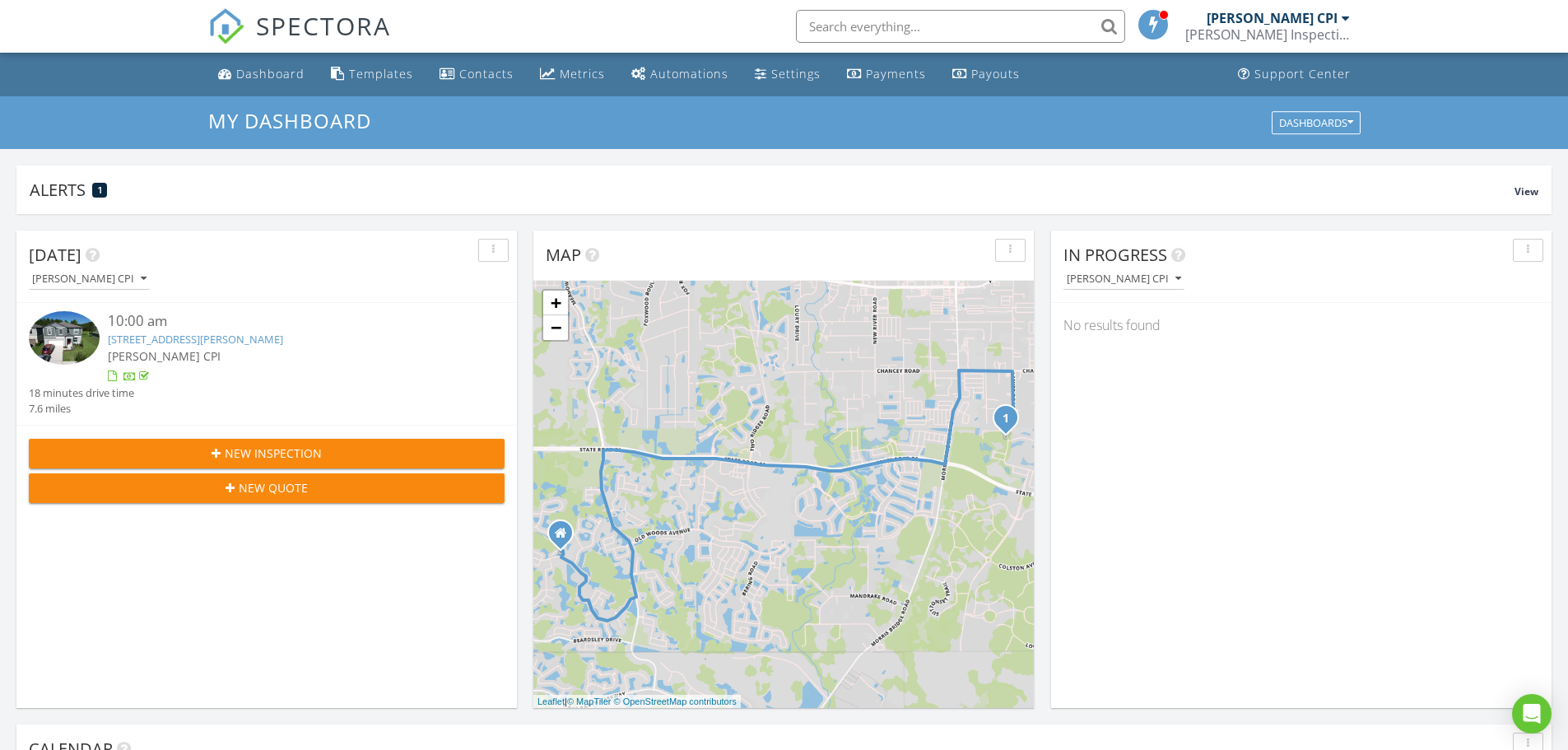
click at [252, 452] on span "New Inspection" at bounding box center [273, 453] width 97 height 17
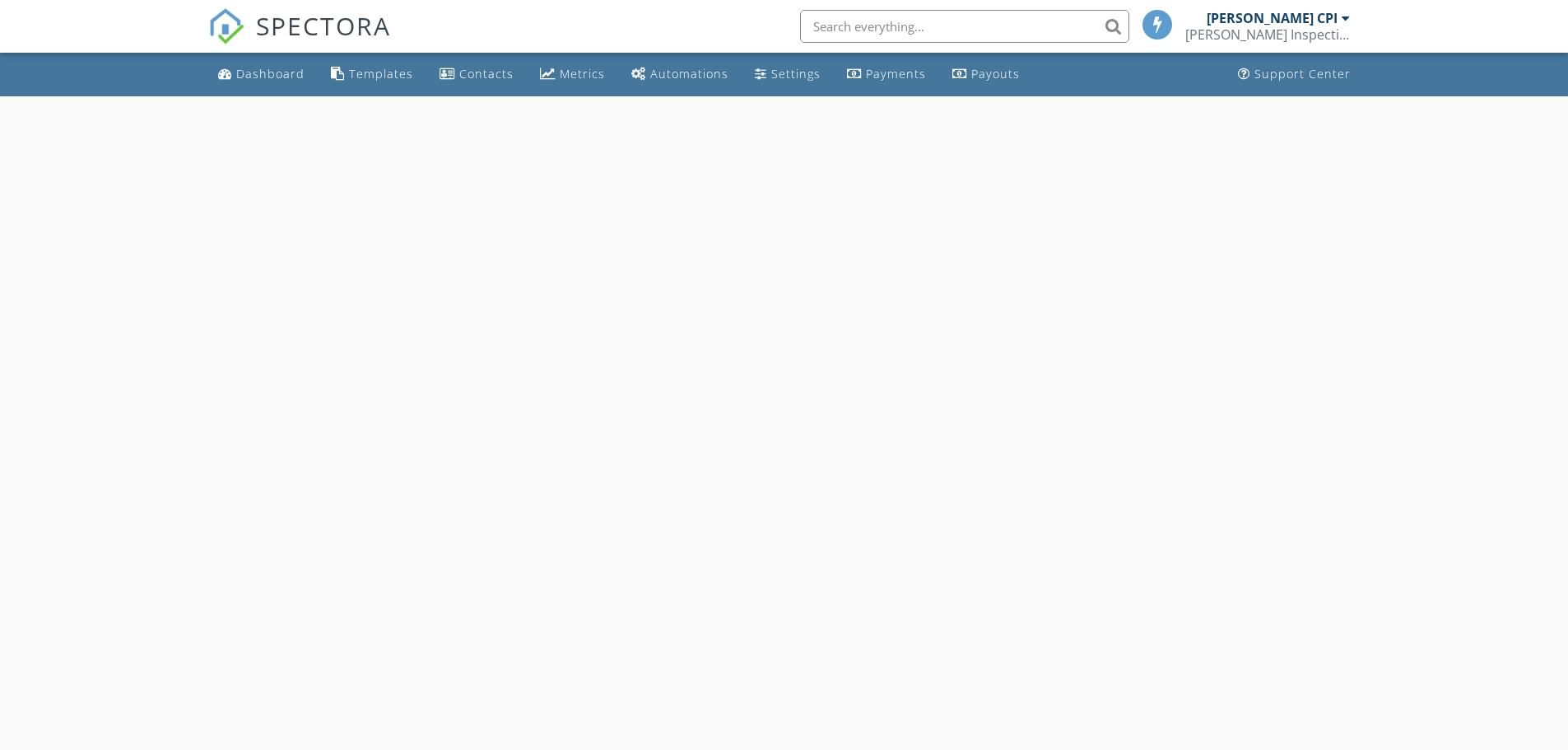
select select "7"
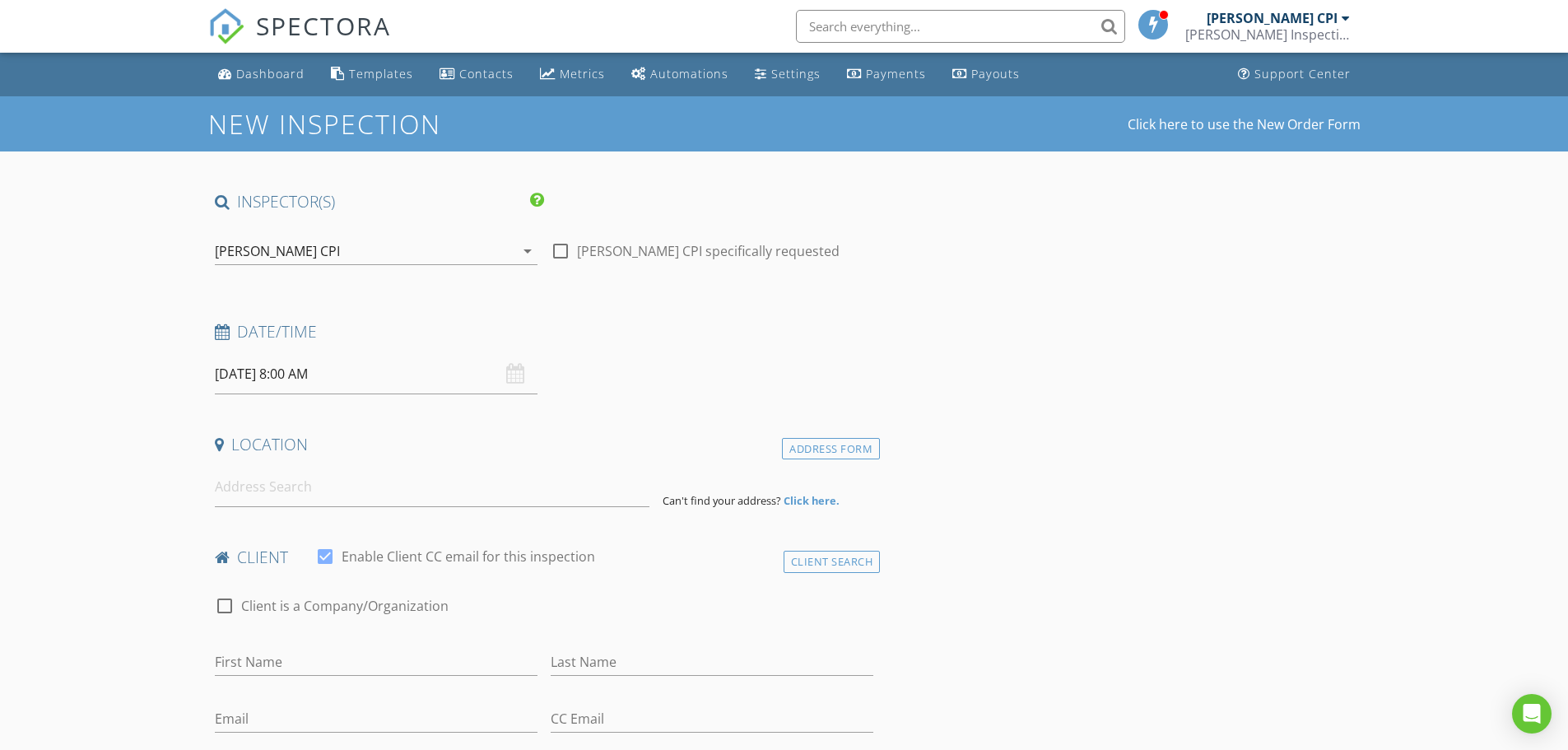
drag, startPoint x: 559, startPoint y: 255, endPoint x: 541, endPoint y: 267, distance: 21.6
click at [558, 254] on div at bounding box center [560, 250] width 28 height 28
checkbox input "true"
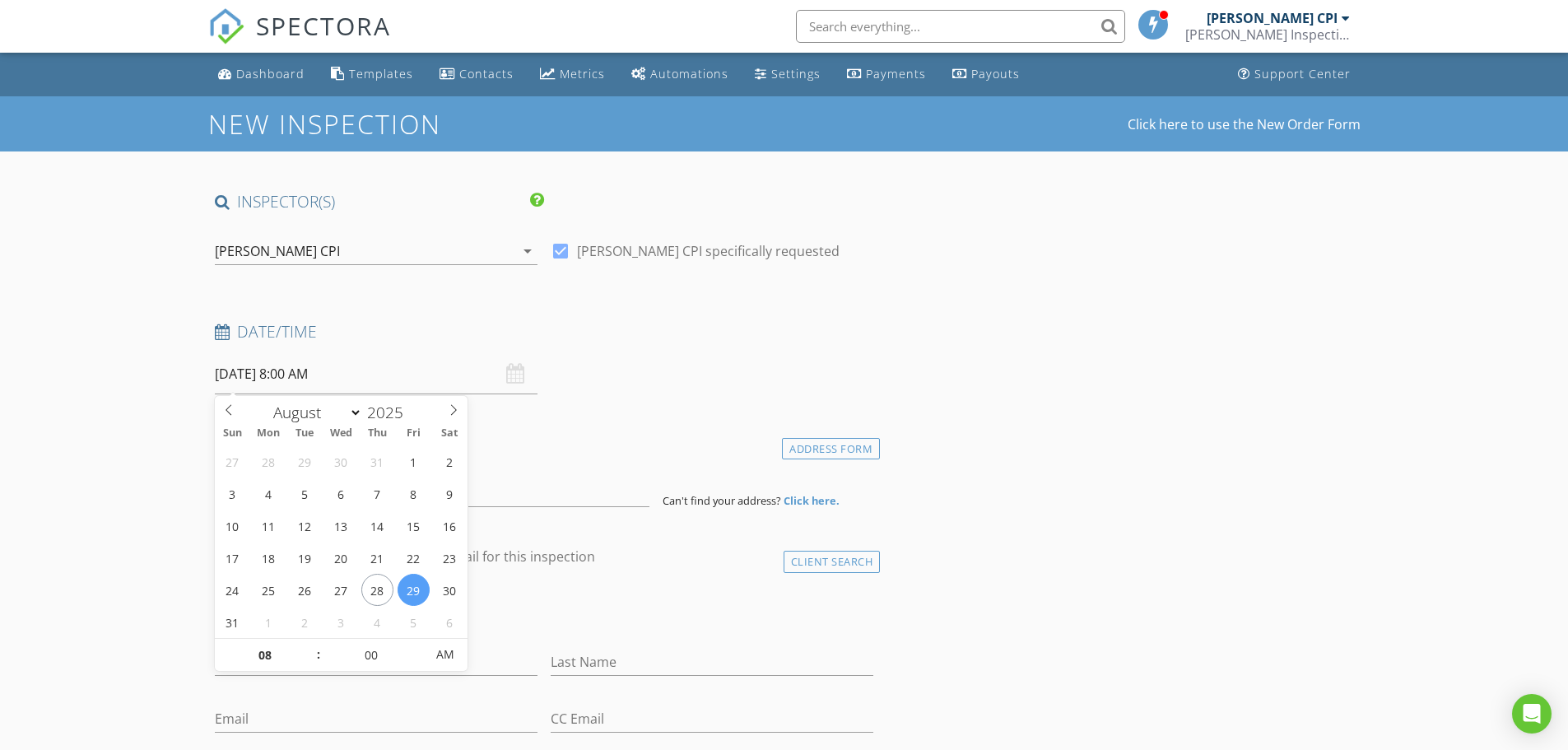
click at [417, 378] on input "08/29/2025 8:00 AM" at bounding box center [376, 374] width 322 height 40
select select "8"
type input "09/03/2025 8:00 AM"
type input "09"
type input "09/03/2025 9:00 AM"
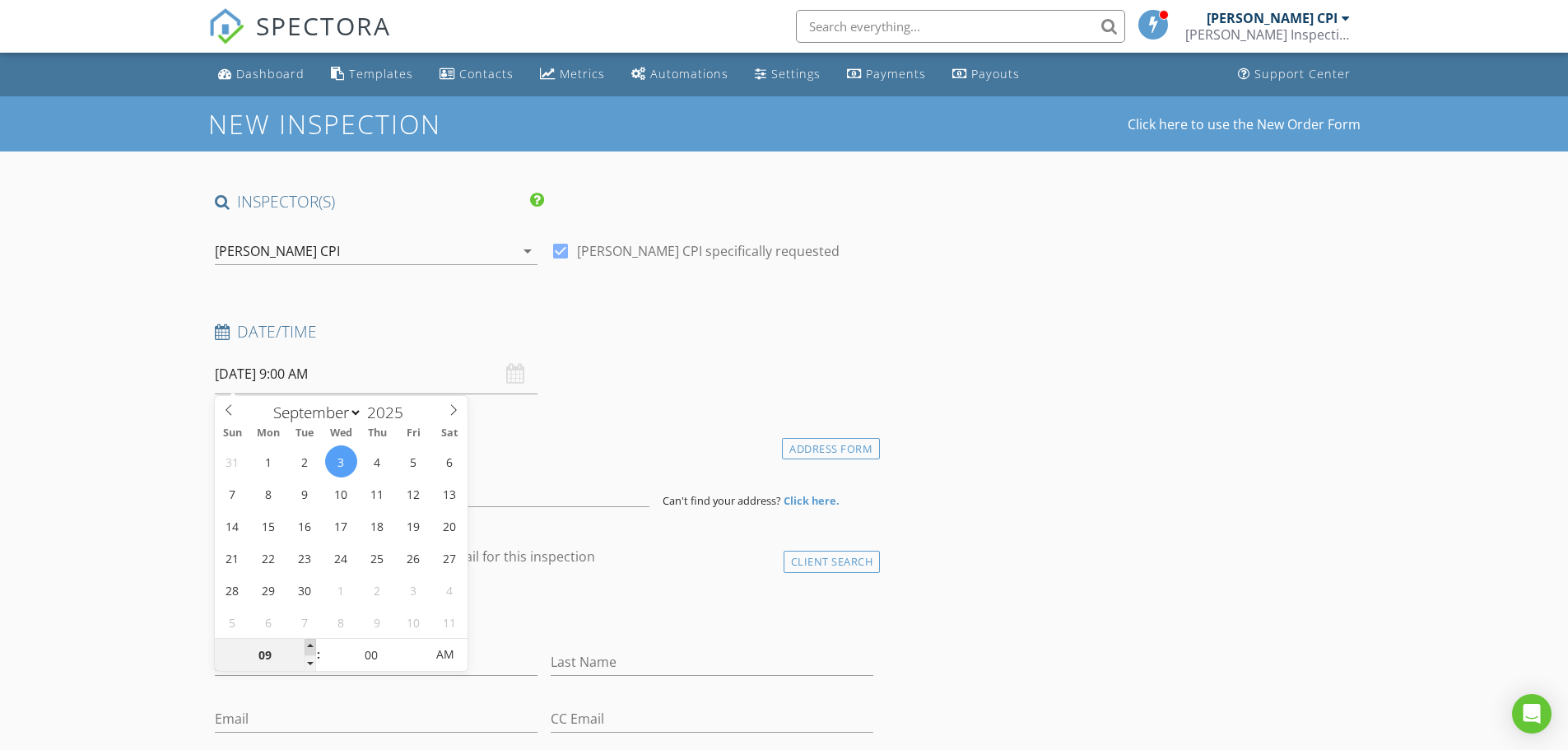
click at [311, 646] on span at bounding box center [310, 646] width 11 height 16
type input "10"
type input "09/03/2025 10:00 AM"
click at [311, 646] on span at bounding box center [310, 646] width 11 height 16
type input "11"
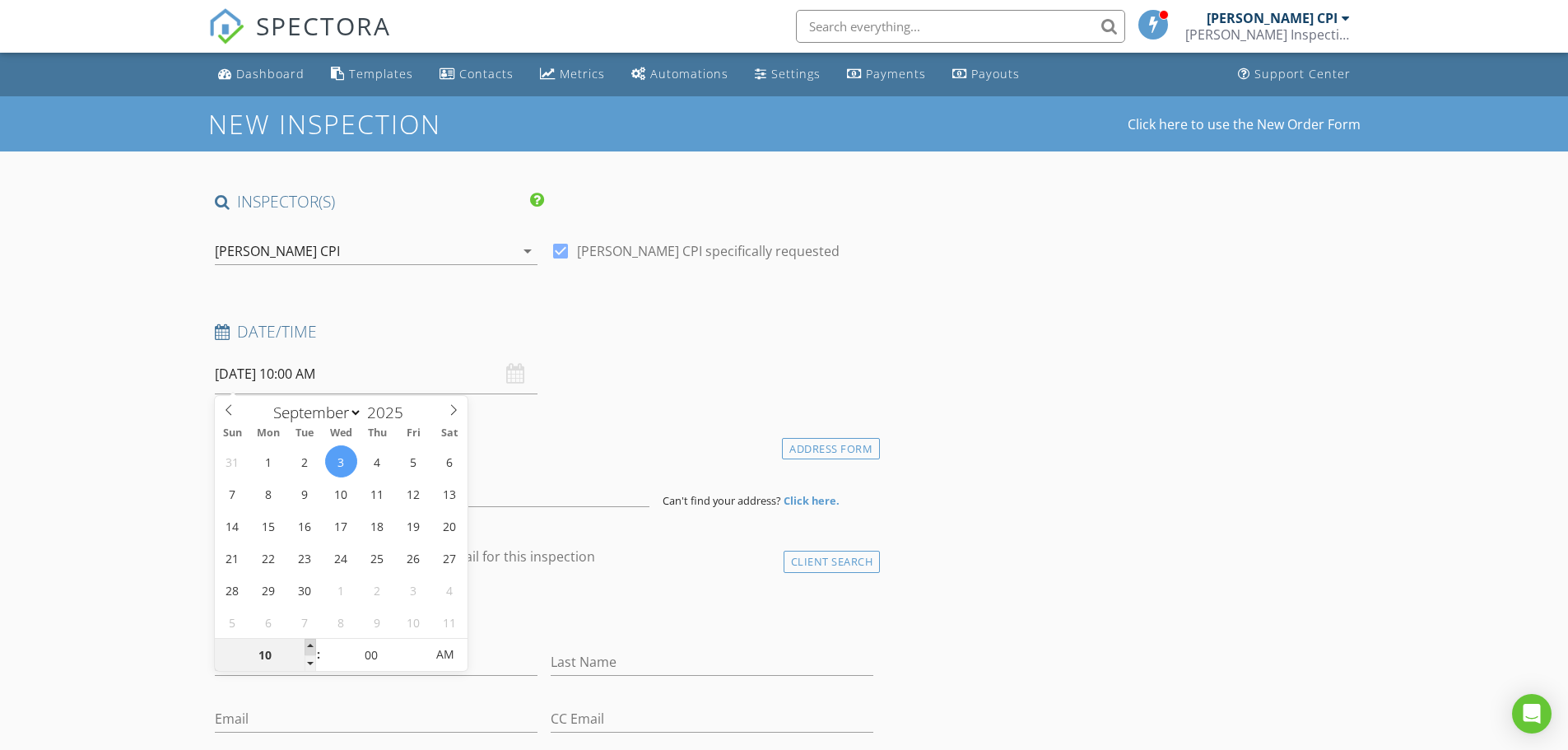
type input "09/03/2025 11:00 AM"
click at [311, 646] on span at bounding box center [310, 646] width 11 height 16
type input "12"
type input "09/03/2025 12:00 PM"
click at [311, 646] on span at bounding box center [310, 646] width 11 height 16
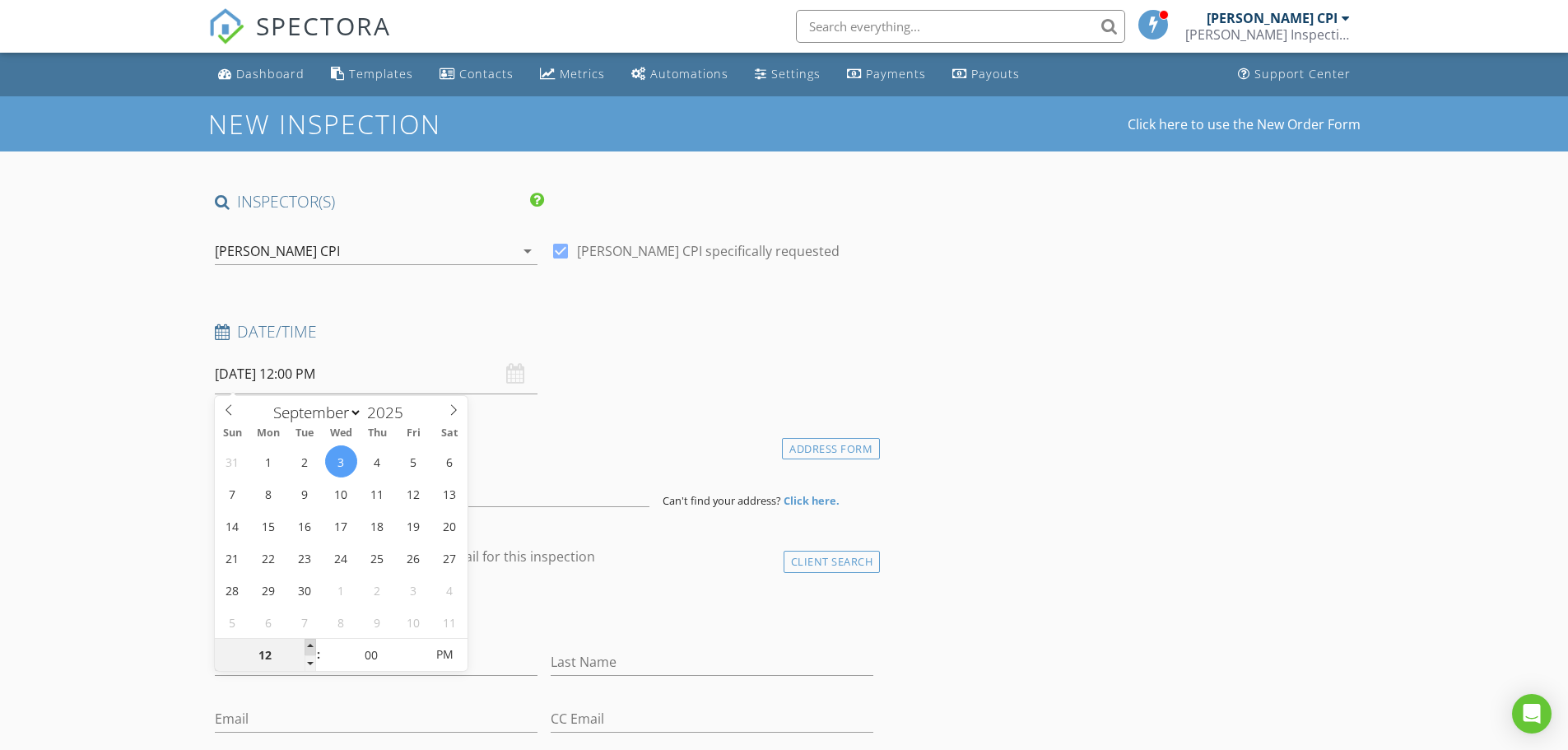
type input "01"
type input "09/03/2025 1:00 PM"
click at [311, 646] on span at bounding box center [310, 646] width 11 height 16
type input "02"
type input "[DATE] 2:00 PM"
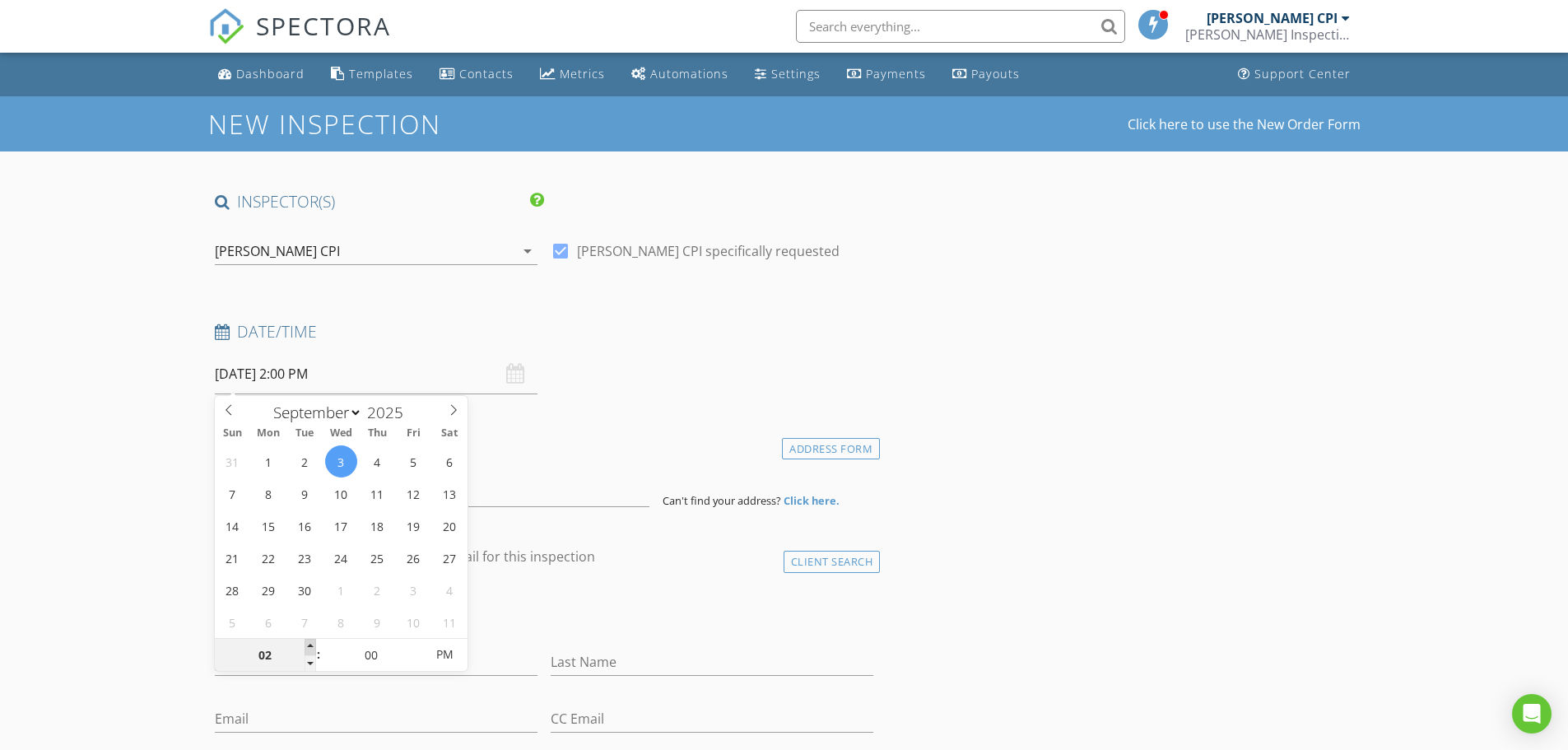
click at [311, 646] on span at bounding box center [310, 646] width 11 height 16
click at [534, 484] on input at bounding box center [432, 487] width 435 height 40
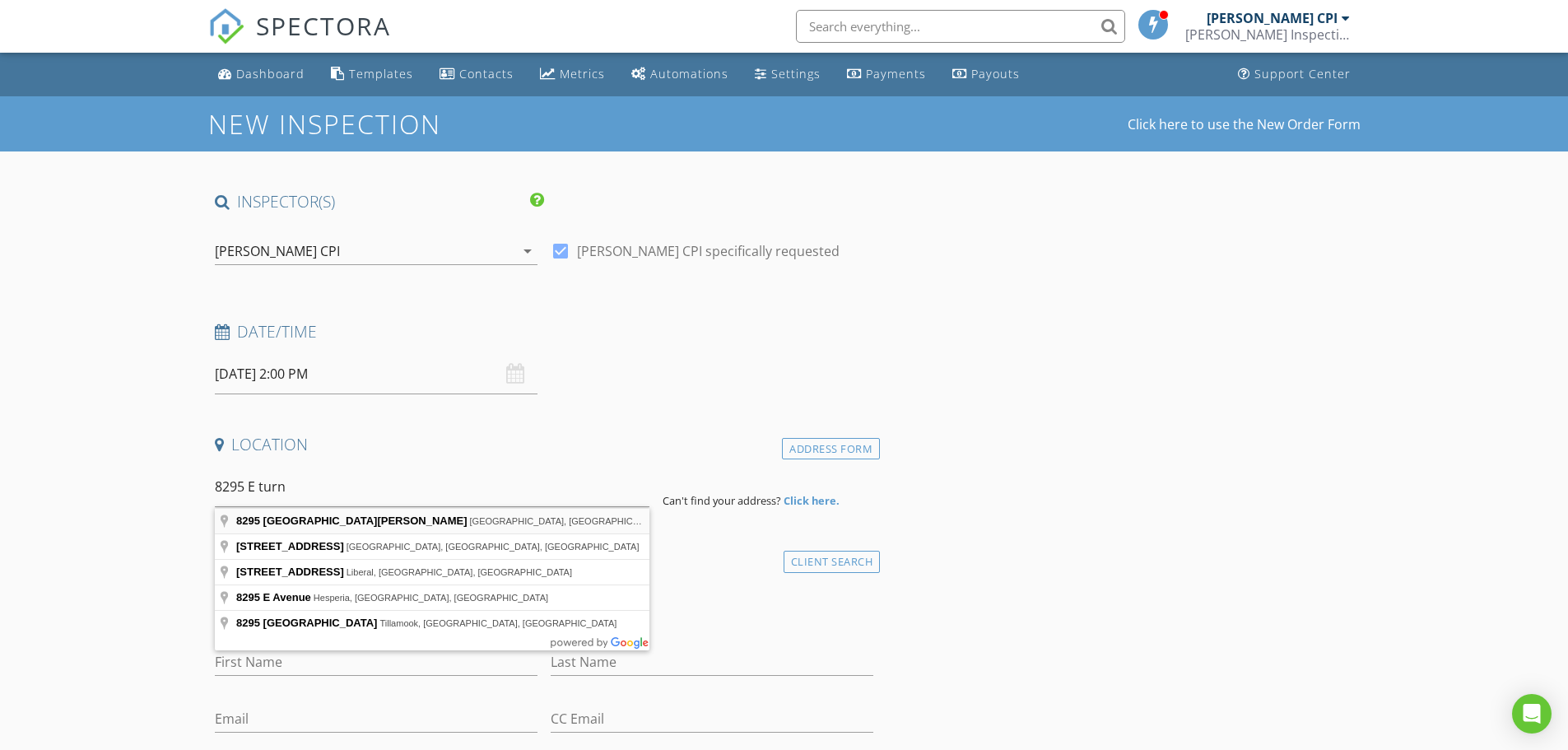
type input "8295 East Turner Camp Road, Inverness, FL, USA"
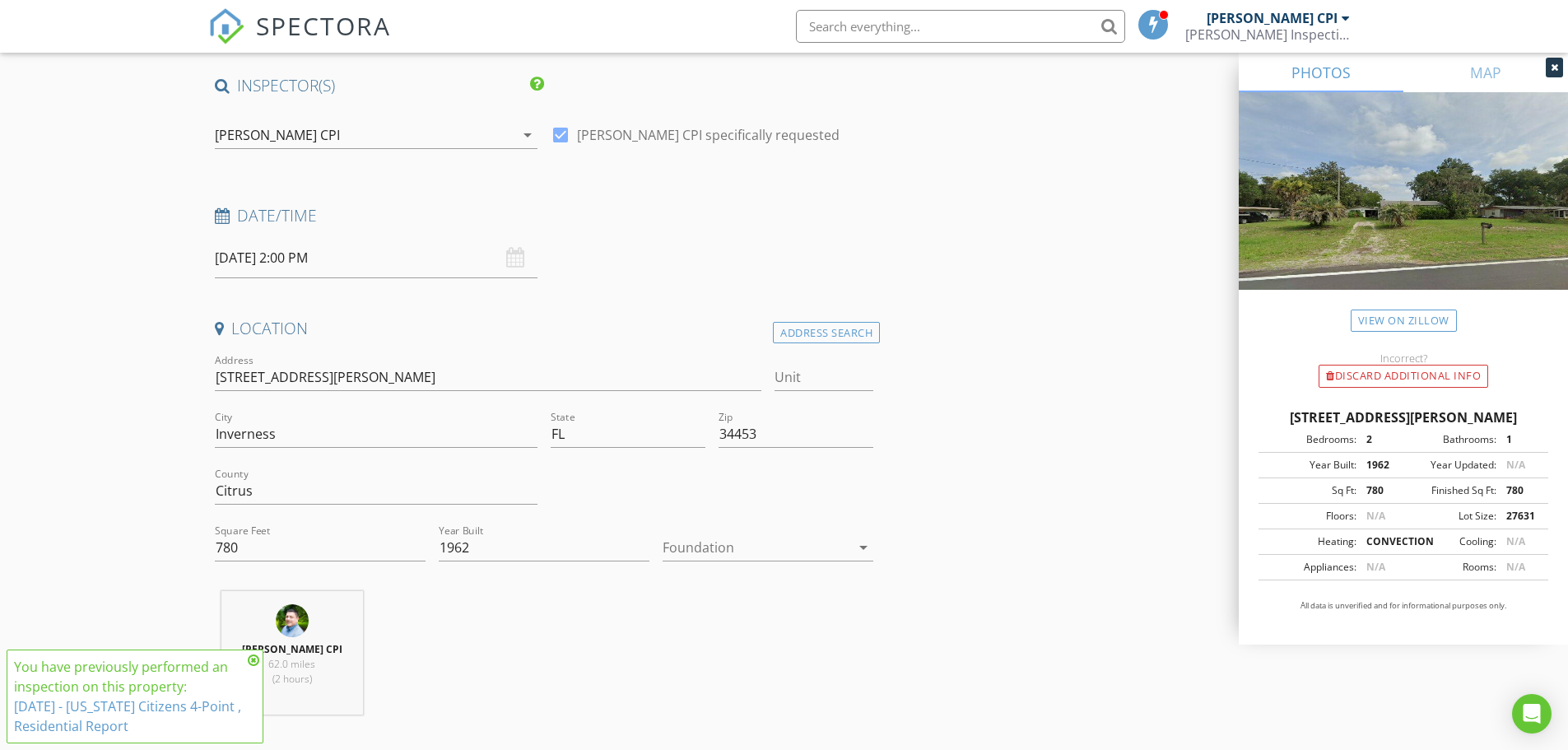
scroll to position [247, 0]
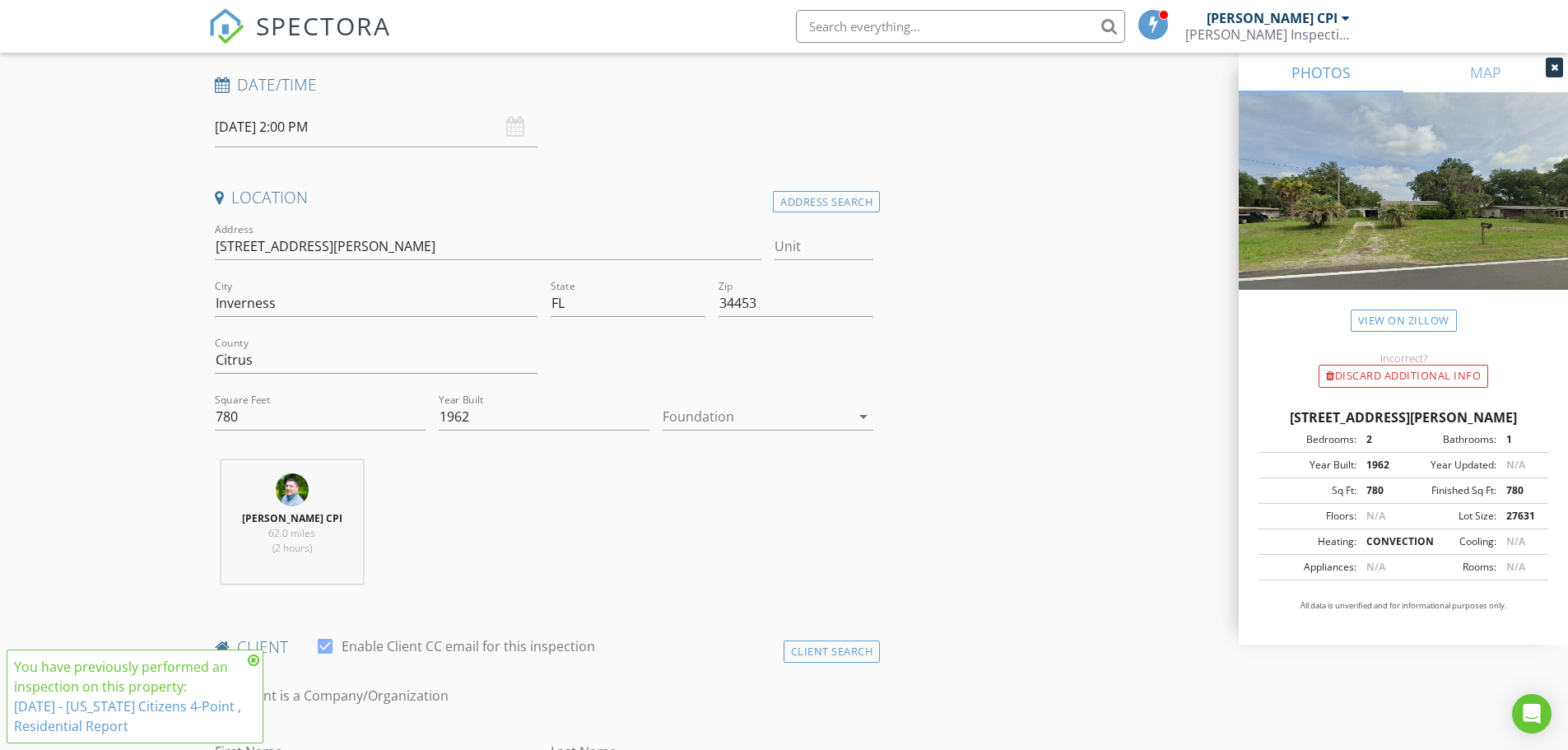
click at [683, 418] on div at bounding box center [756, 416] width 187 height 27
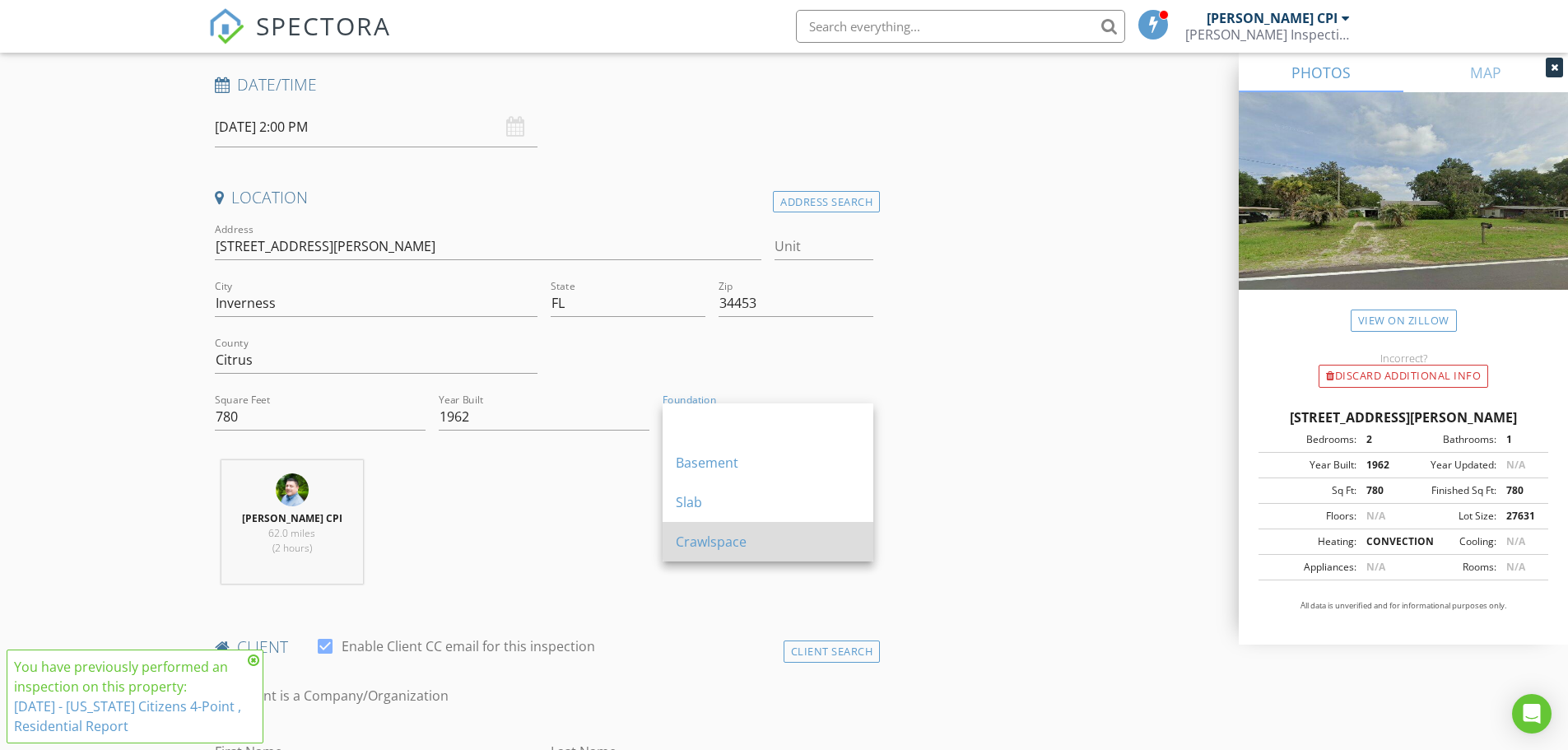
click at [703, 528] on div "Crawlspace" at bounding box center [768, 542] width 184 height 40
click at [647, 524] on div "Michael Silva CPI 62.0 miles (2 hours)" at bounding box center [544, 529] width 672 height 137
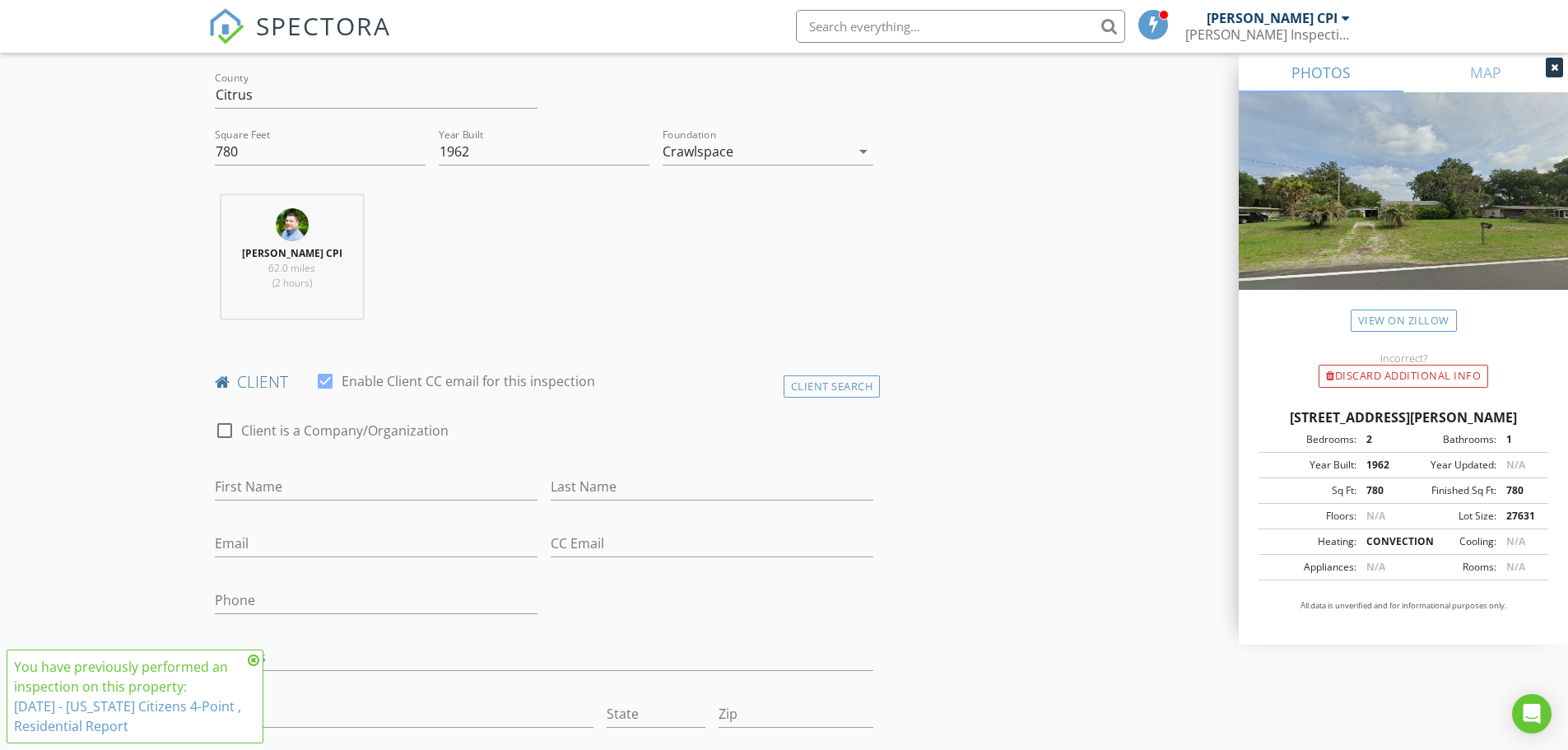
scroll to position [576, 0]
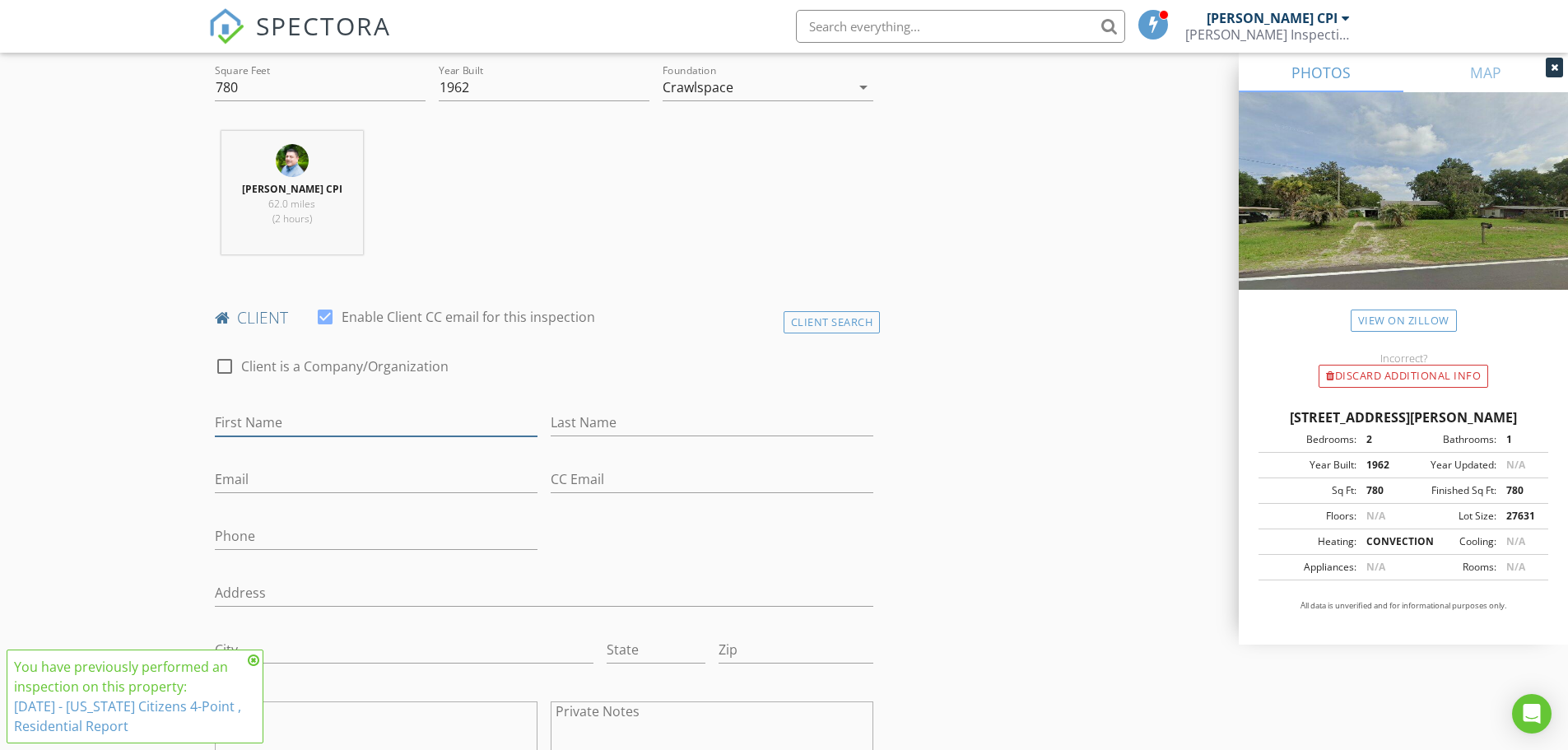
click at [414, 426] on input "First Name" at bounding box center [376, 422] width 322 height 28
type input "G"
click at [808, 324] on div "Client Search" at bounding box center [832, 321] width 97 height 22
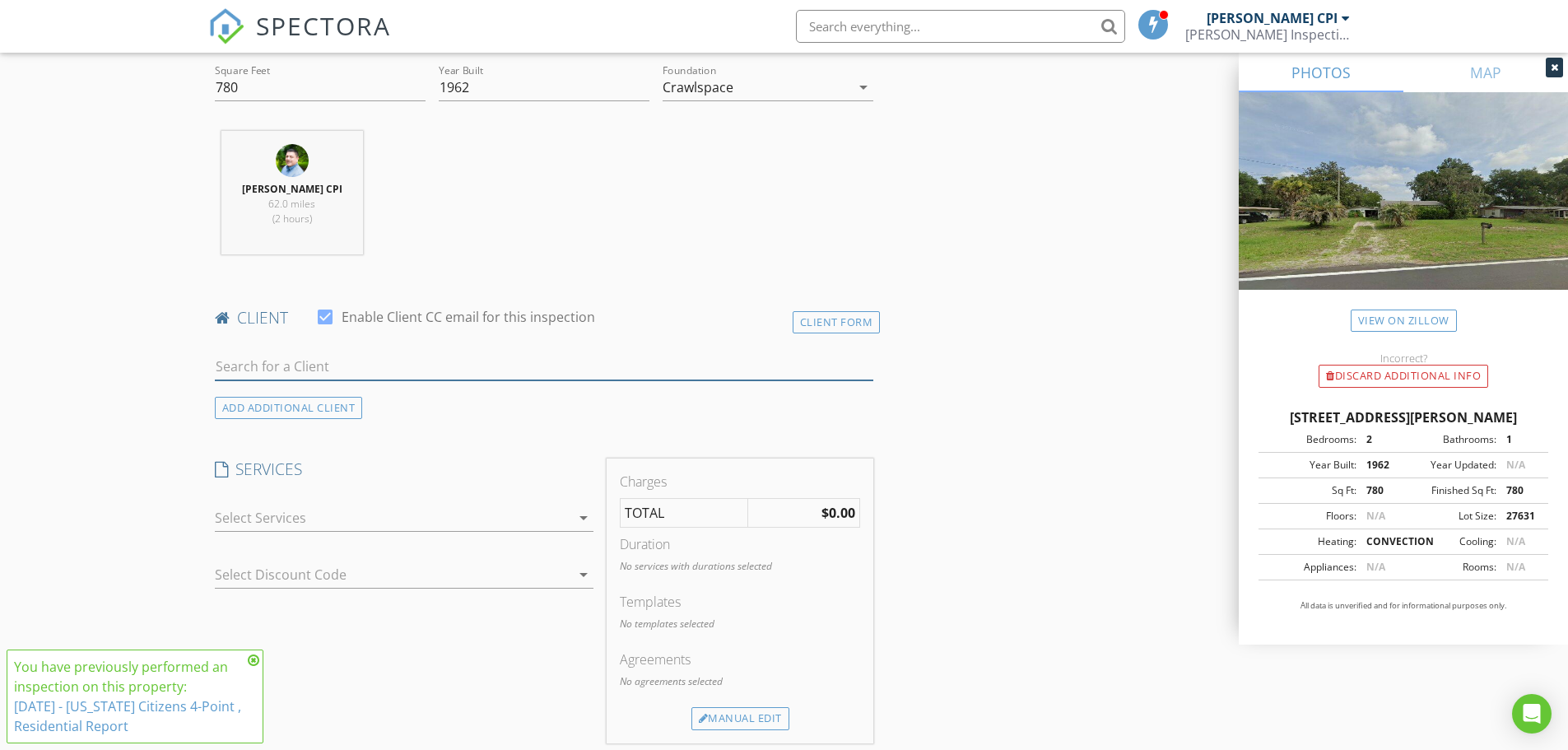
click at [406, 363] on input "text" at bounding box center [544, 366] width 659 height 28
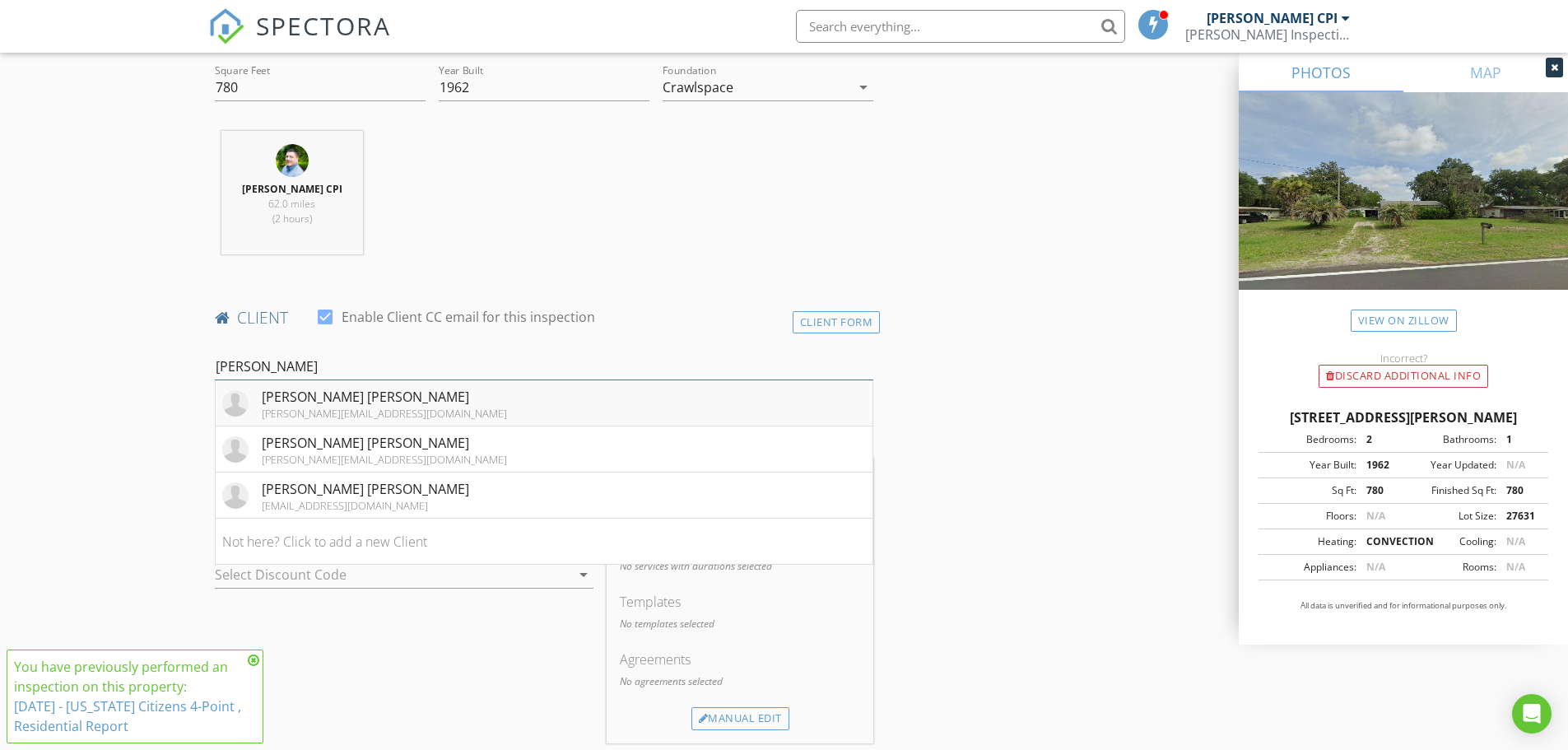
type input "gary"
click at [403, 392] on li "Gary Carter Mosley jasonmosley@ymail.com" at bounding box center [545, 403] width 658 height 46
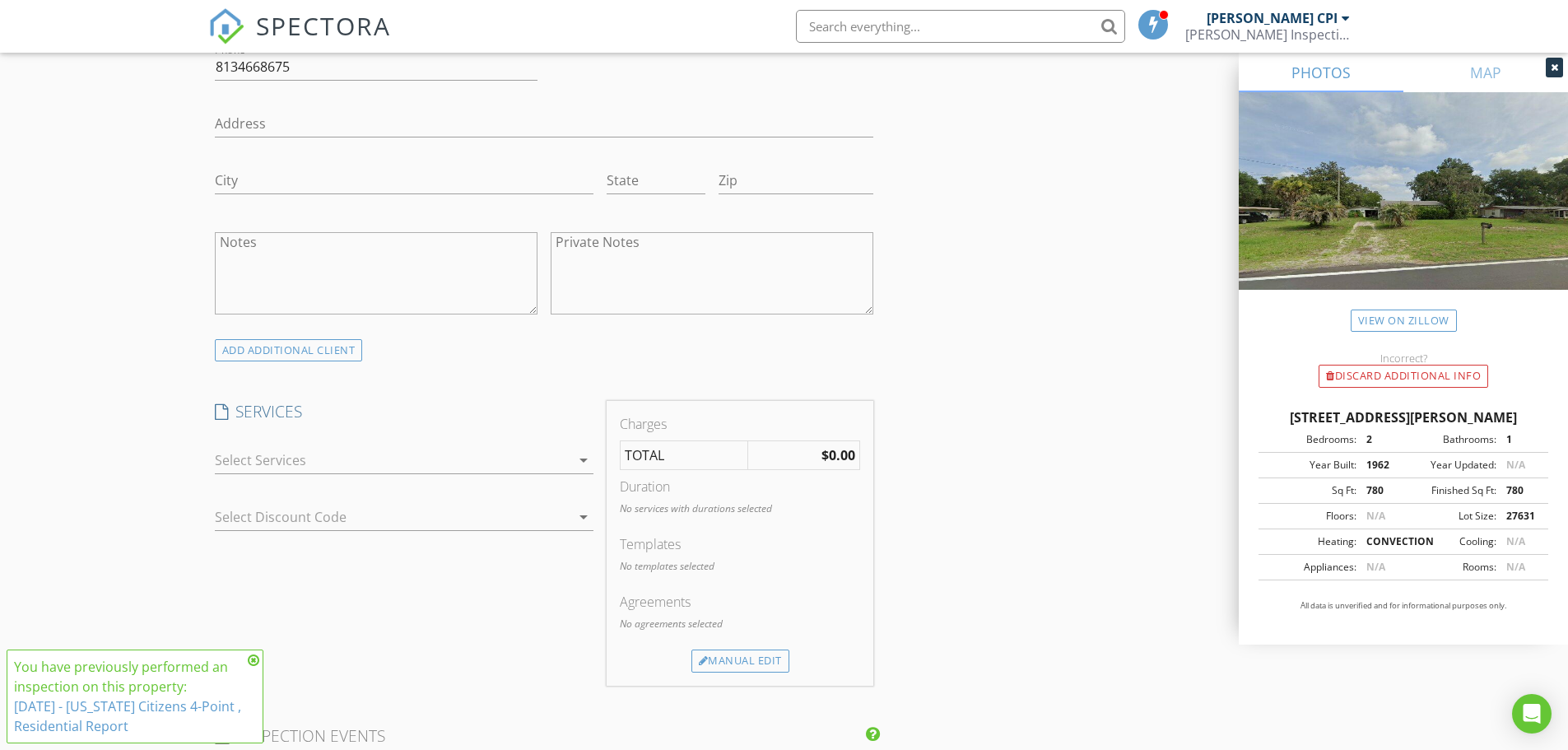
scroll to position [1069, 0]
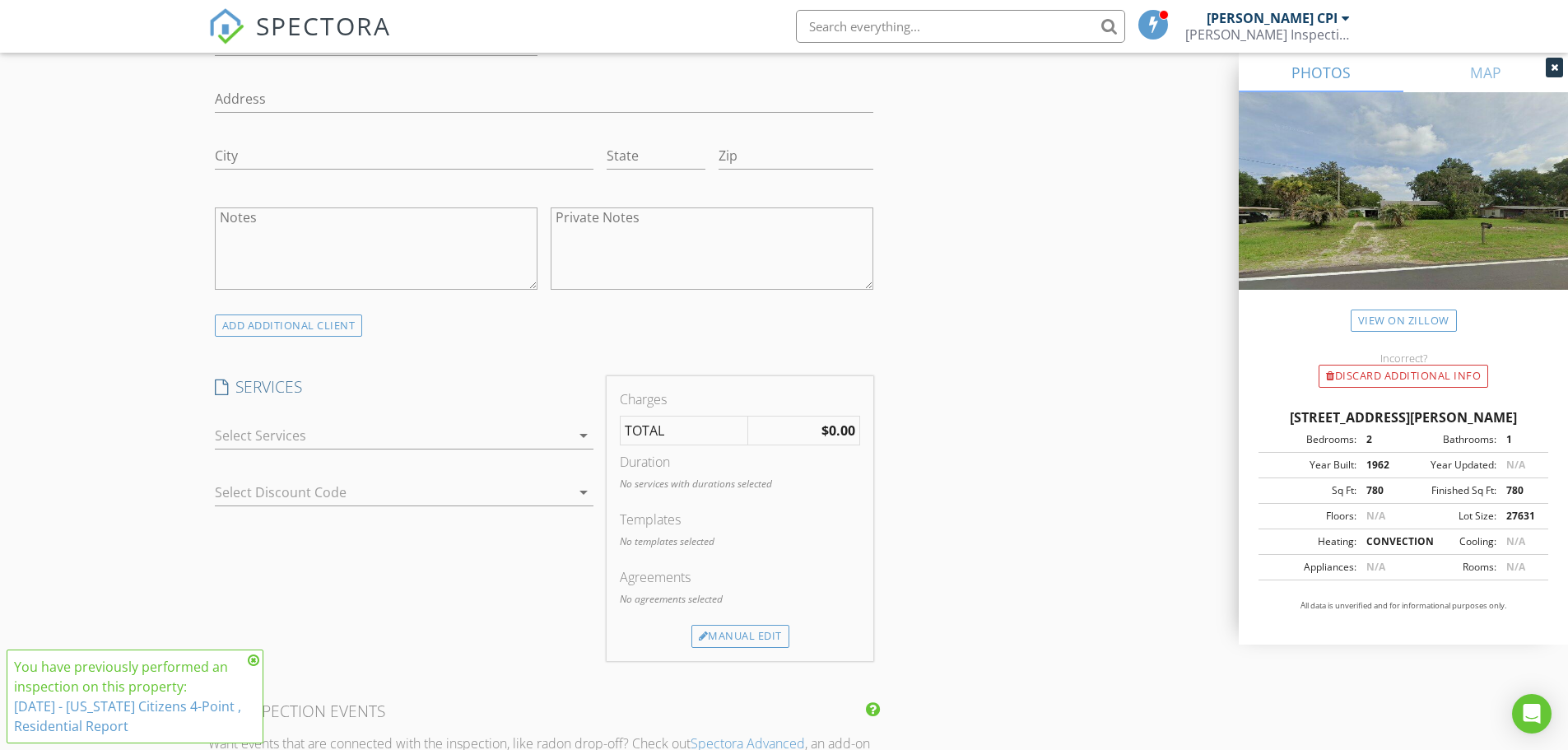
click at [424, 433] on div at bounding box center [393, 435] width 356 height 27
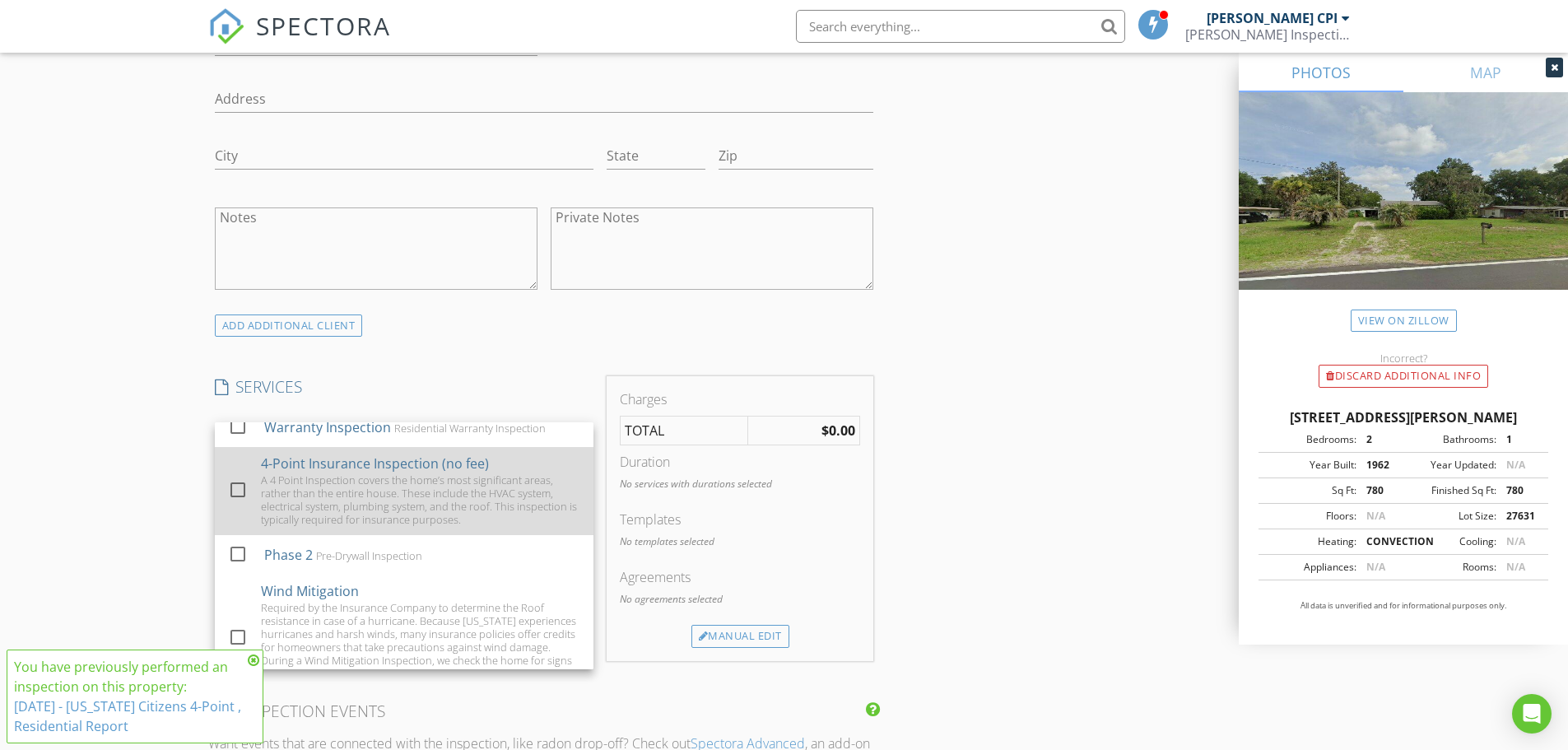
scroll to position [83, 0]
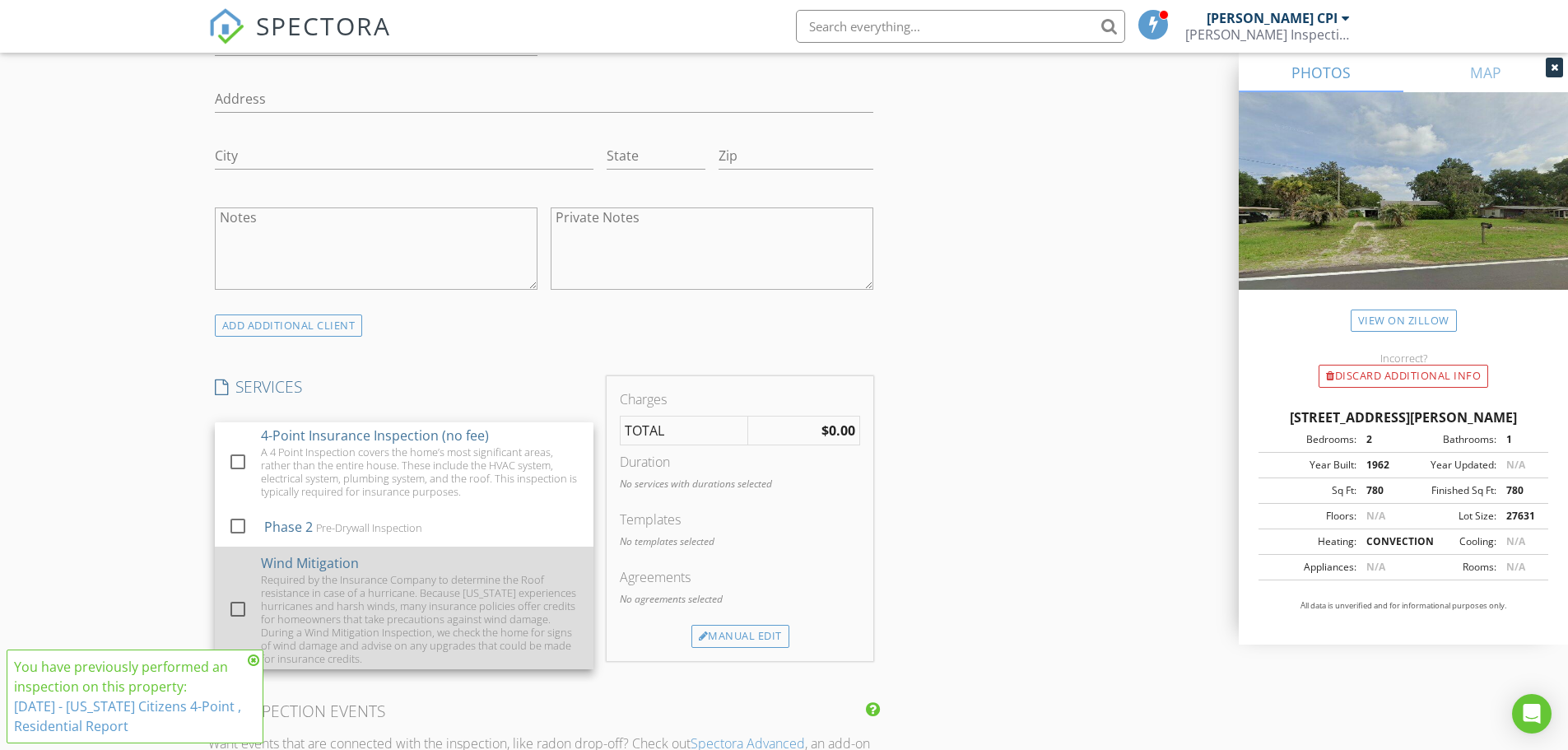
click at [379, 569] on div "Wind Mitigation Required by the Insurance Company to determine the Roof resista…" at bounding box center [420, 610] width 319 height 127
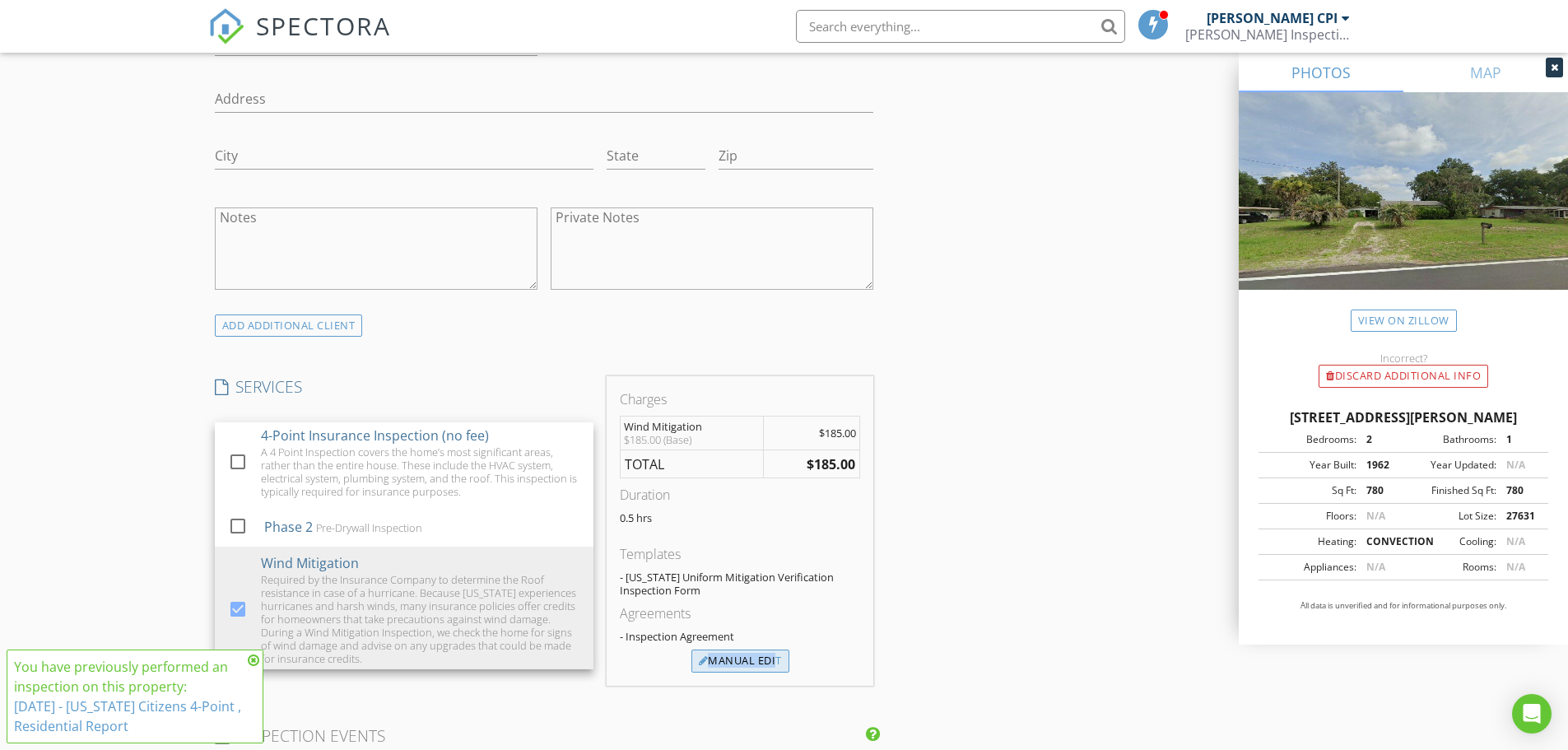
click at [717, 650] on div "Manual Edit" at bounding box center [740, 661] width 98 height 23
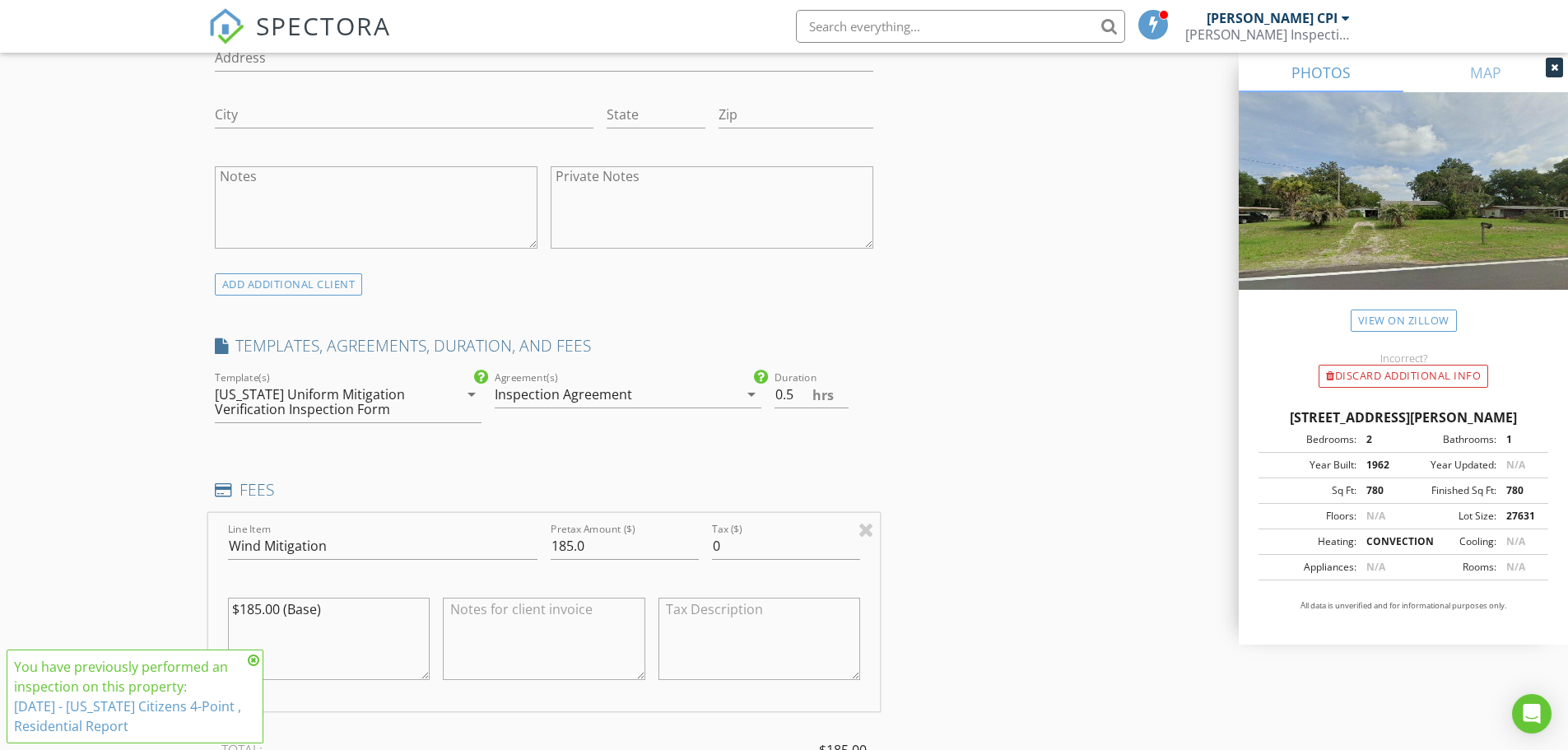
scroll to position [1152, 0]
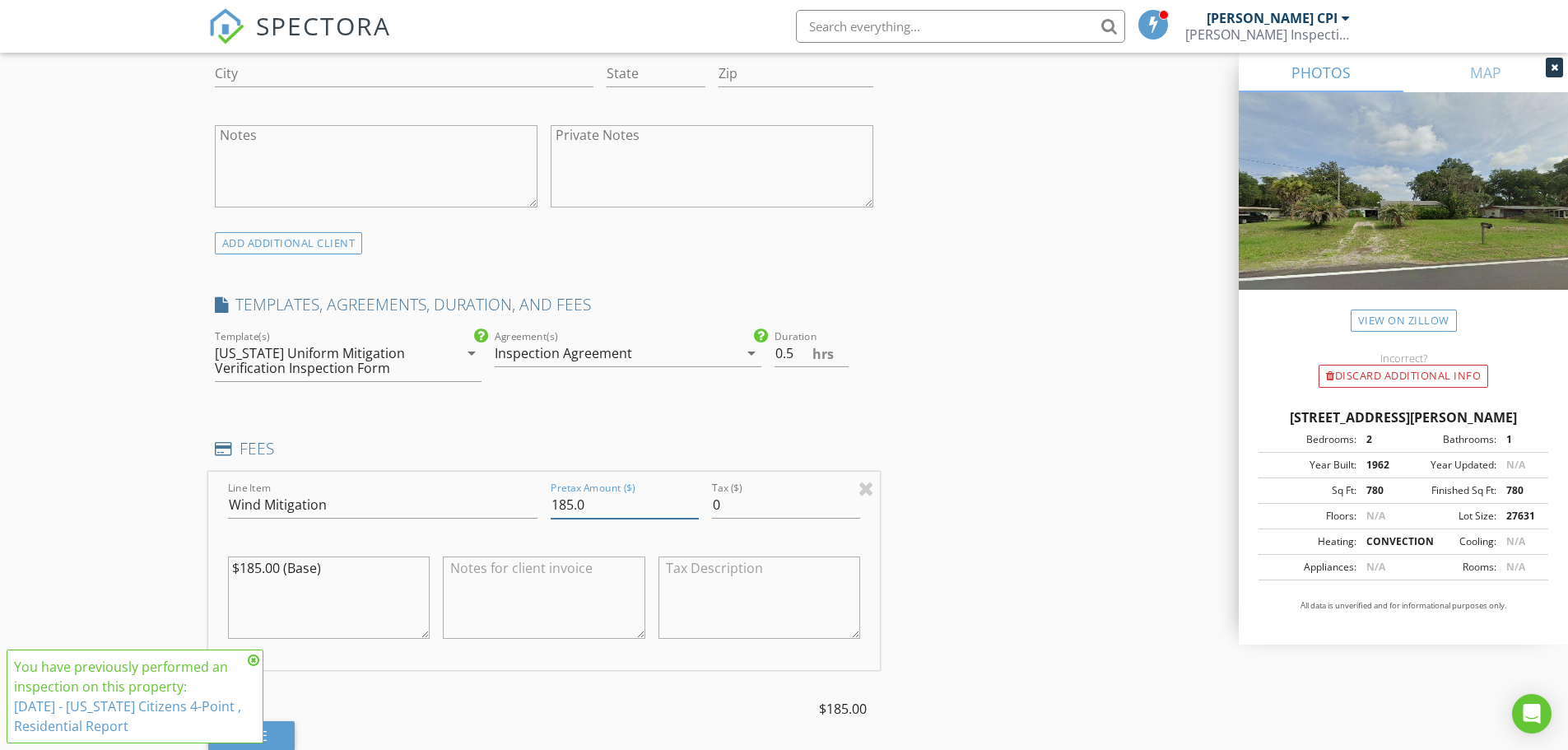
drag, startPoint x: 561, startPoint y: 499, endPoint x: 571, endPoint y: 499, distance: 10.0
click at [571, 499] on input "185.0" at bounding box center [625, 505] width 148 height 28
type input "170.0"
drag, startPoint x: 245, startPoint y: 570, endPoint x: 259, endPoint y: 569, distance: 14.0
click at [259, 569] on textarea "$185.00 (Base)" at bounding box center [329, 597] width 203 height 83
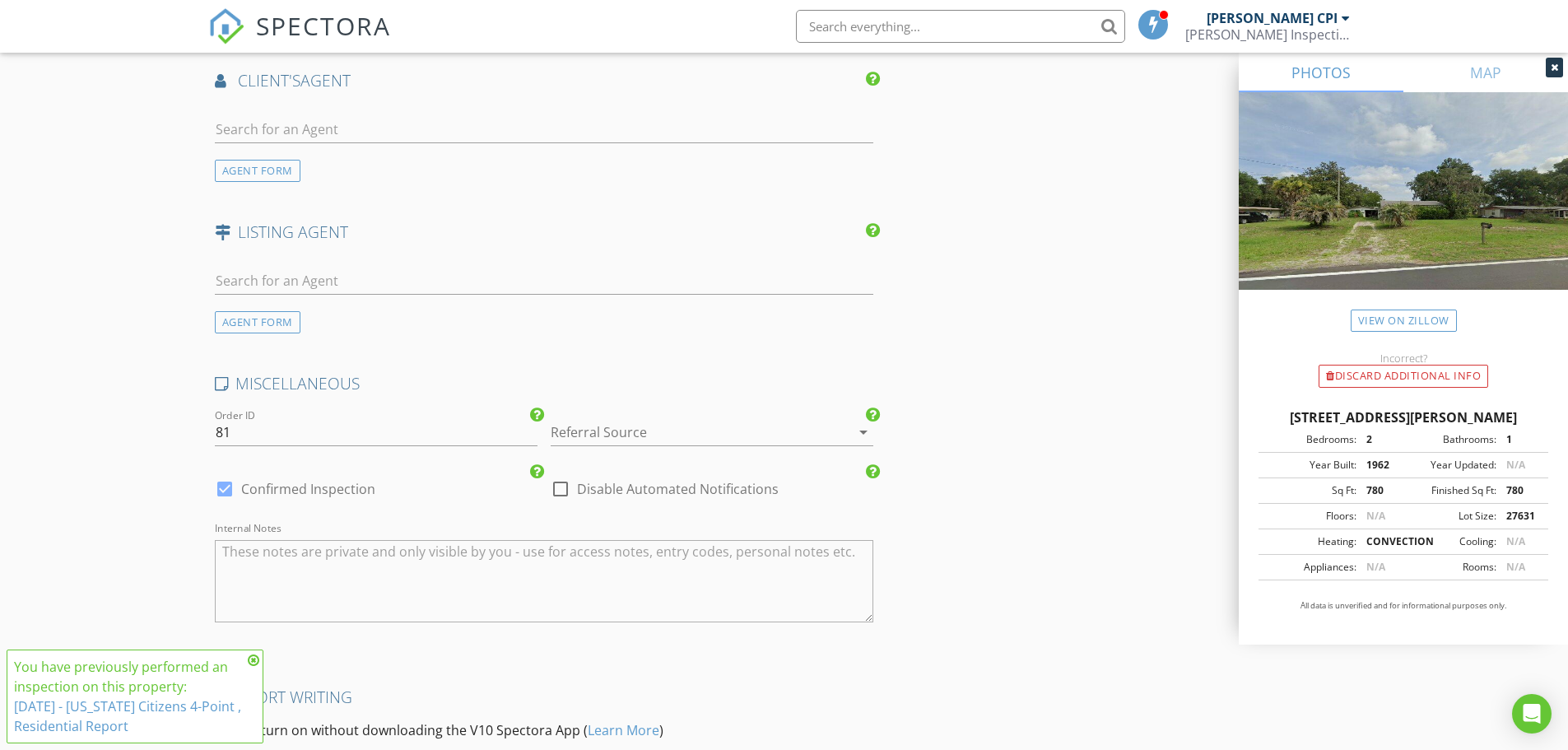
scroll to position [2222, 0]
type textarea "$170.00 (Base)"
click at [623, 420] on div at bounding box center [688, 432] width 277 height 27
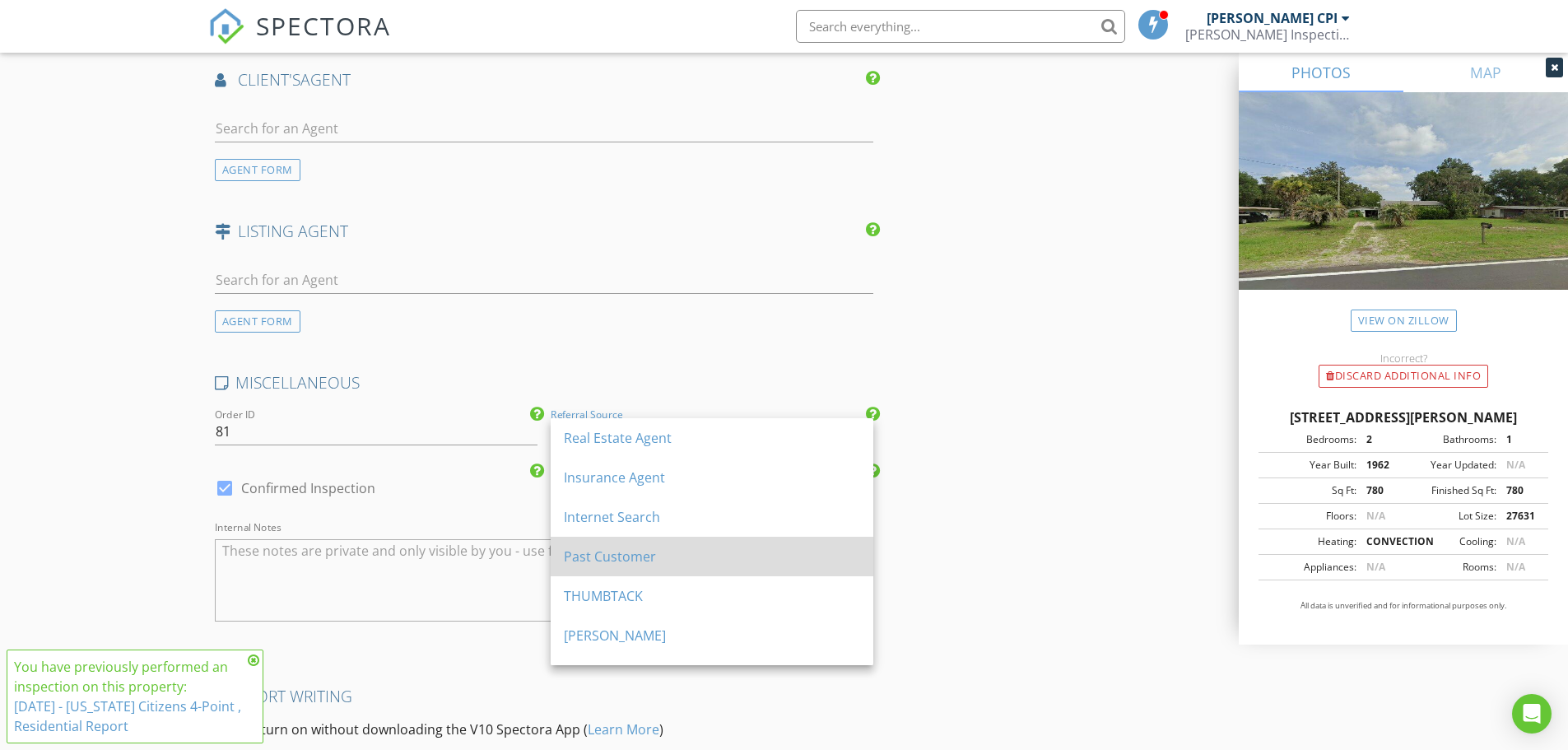
click at [622, 548] on div "Past Customer" at bounding box center [712, 556] width 297 height 20
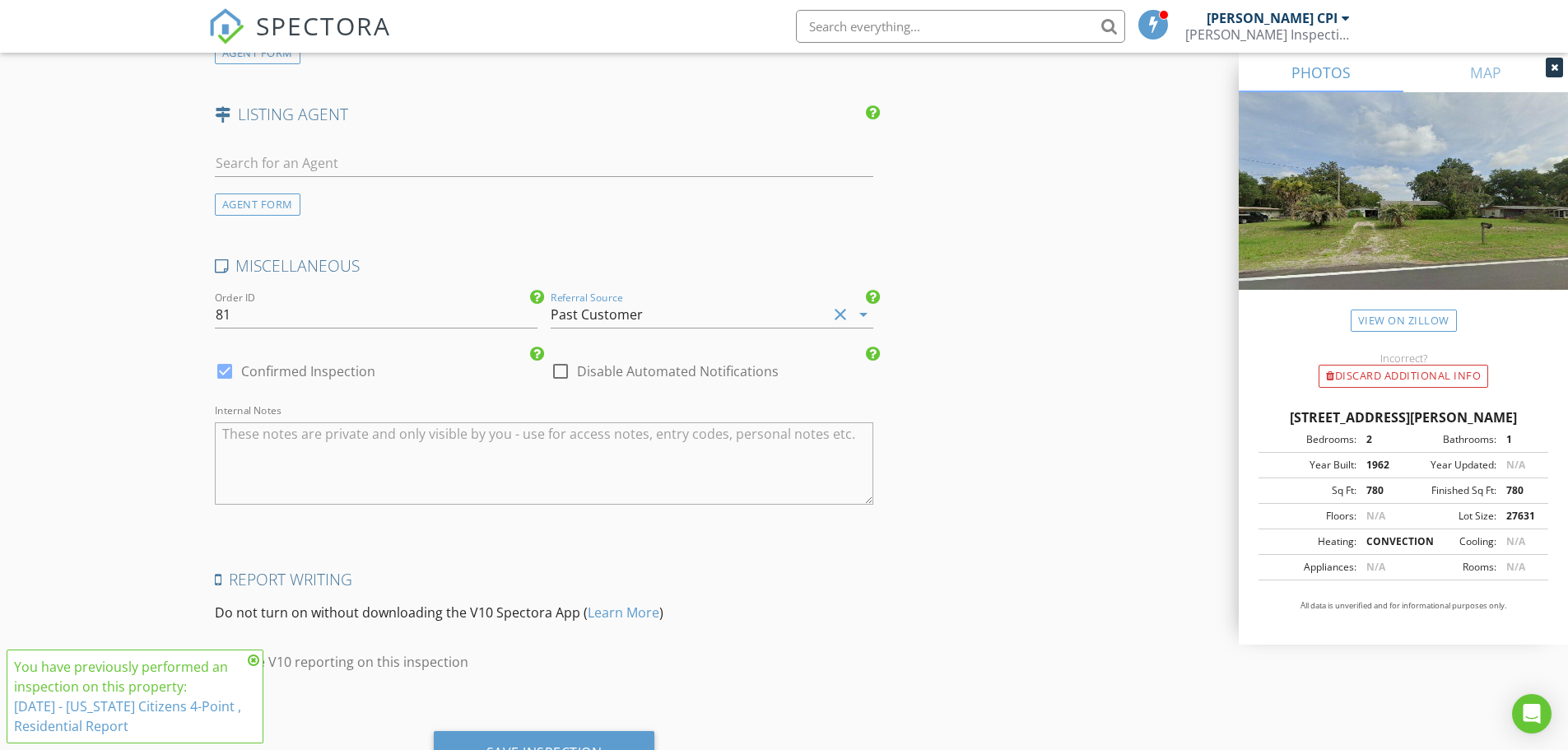
scroll to position [2416, 0]
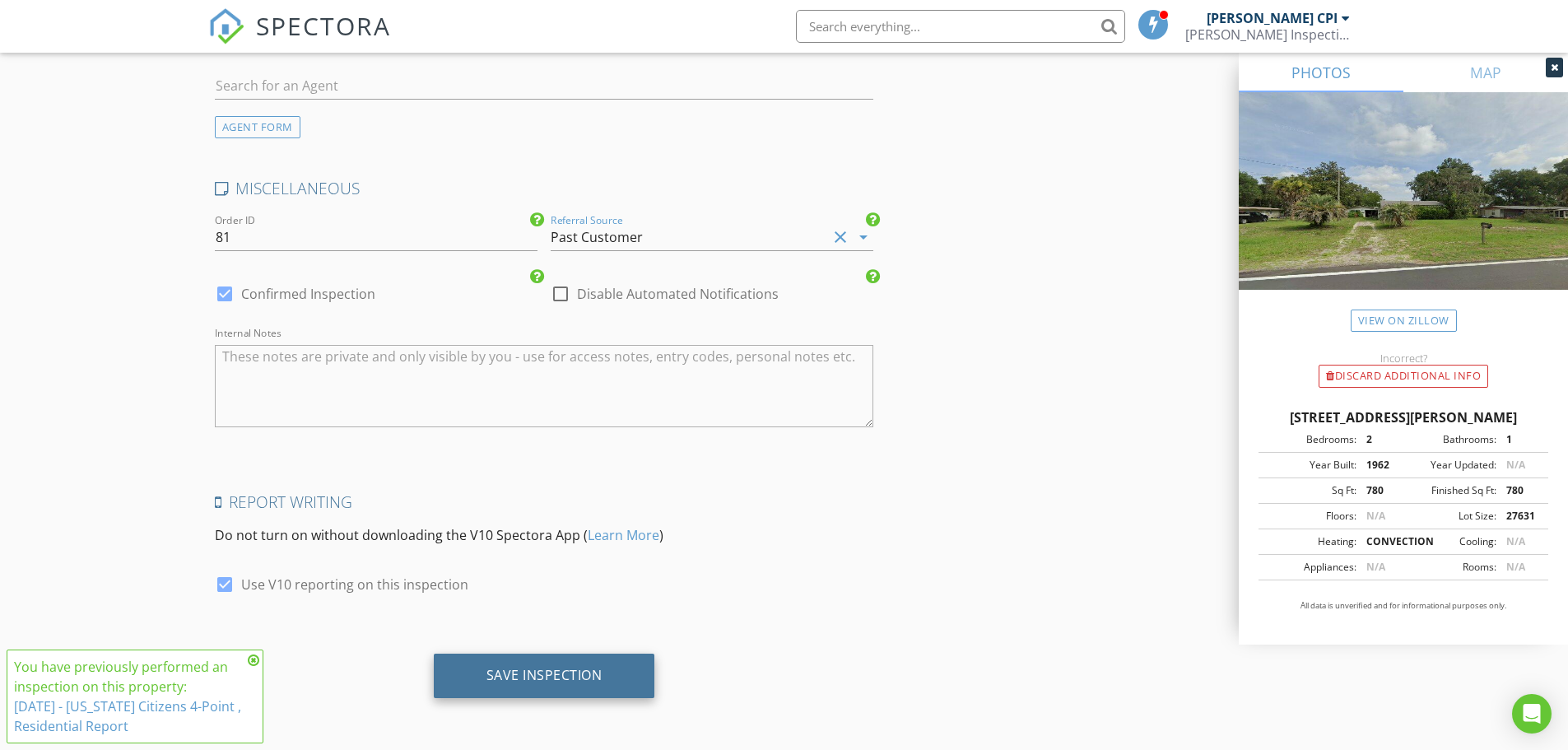
click at [492, 678] on div "Save Inspection" at bounding box center [545, 674] width 116 height 16
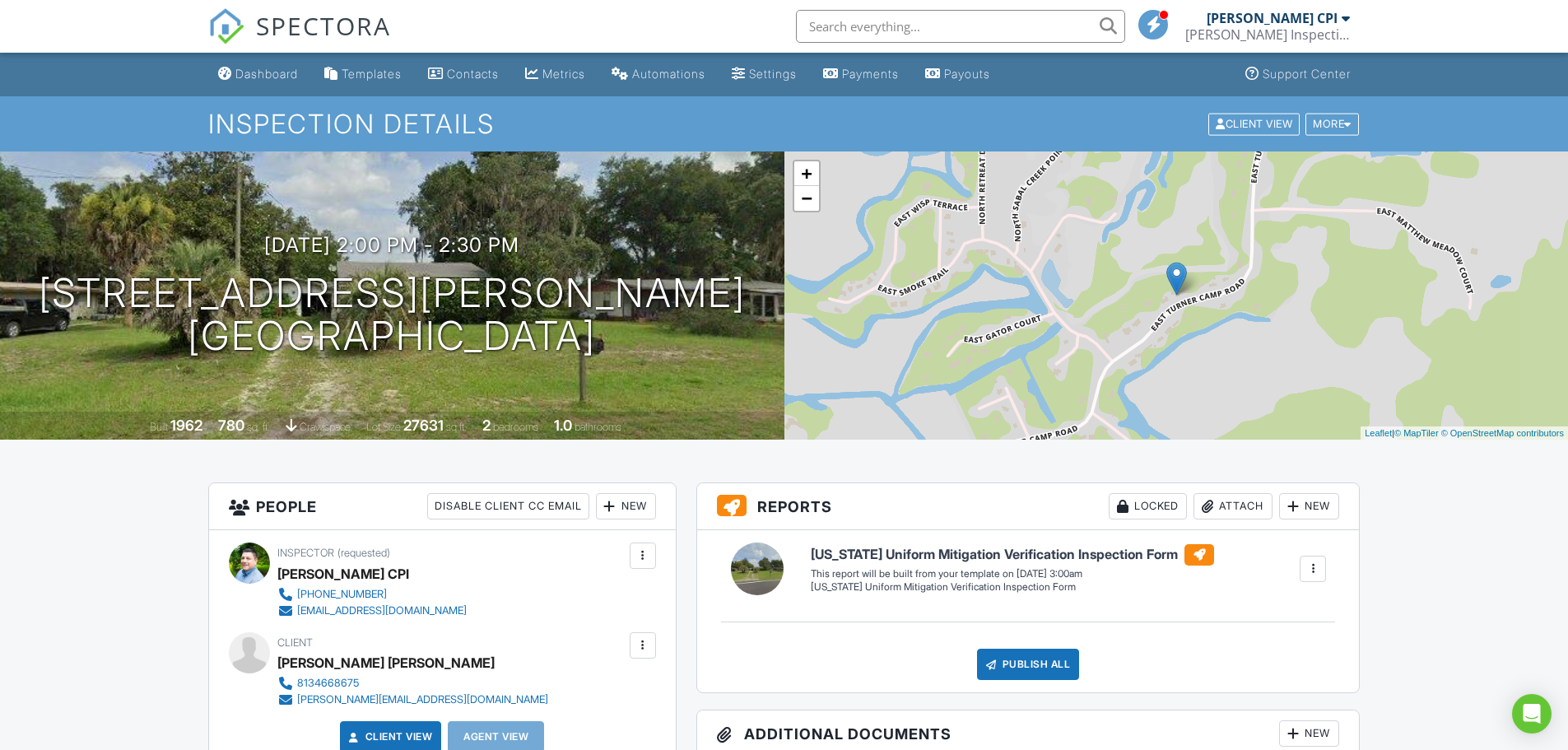
click at [308, 17] on span "SPECTORA" at bounding box center [323, 26] width 135 height 34
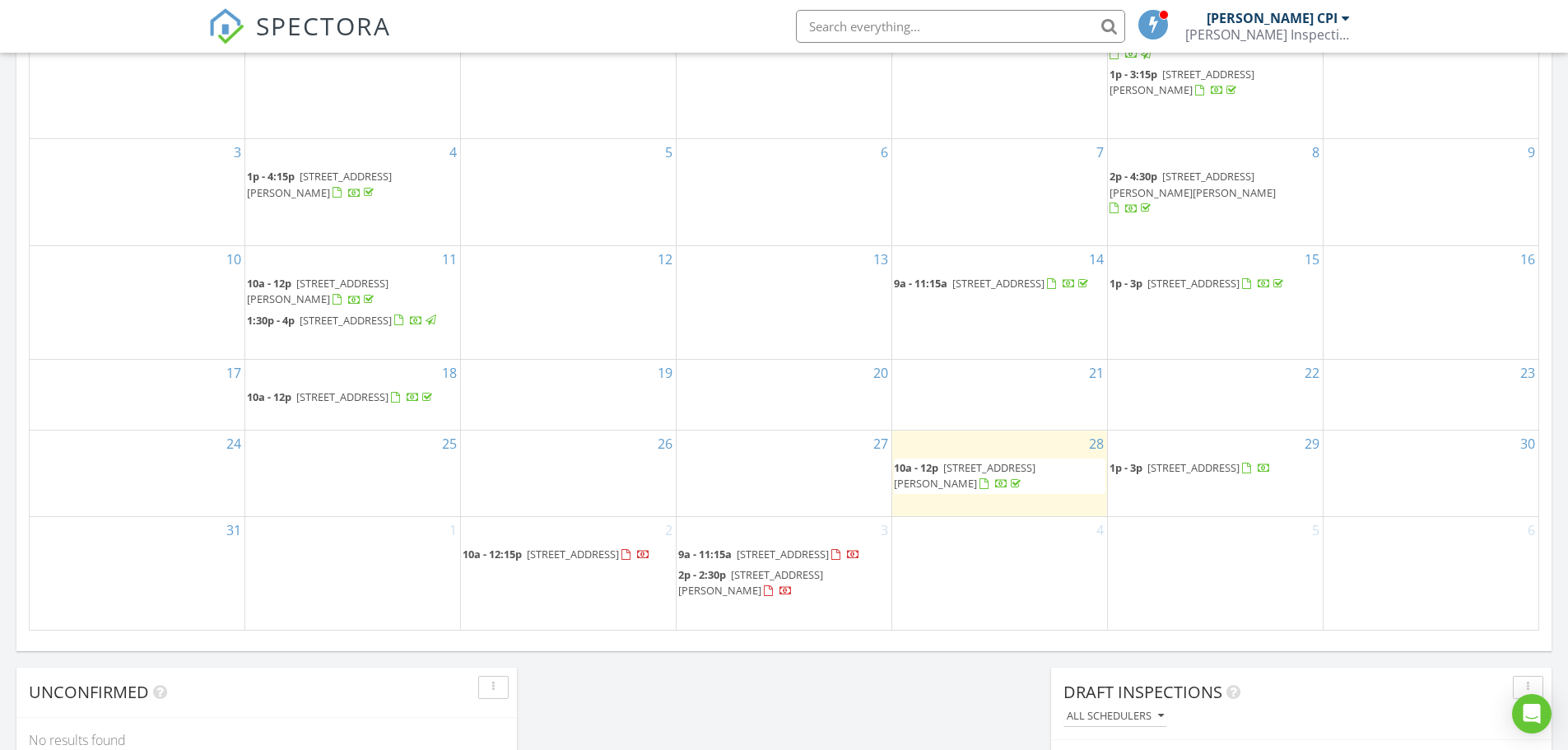
scroll to position [905, 0]
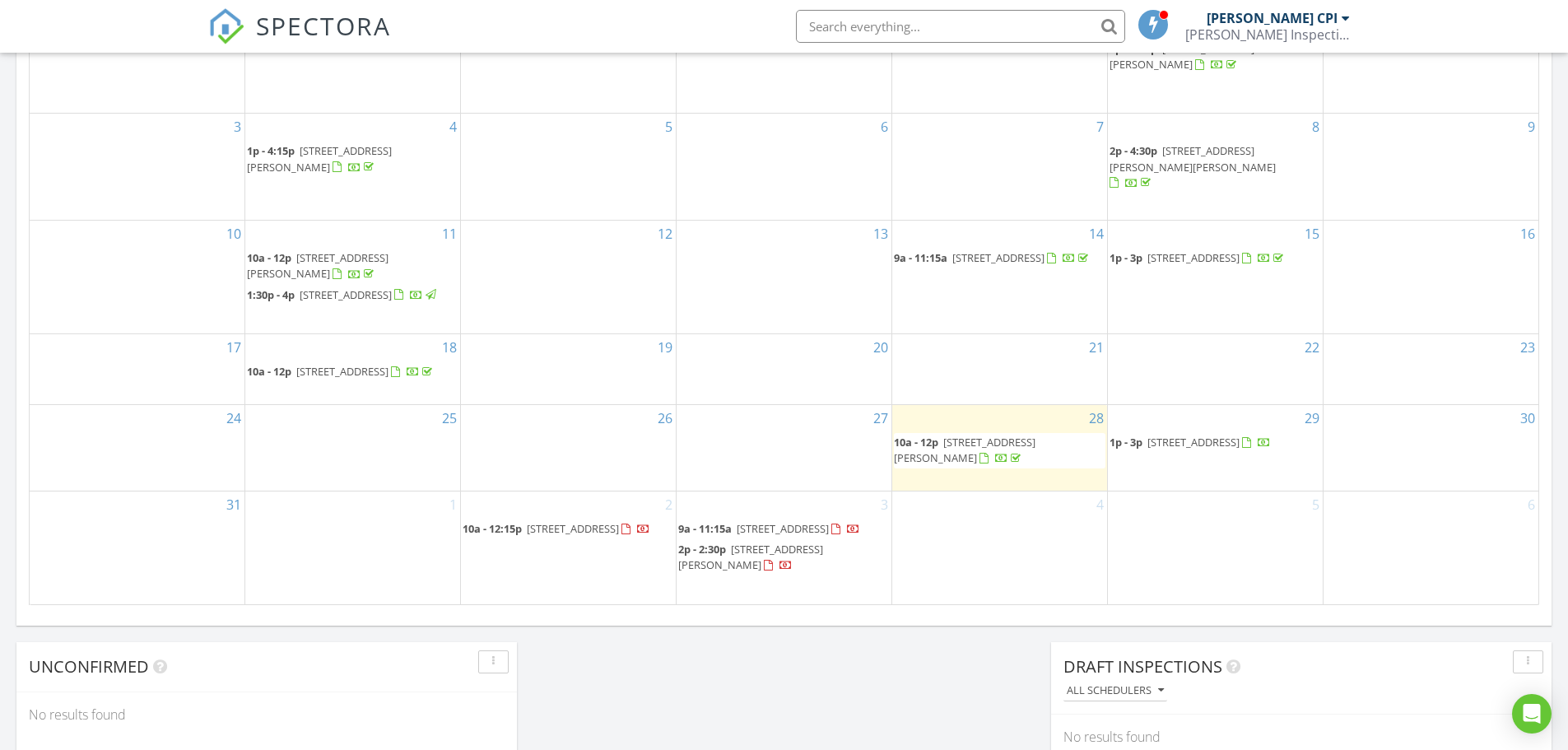
drag, startPoint x: 676, startPoint y: 501, endPoint x: 707, endPoint y: 552, distance: 59.7
click at [707, 552] on span "2p - 2:30p" at bounding box center [702, 549] width 48 height 15
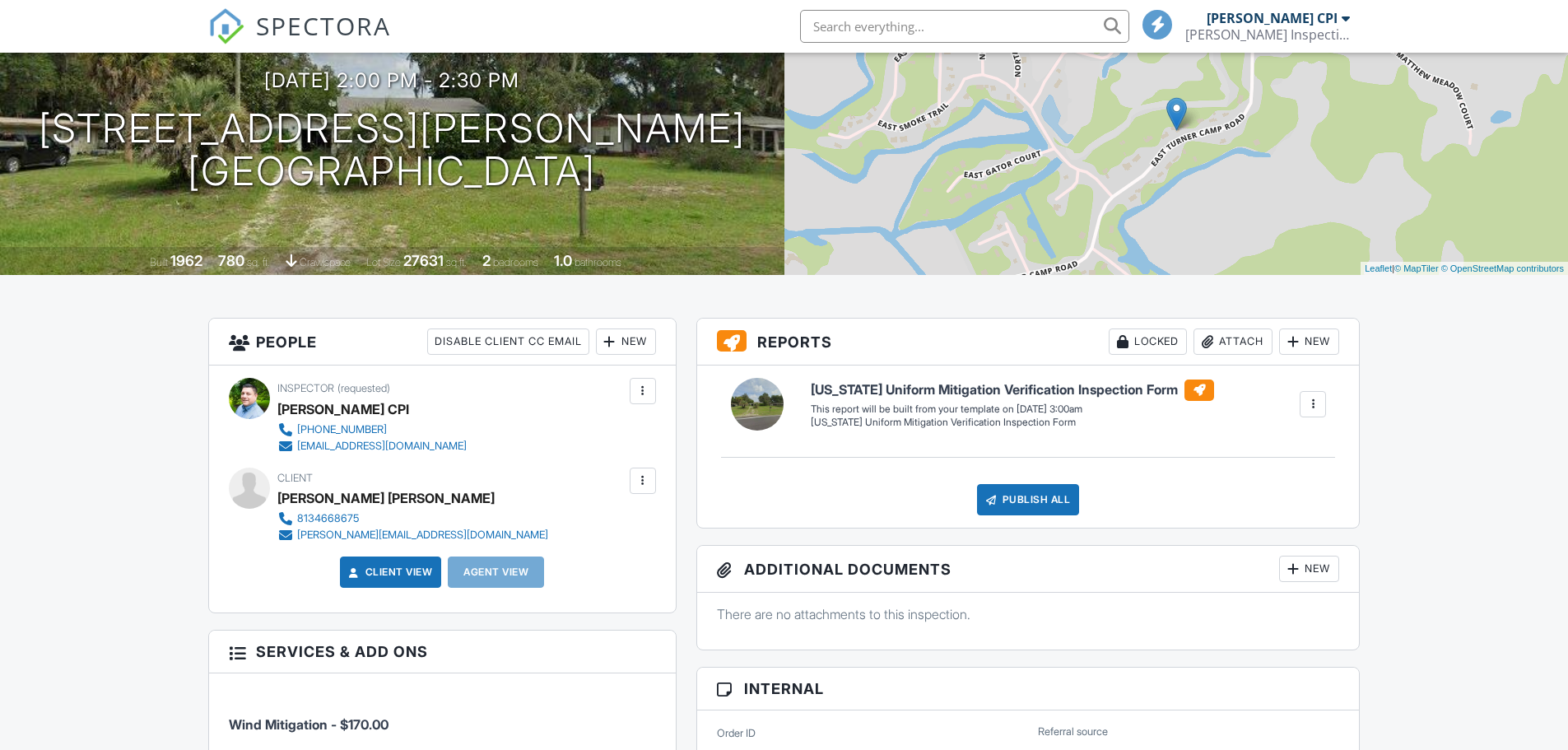
click at [643, 485] on div at bounding box center [642, 480] width 16 height 16
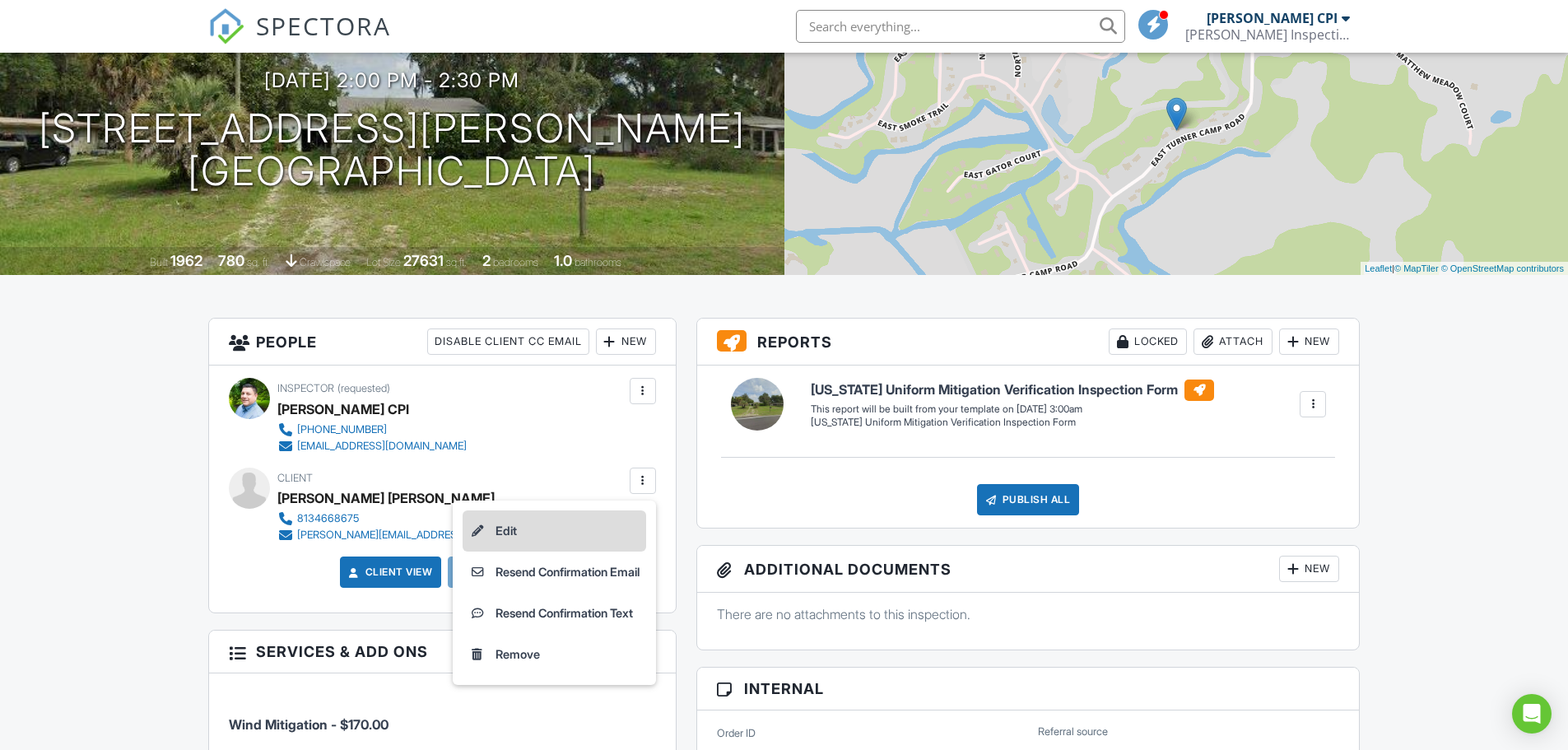
click at [596, 515] on li "Edit" at bounding box center [554, 530] width 184 height 41
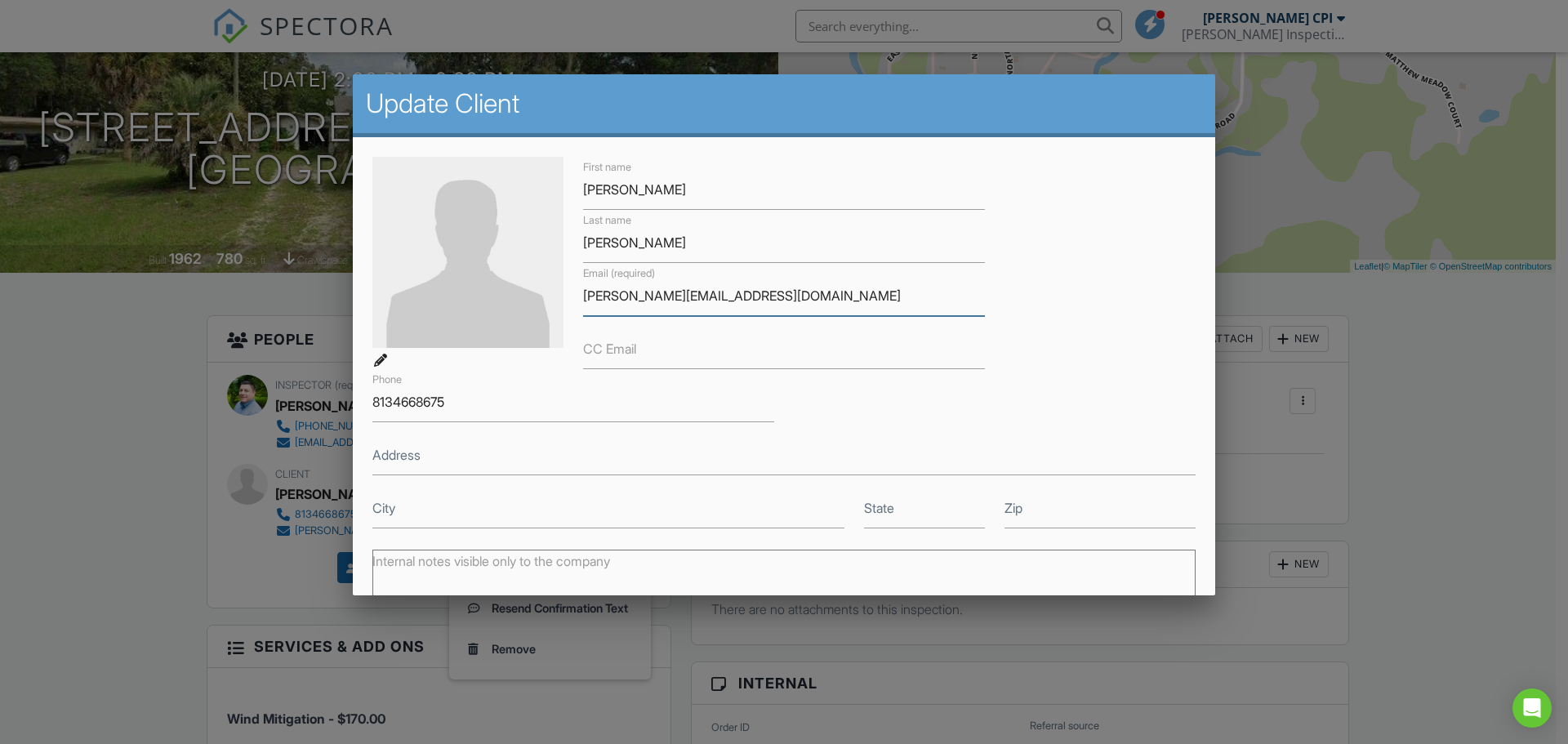
drag, startPoint x: 639, startPoint y: 296, endPoint x: 656, endPoint y: 295, distance: 17.0
click at [656, 295] on input "[PERSON_NAME][EMAIL_ADDRESS][DOMAIN_NAME]" at bounding box center [784, 296] width 402 height 40
type input "[EMAIL_ADDRESS][DOMAIN_NAME]"
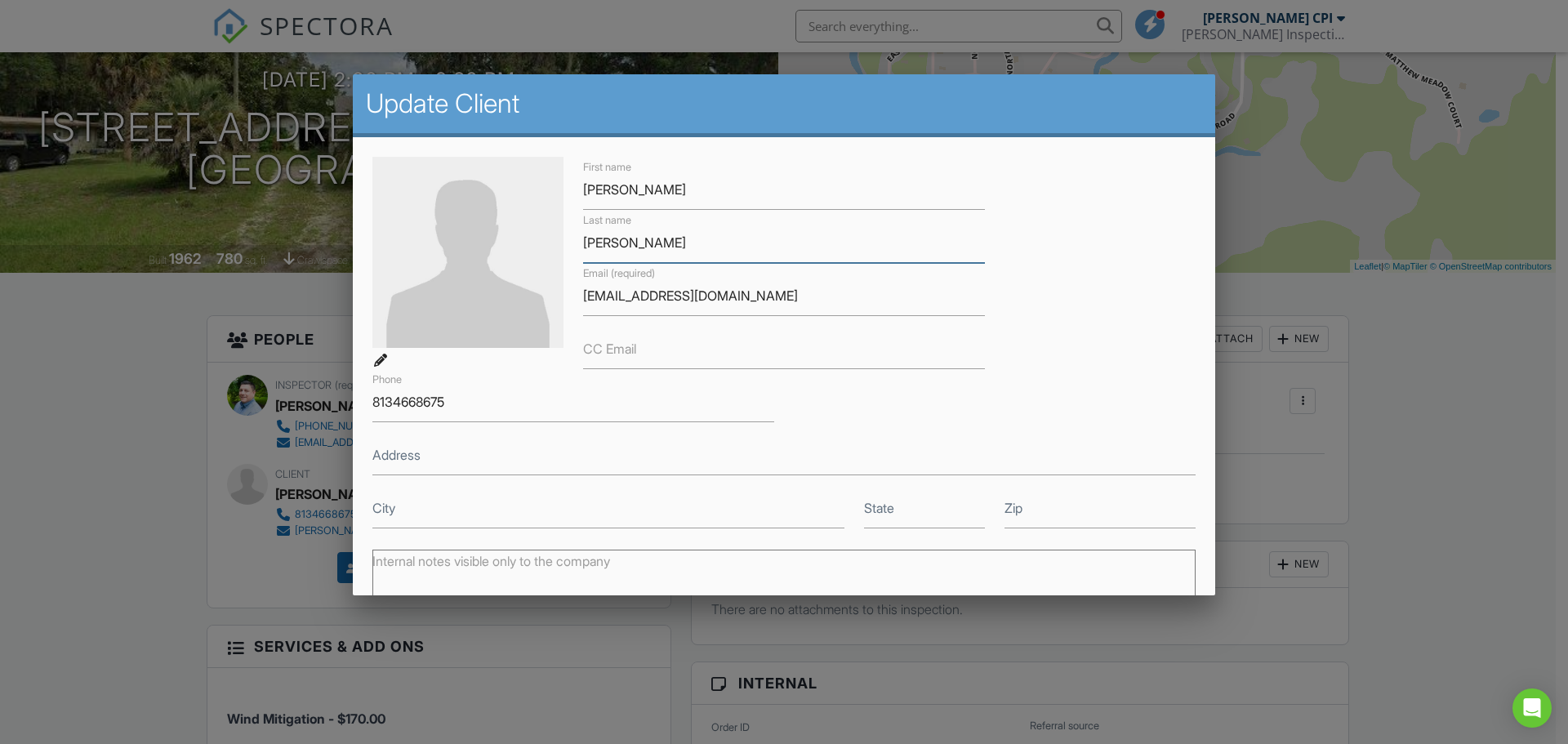
drag, startPoint x: 604, startPoint y: 239, endPoint x: 614, endPoint y: 238, distance: 10.0
click at [614, 238] on input "[PERSON_NAME]" at bounding box center [784, 242] width 402 height 40
type input "[PERSON_NAME]"
click at [960, 394] on div "First name [PERSON_NAME] Last name [PERSON_NAME] Email (required) [EMAIL_ADDRES…" at bounding box center [783, 342] width 842 height 372
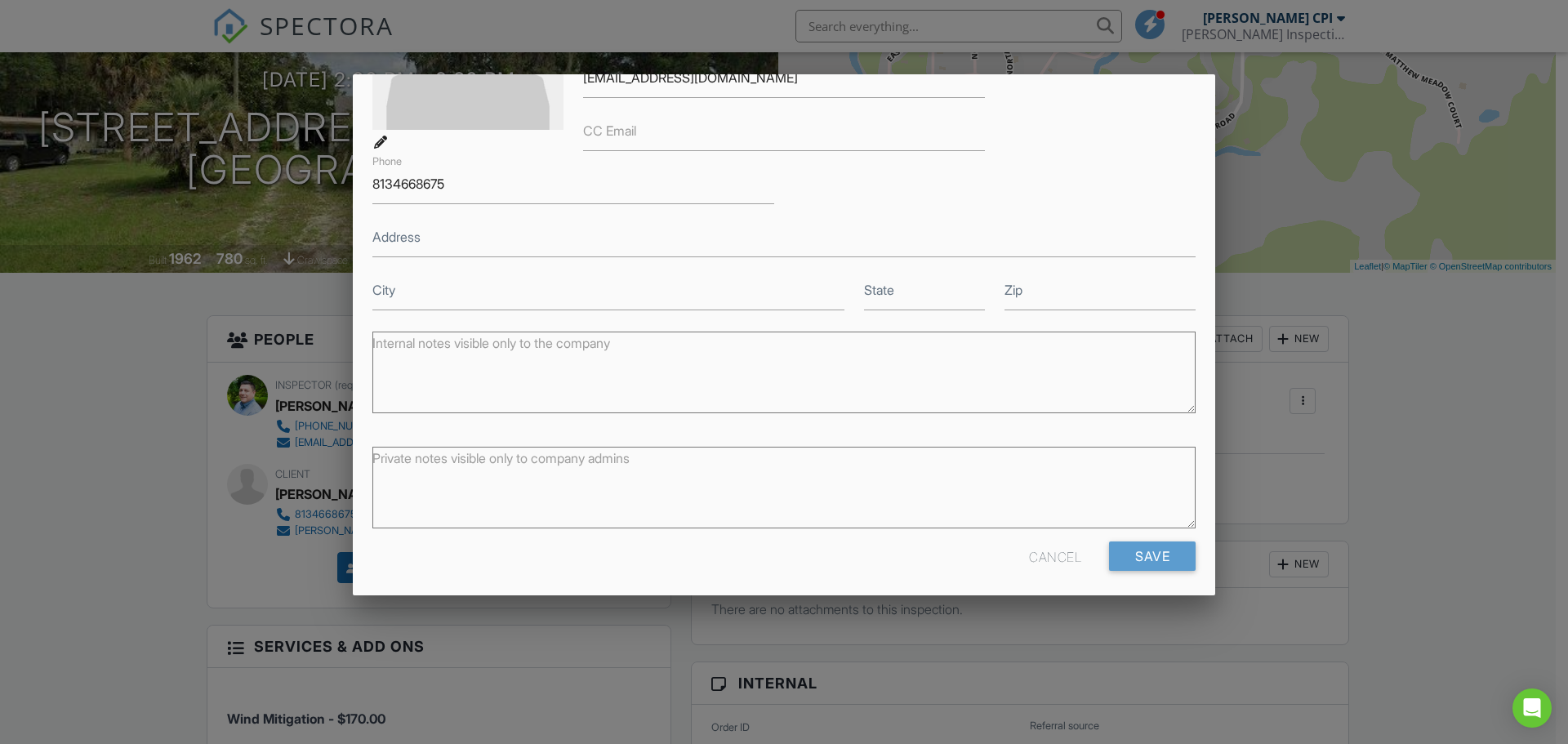
scroll to position [225, 0]
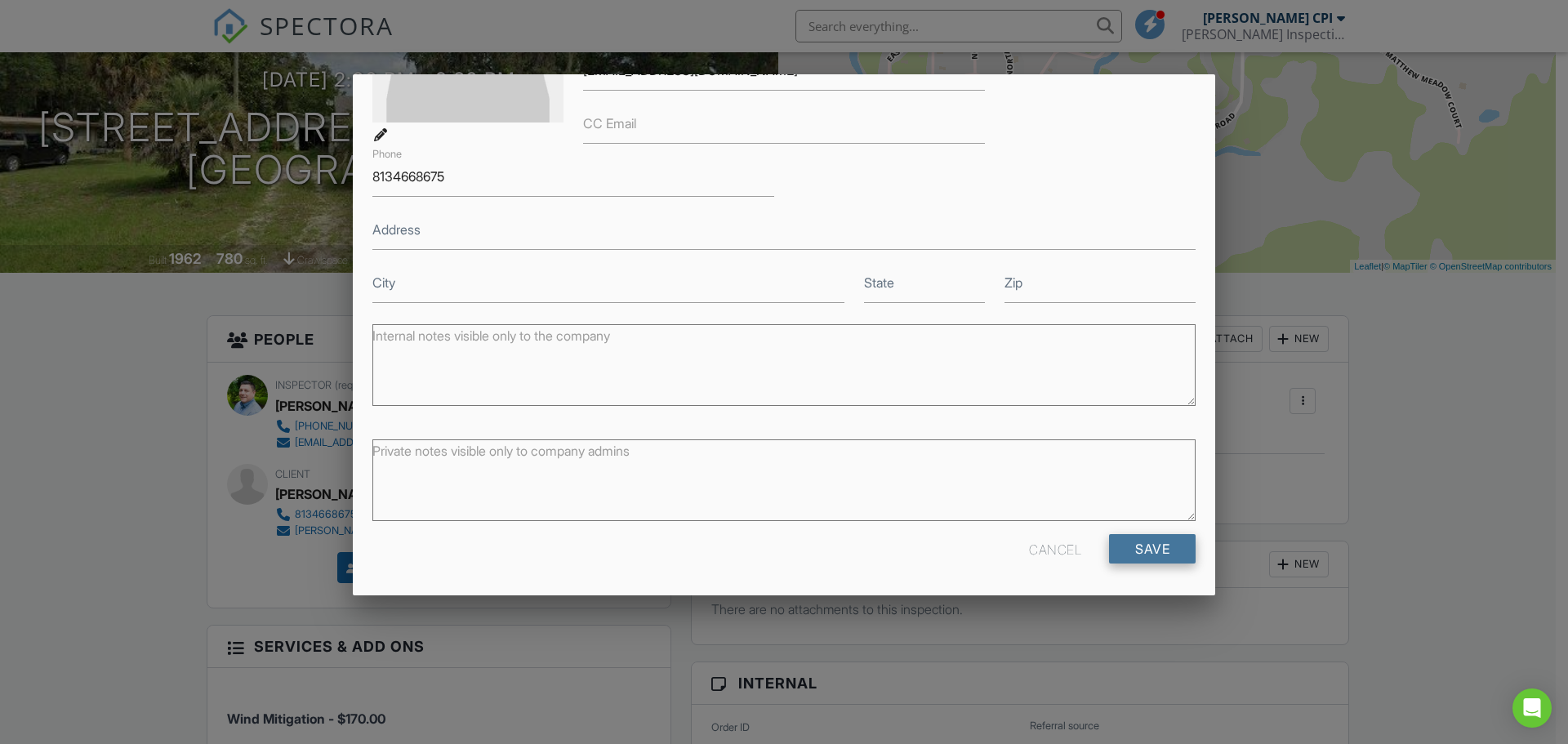
click at [1121, 545] on input "Save" at bounding box center [1153, 548] width 87 height 29
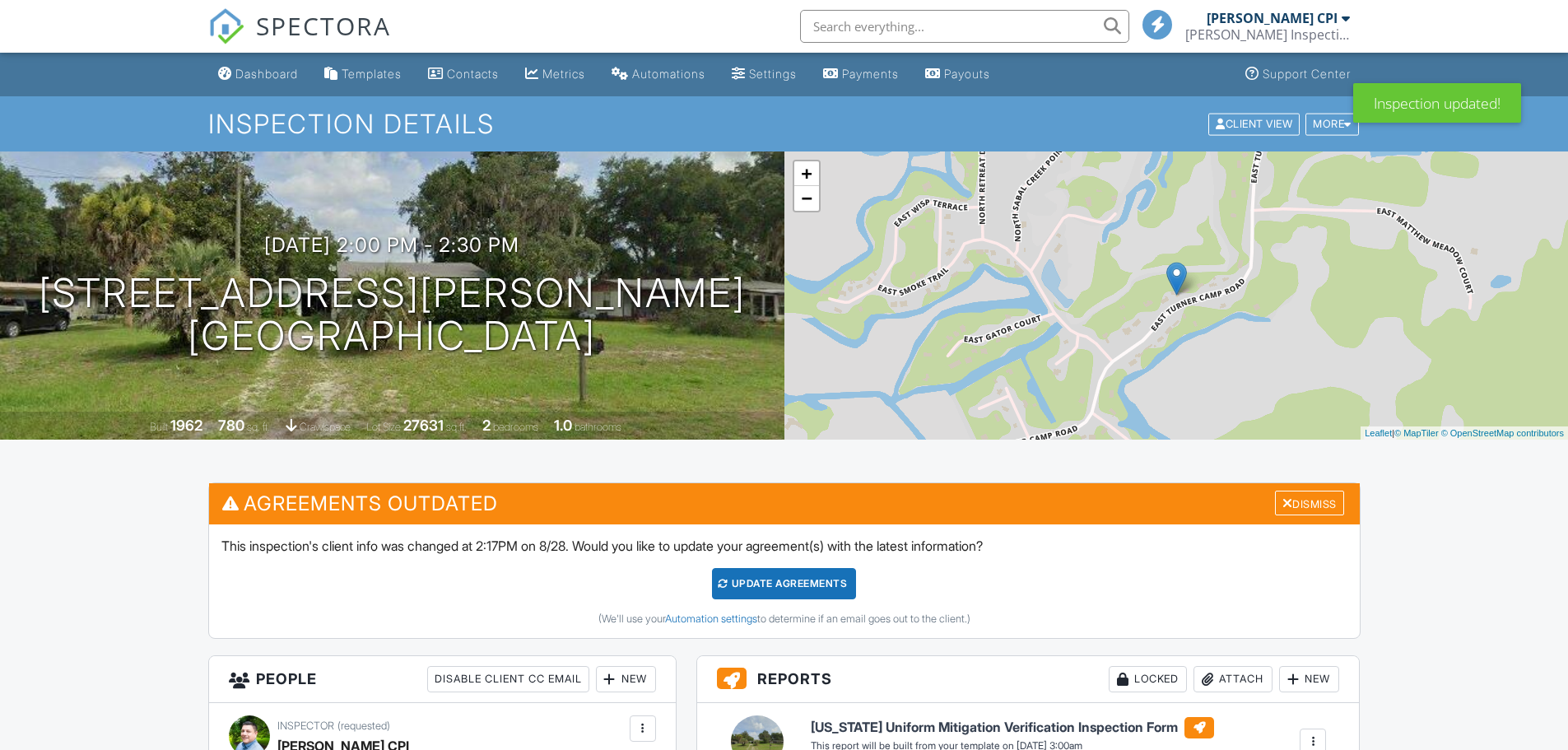
click at [849, 587] on div "Update Agreements" at bounding box center [784, 583] width 145 height 31
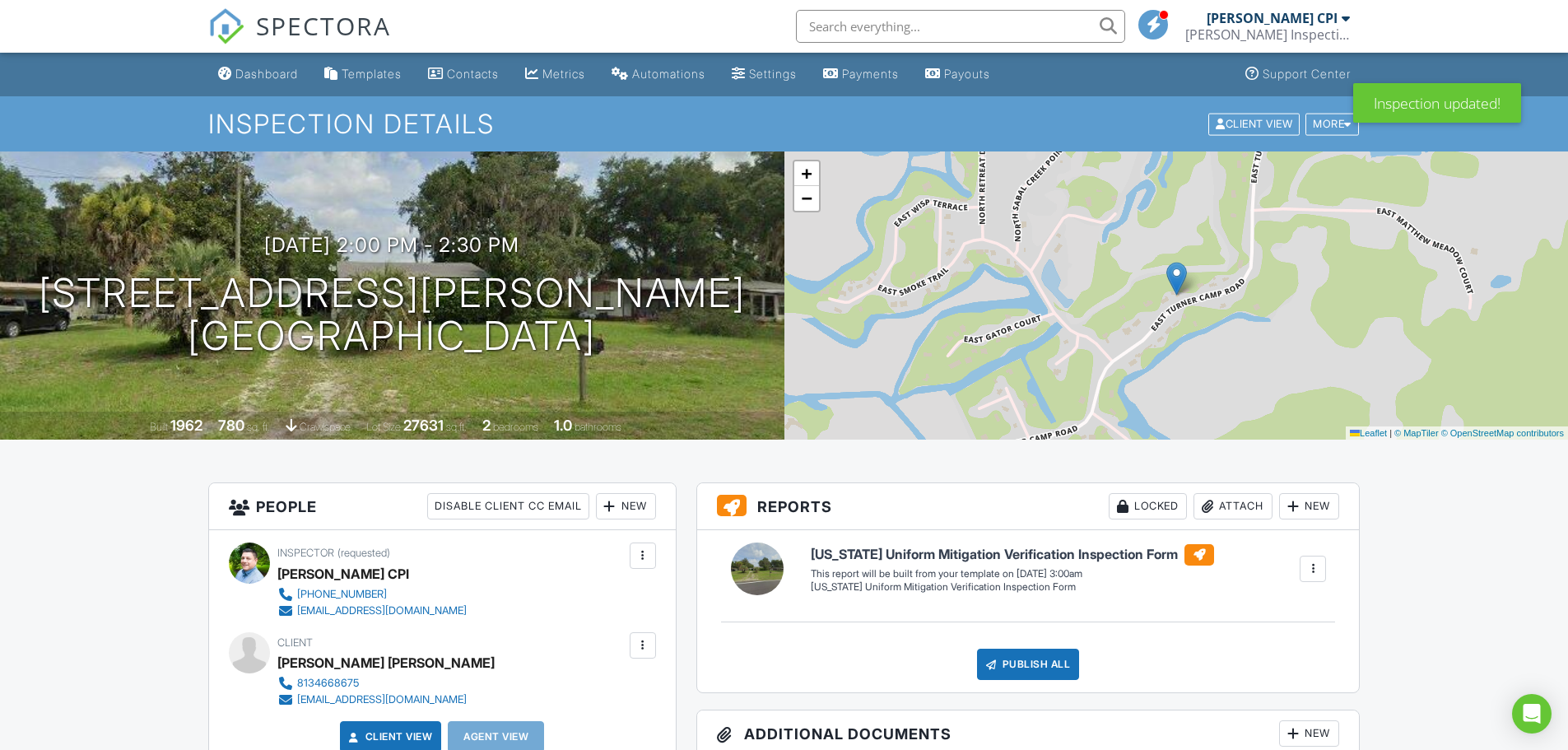
click at [310, 20] on span "SPECTORA" at bounding box center [323, 26] width 135 height 34
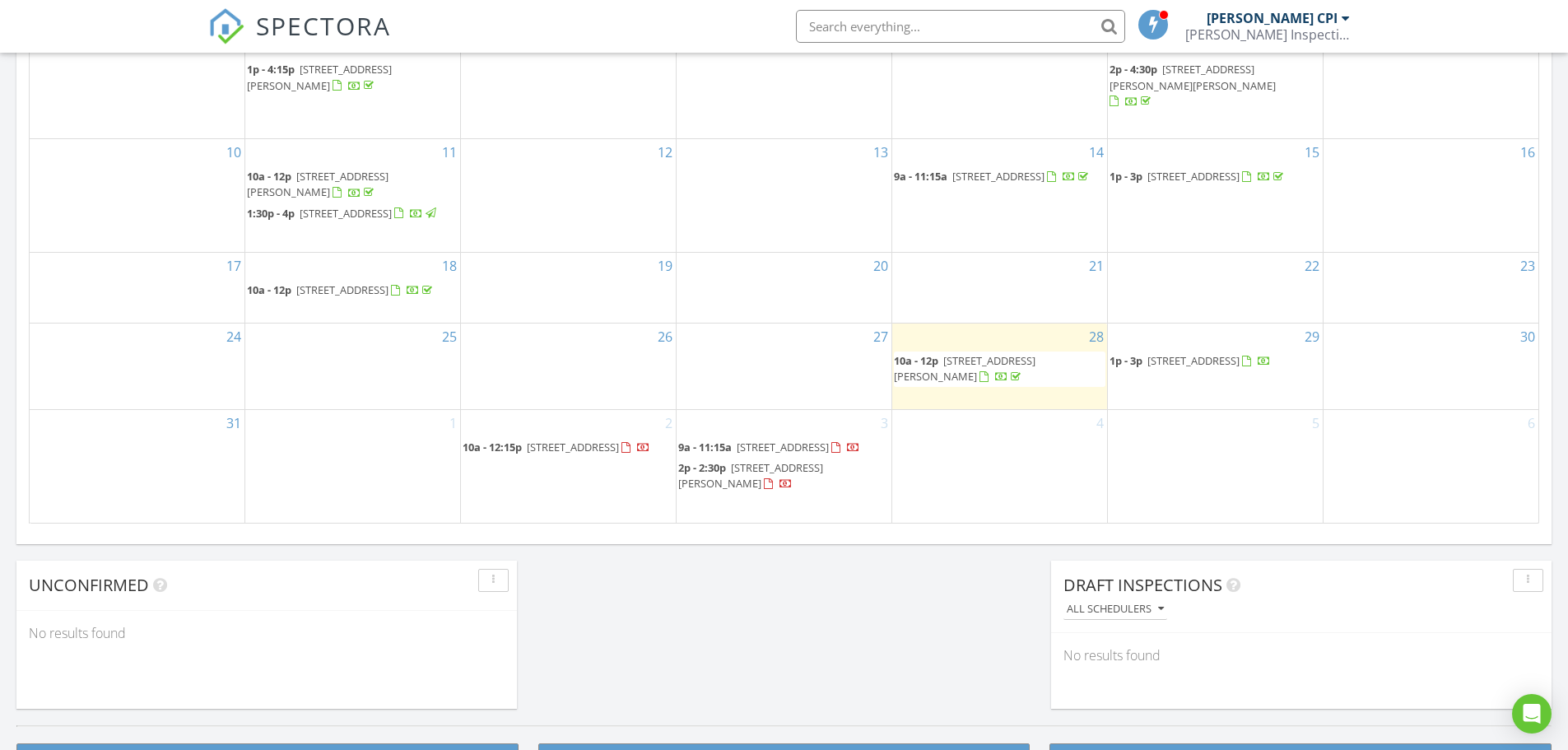
scroll to position [988, 0]
